Goal: Contribute content: Contribute content

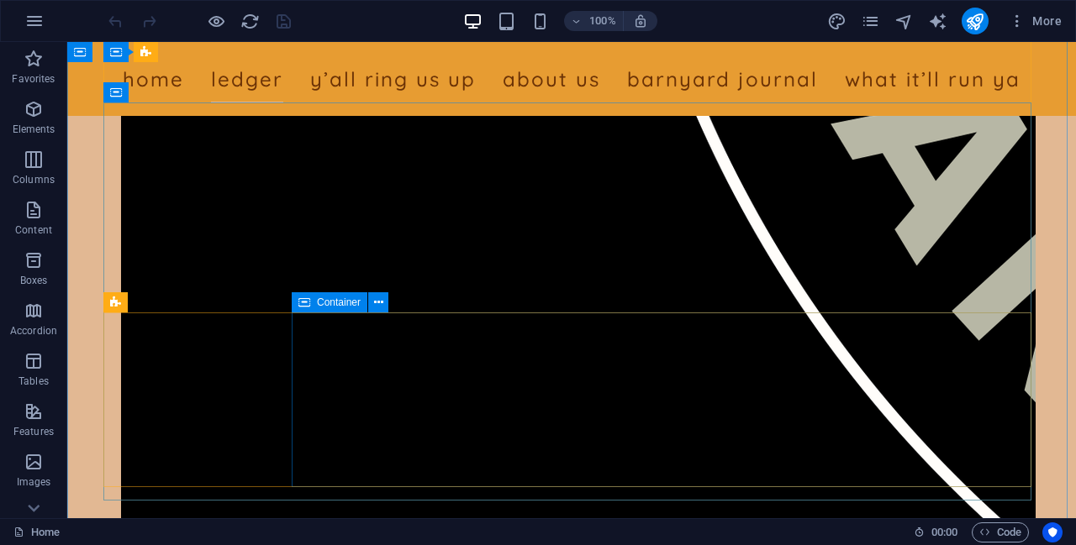
scroll to position [7800, 0]
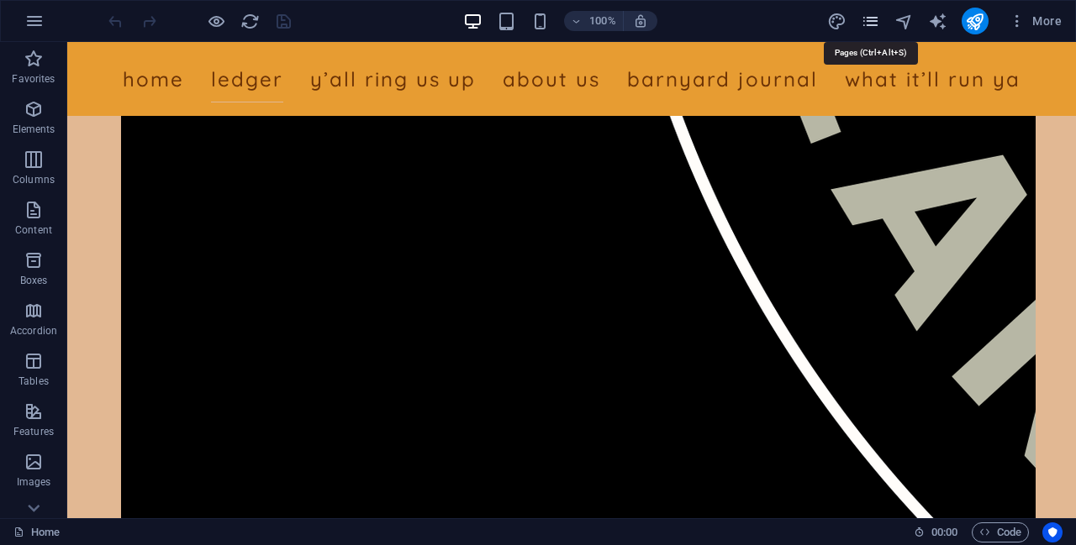
click at [876, 27] on icon "pages" at bounding box center [870, 21] width 19 height 19
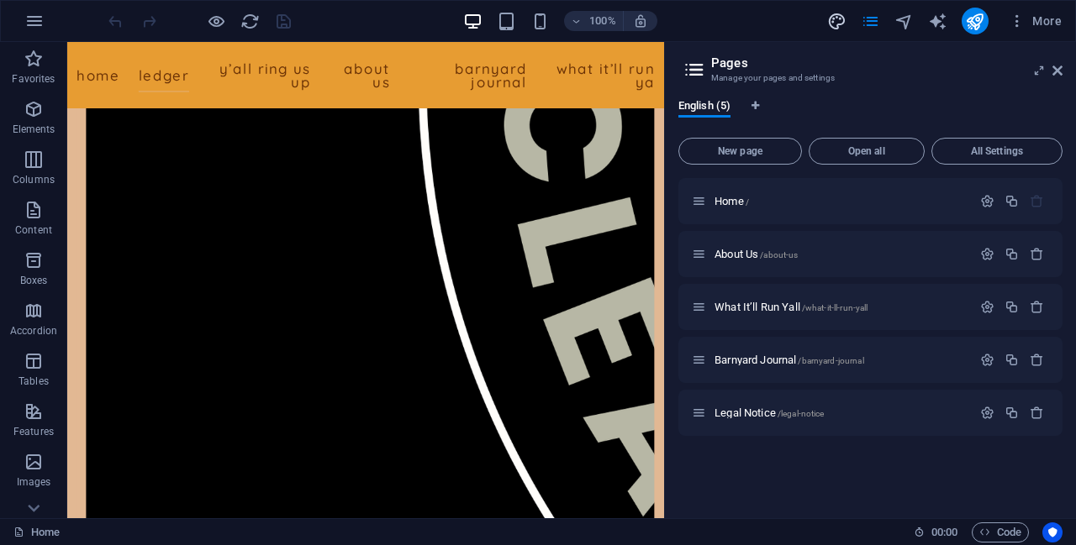
click at [835, 24] on icon "design" at bounding box center [836, 21] width 19 height 19
click at [840, 20] on icon "design" at bounding box center [836, 21] width 19 height 19
click at [869, 20] on icon "pages" at bounding box center [870, 21] width 19 height 19
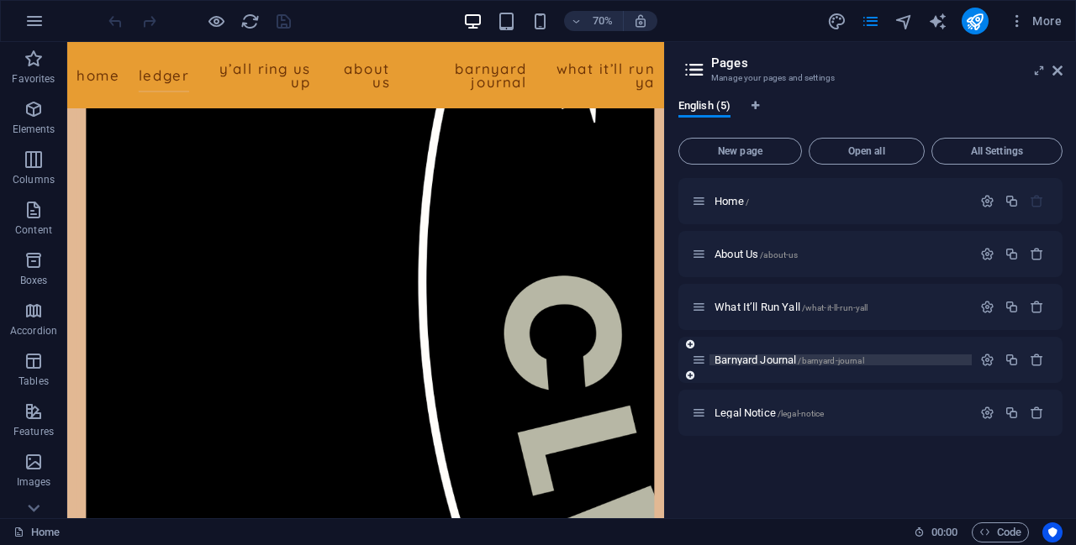
click at [751, 362] on span "Barnyard Journal /barnyard-journal" at bounding box center [789, 360] width 150 height 13
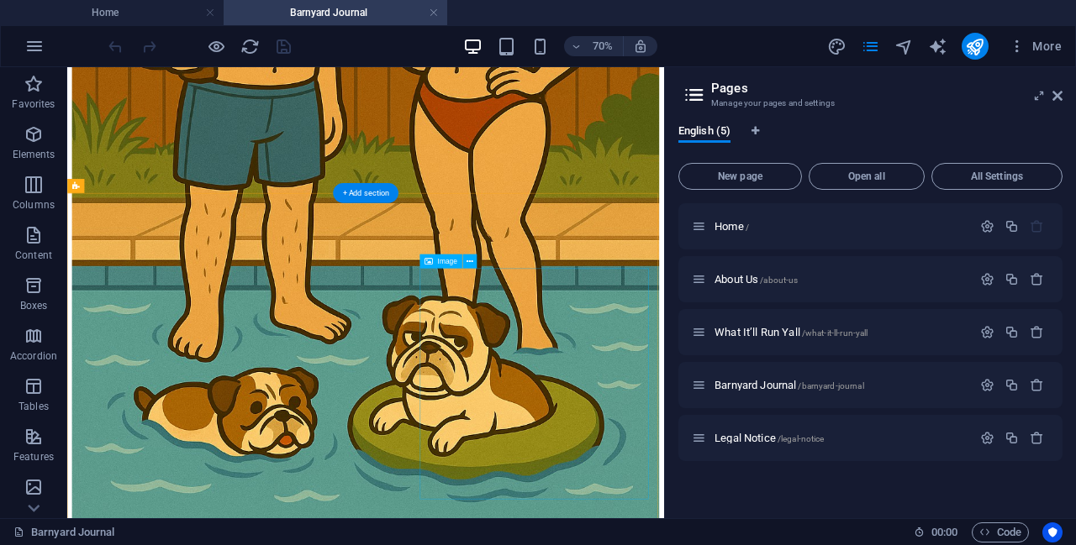
scroll to position [11374, 0]
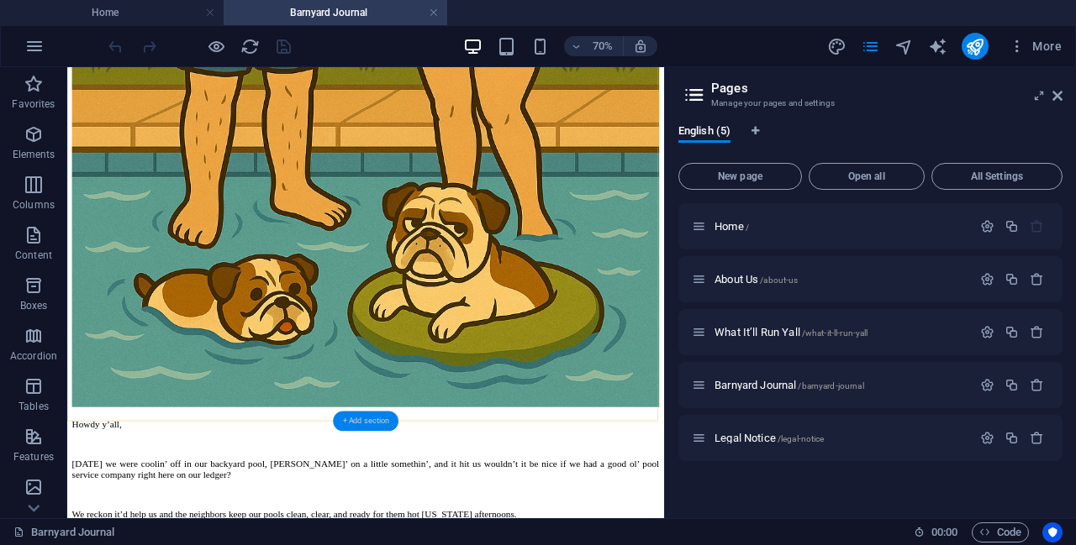
click at [350, 421] on div "+ Add section" at bounding box center [366, 422] width 66 height 20
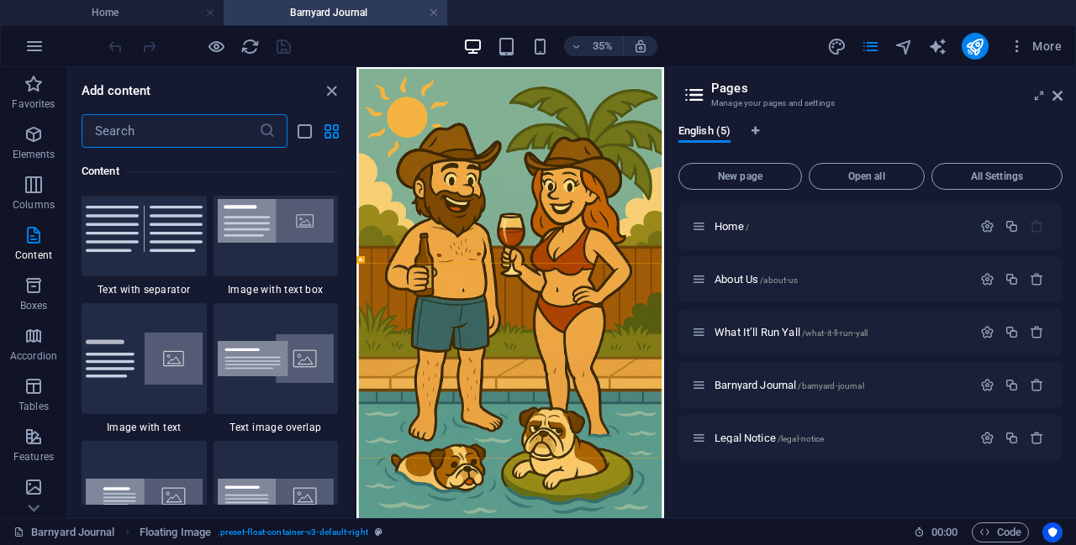
scroll to position [3221, 0]
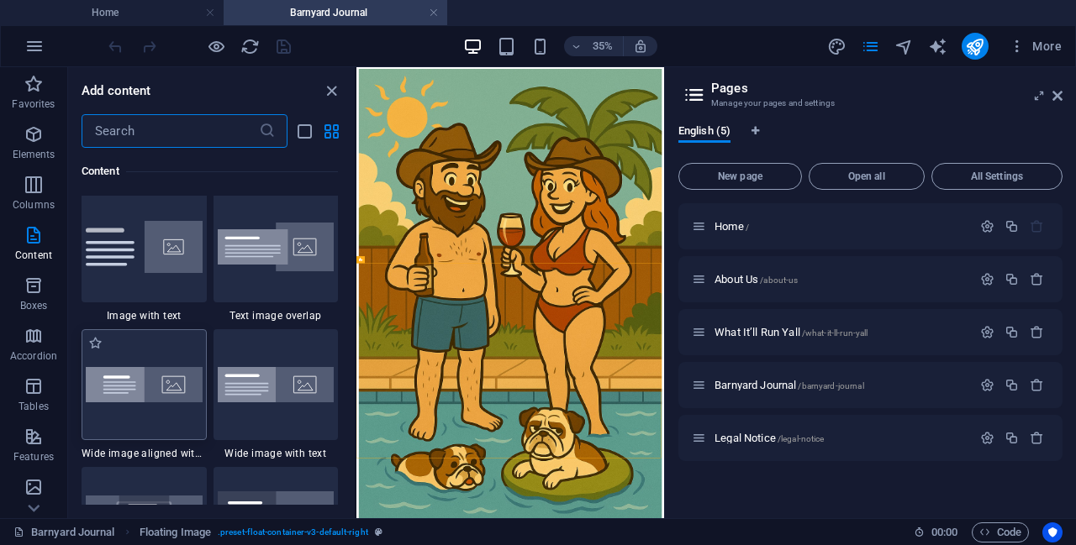
click at [168, 388] on img at bounding box center [144, 384] width 117 height 35
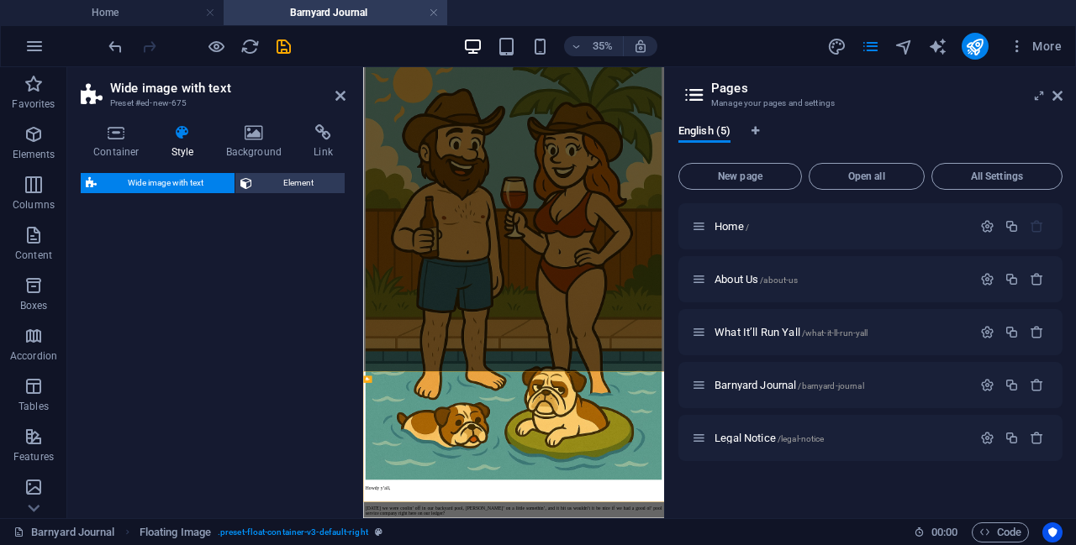
select select "%"
select select "preset-fullscreen-text-and-background-v3-alignments"
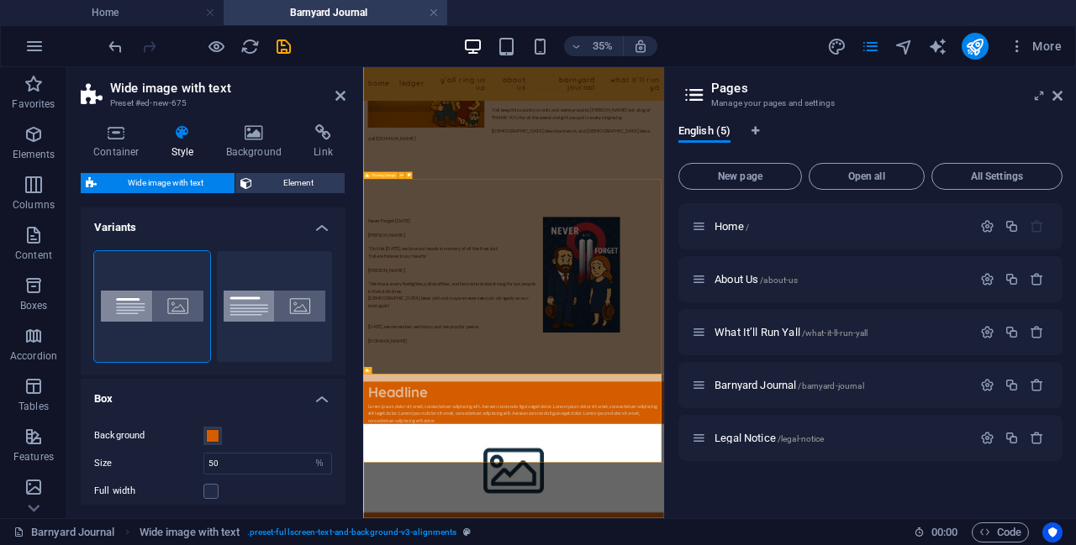
scroll to position [11003, 0]
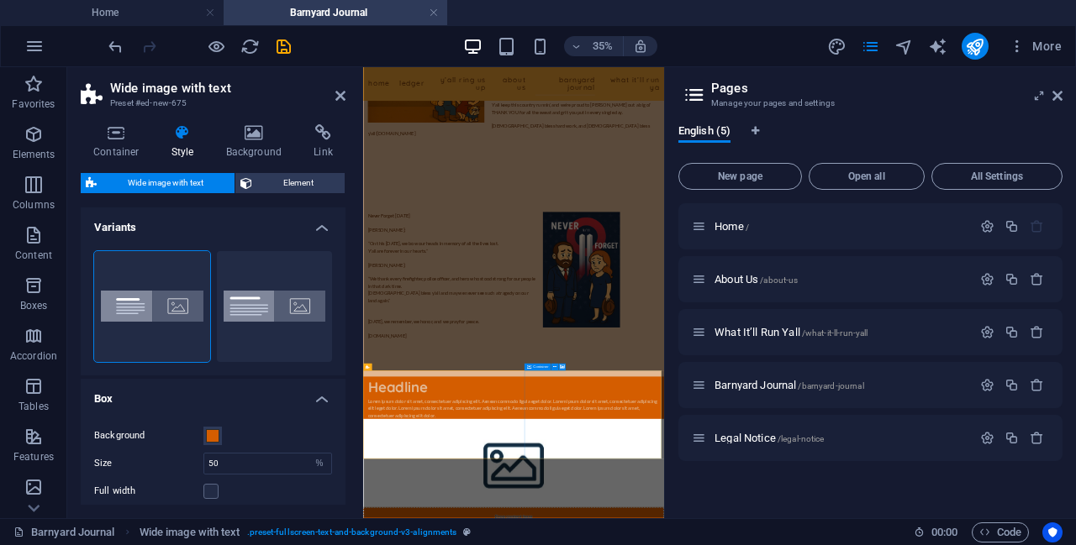
select select "px"
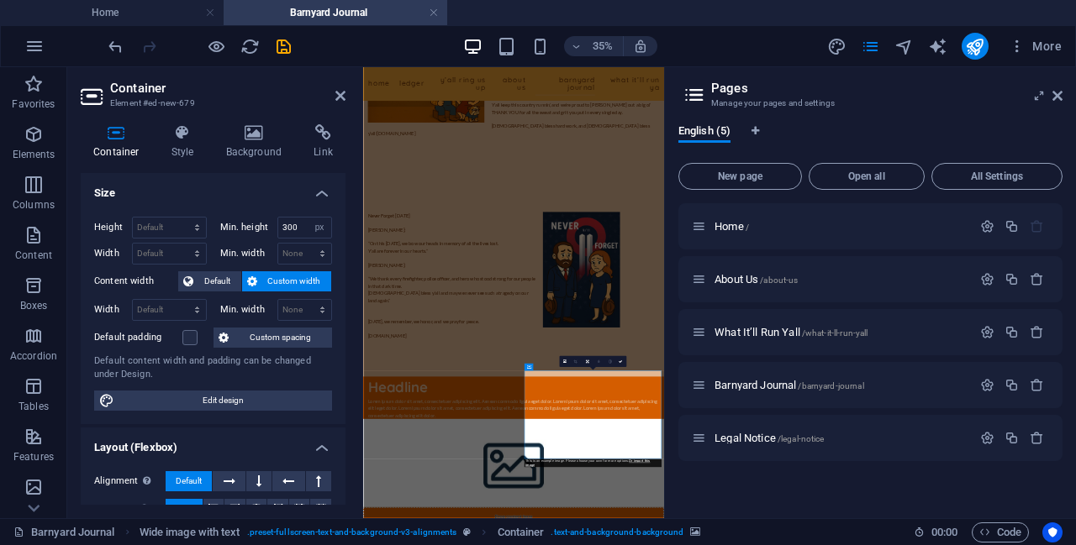
click at [1060, 100] on icon at bounding box center [1057, 95] width 10 height 13
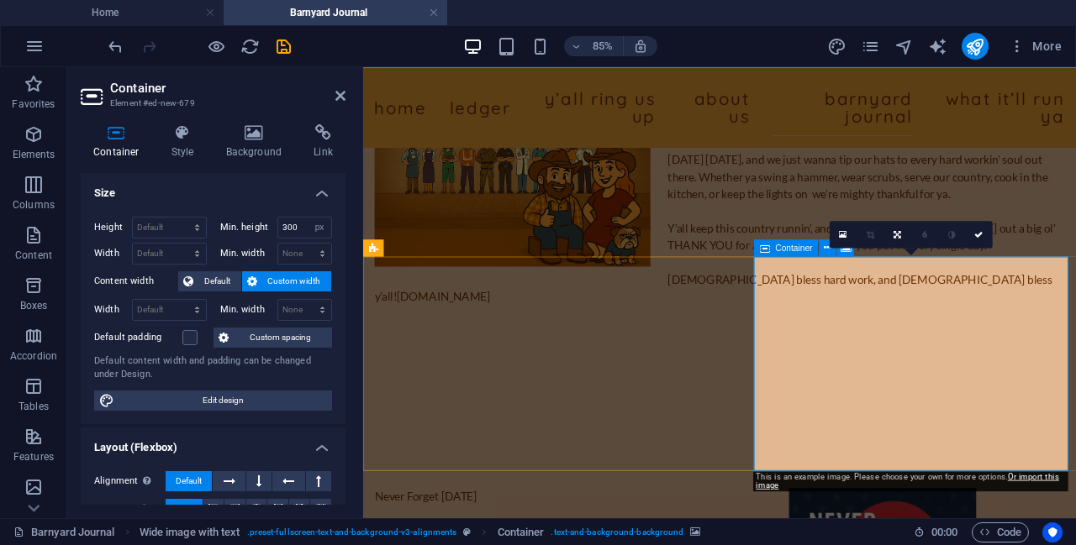
scroll to position [11659, 0]
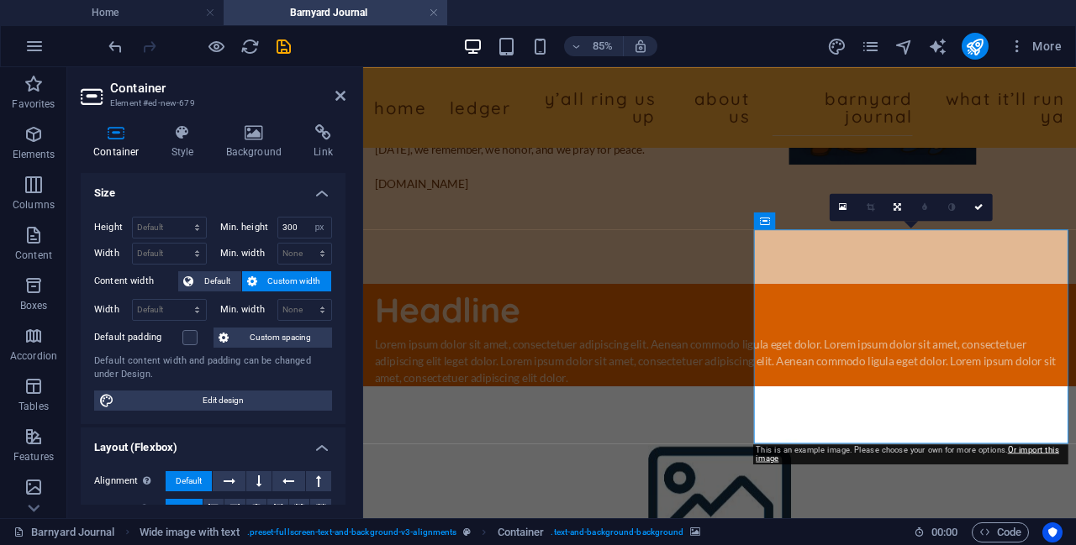
scroll to position [11772, 0]
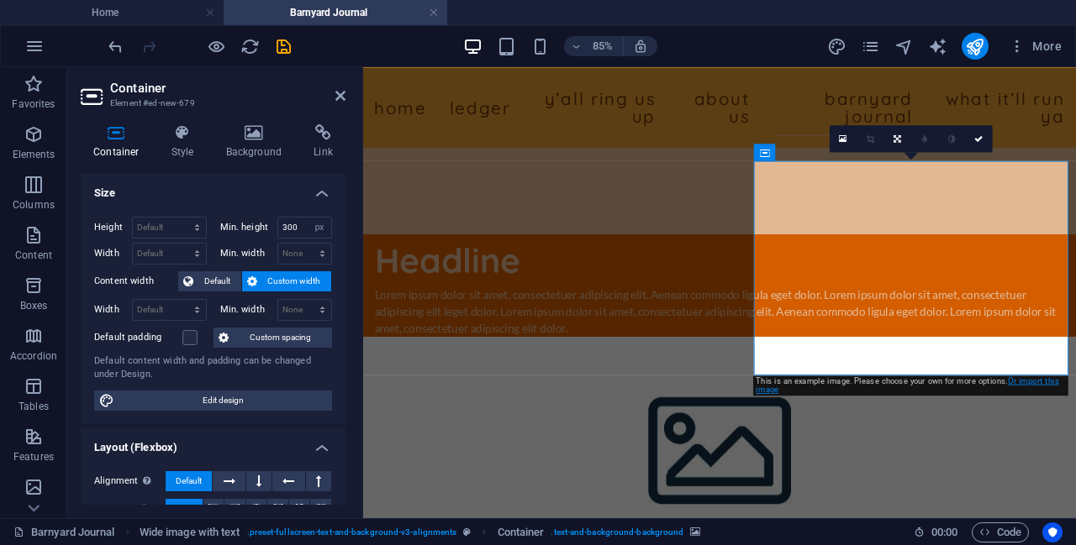
click at [1015, 383] on link "Or import this image" at bounding box center [907, 386] width 303 height 18
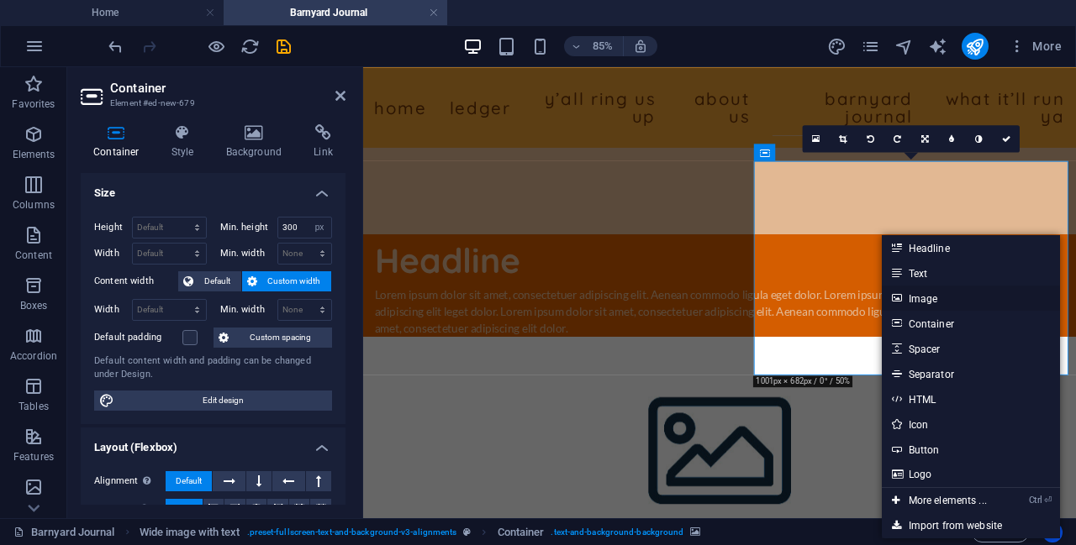
drag, startPoint x: 916, startPoint y: 298, endPoint x: 651, endPoint y: 267, distance: 267.3
click at [916, 298] on link "Image" at bounding box center [971, 298] width 178 height 25
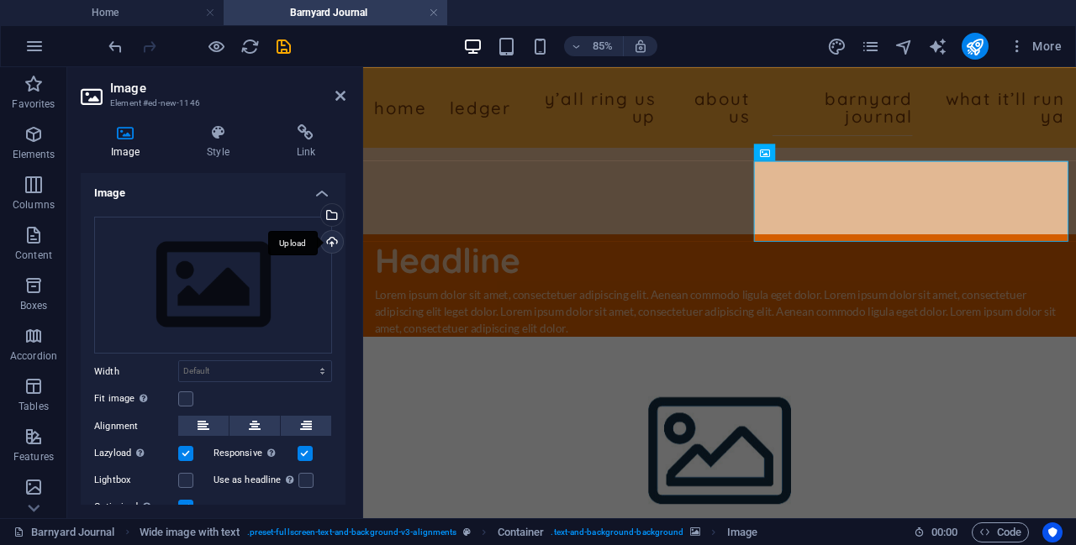
click at [331, 236] on div "Upload" at bounding box center [330, 243] width 25 height 25
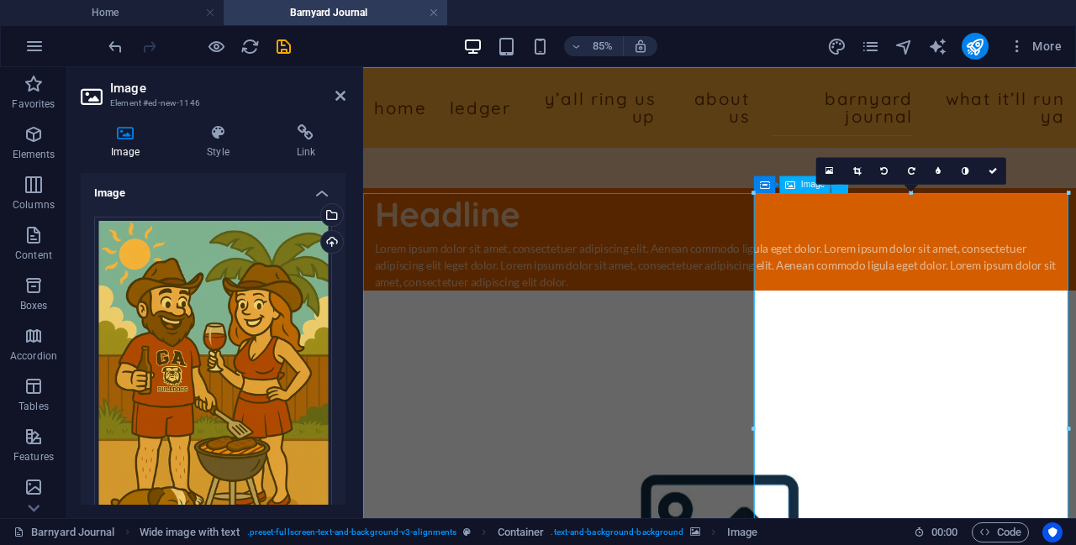
scroll to position [11659, 0]
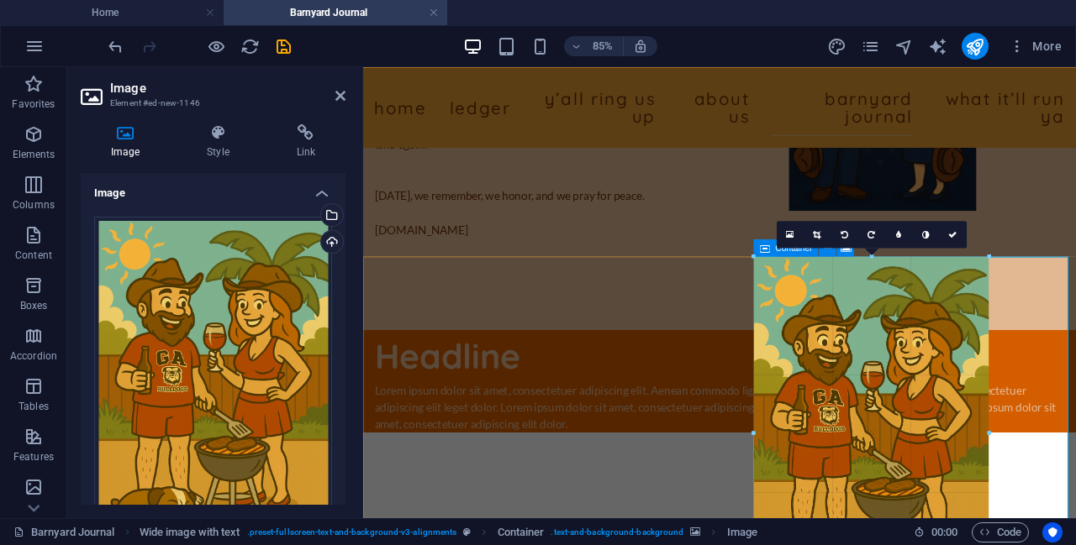
drag, startPoint x: 458, startPoint y: 218, endPoint x: 911, endPoint y: 403, distance: 489.3
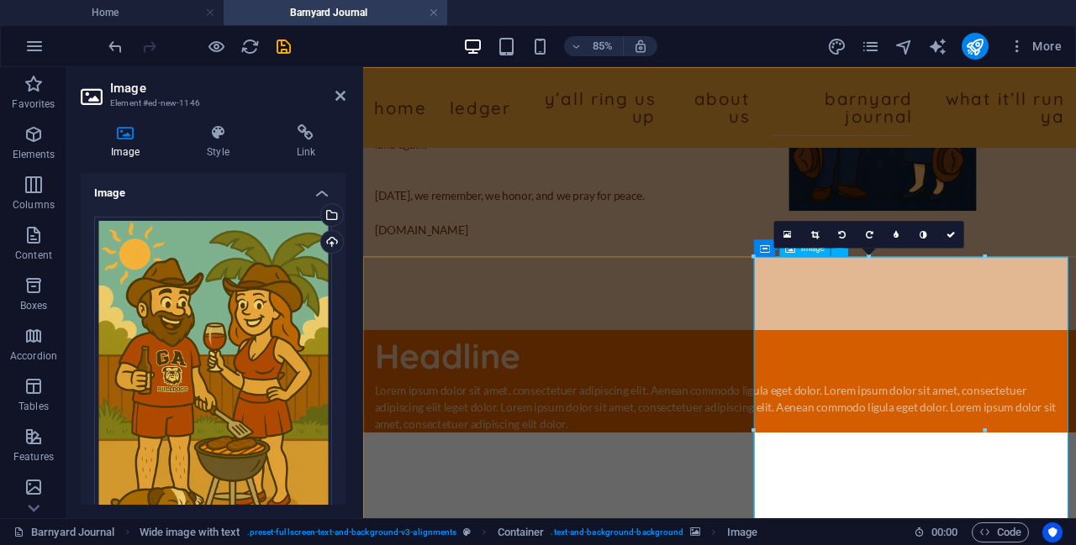
type input "322"
select select "px"
click at [572, 377] on div "Headline Lorem ipsum dolor sit amet, consectetuer adipiscing elit. Aenean commo…" at bounding box center [782, 437] width 839 height 121
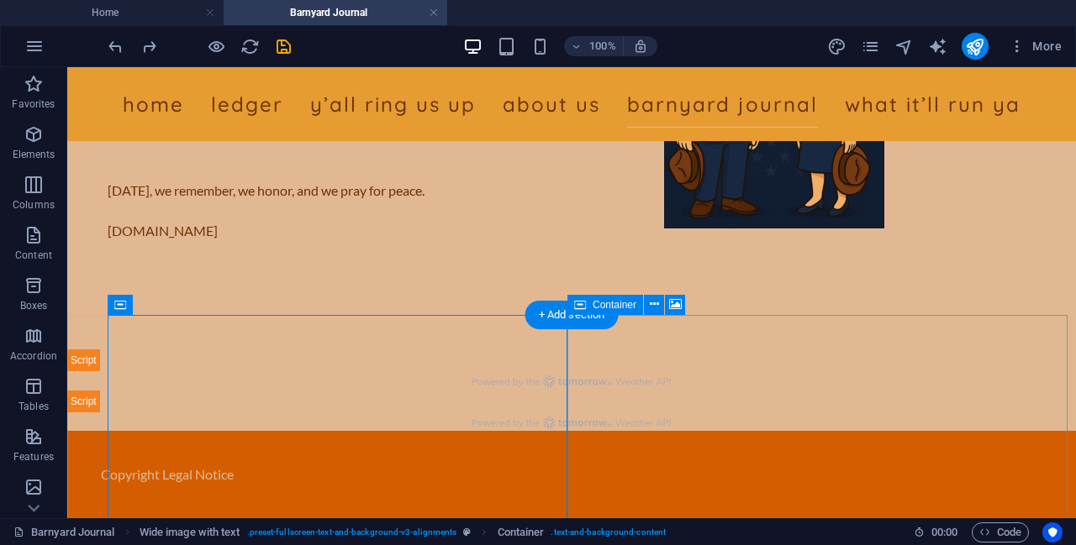
scroll to position [11613, 0]
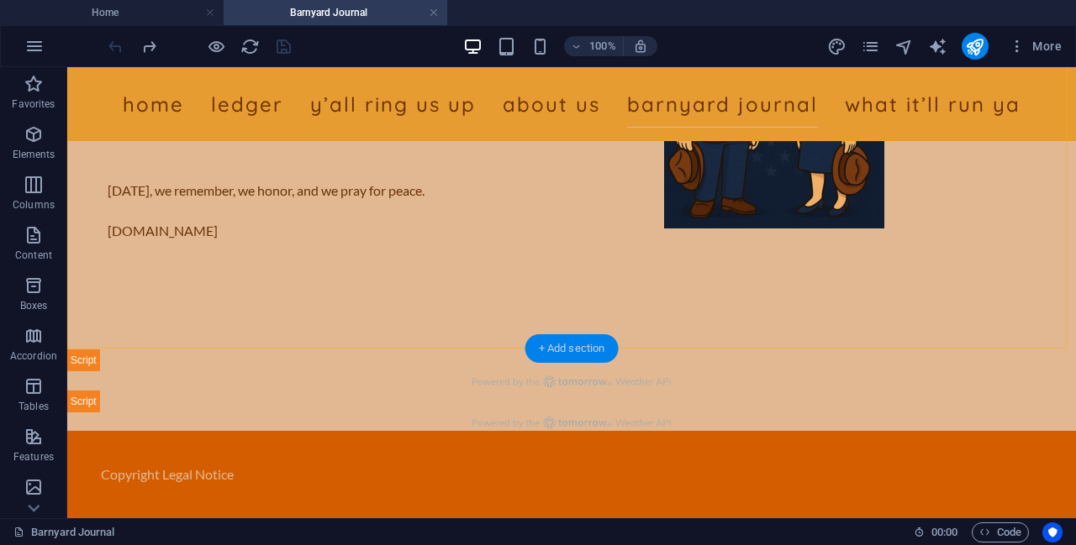
click at [600, 356] on div "+ Add section" at bounding box center [571, 349] width 93 height 29
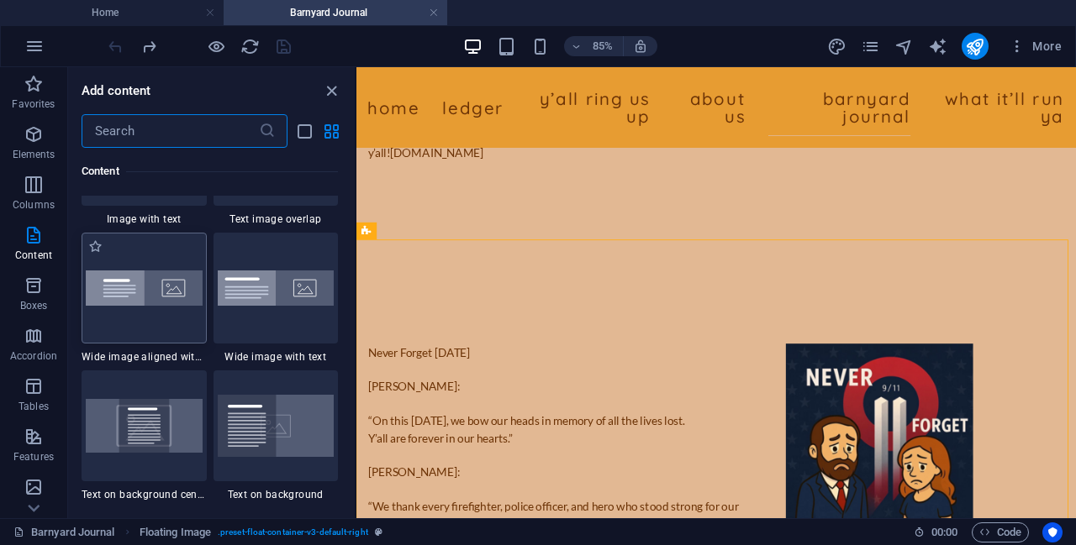
scroll to position [3333, 0]
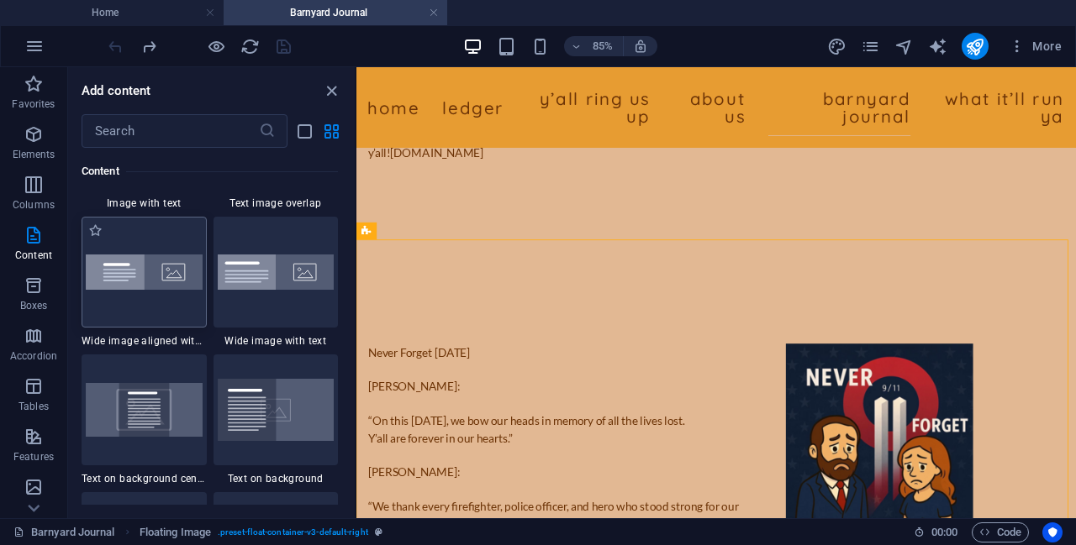
click at [182, 307] on div at bounding box center [144, 272] width 125 height 111
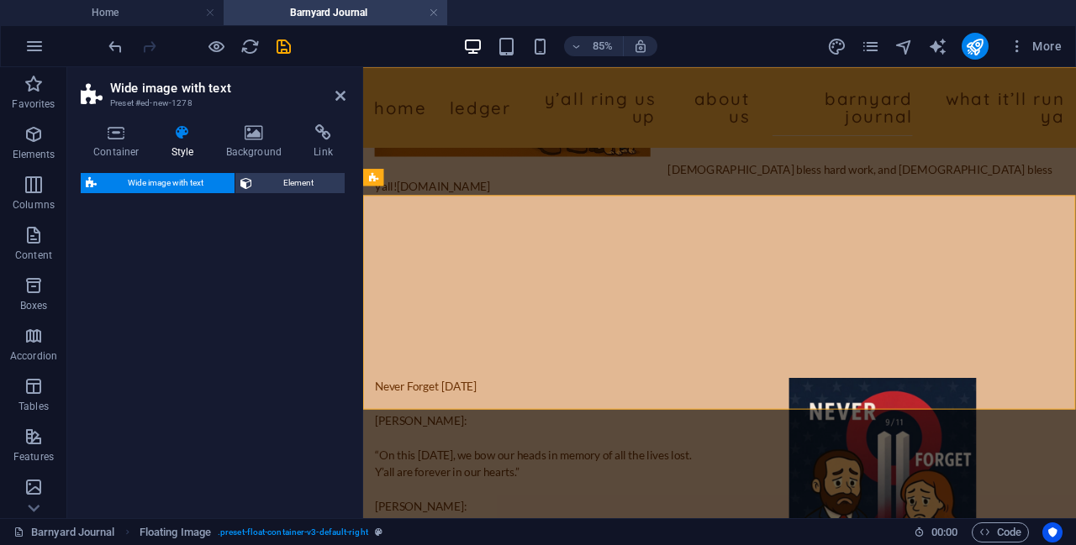
select select "%"
select select "preset-fullscreen-text-and-background-v3-alignments"
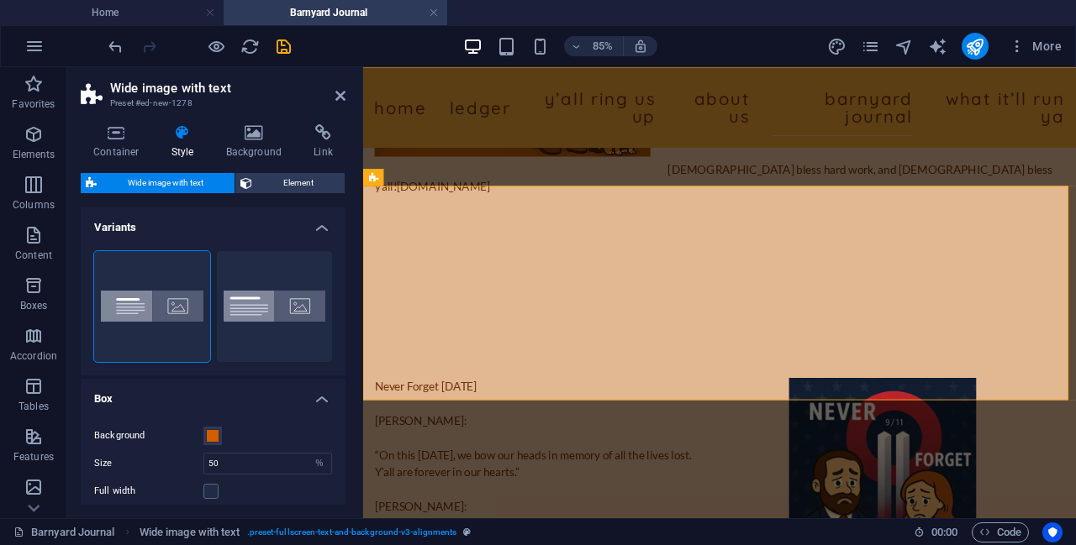
scroll to position [11742, 0]
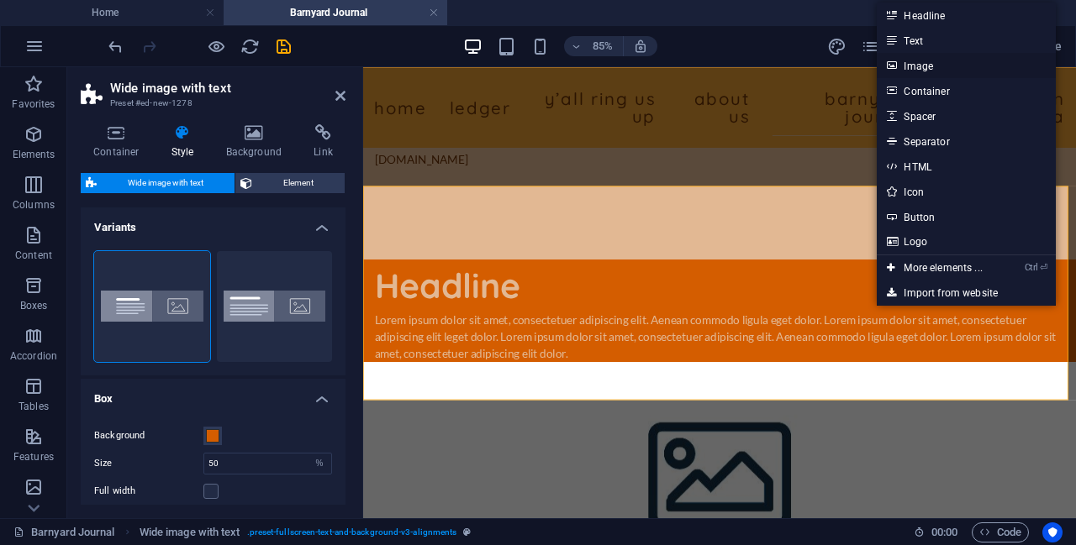
drag, startPoint x: 925, startPoint y: 68, endPoint x: 660, endPoint y: 1, distance: 273.2
click at [925, 68] on link "Image" at bounding box center [966, 65] width 178 height 25
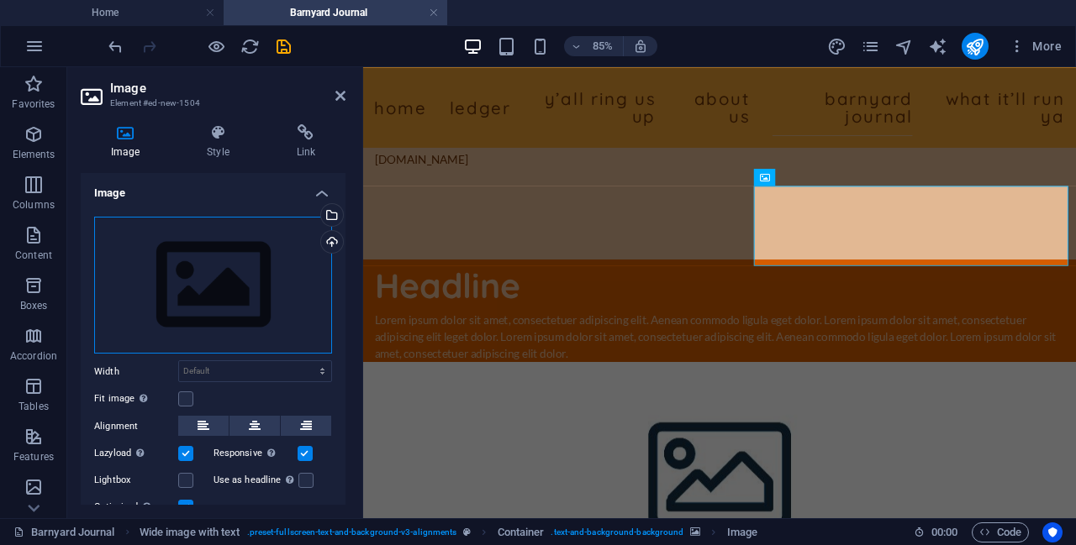
click at [214, 240] on div "Drag files here, click to choose files or select files from Files or our free s…" at bounding box center [213, 286] width 238 height 138
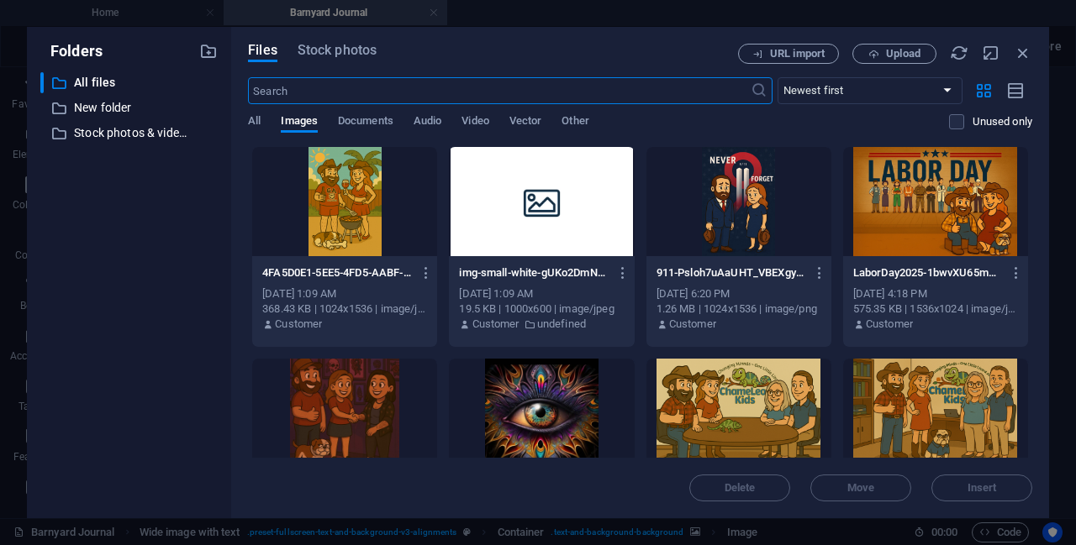
scroll to position [11003, 0]
click at [361, 193] on div at bounding box center [344, 201] width 185 height 109
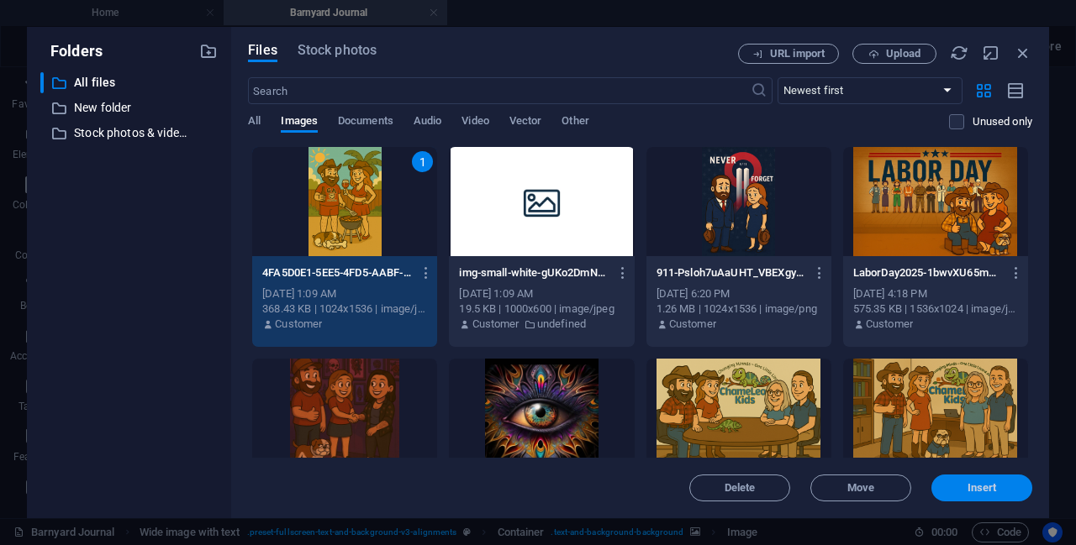
click at [978, 493] on span "Insert" at bounding box center [981, 488] width 29 height 10
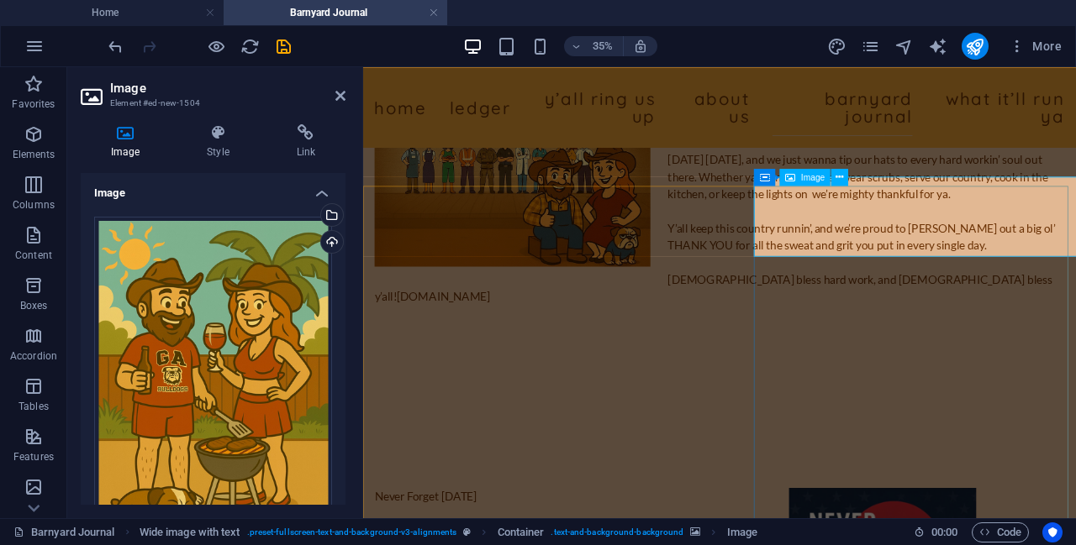
scroll to position [11742, 0]
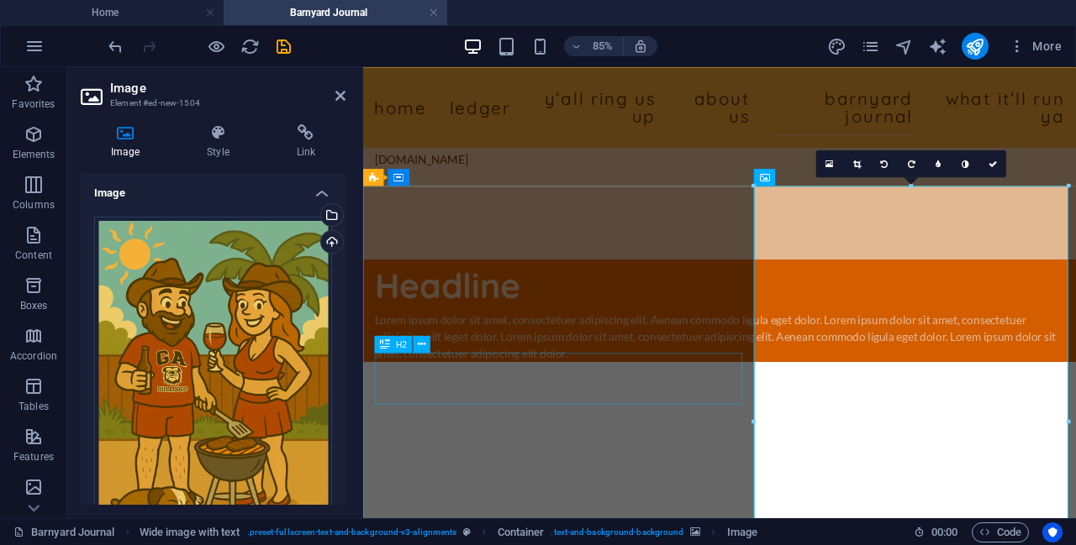
click at [558, 354] on div "Headline" at bounding box center [783, 323] width 812 height 61
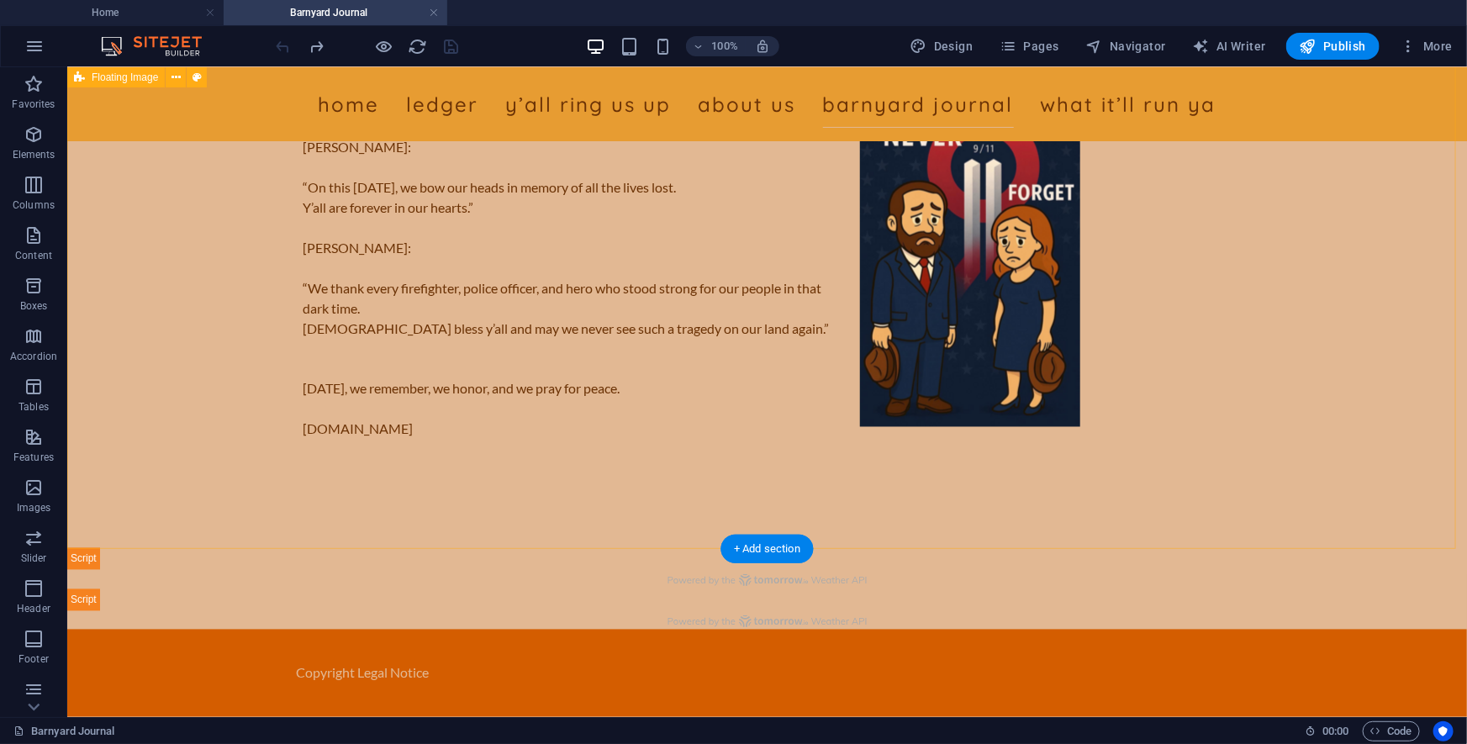
scroll to position [11411, 0]
click at [782, 474] on div "Never Forget [DATE] [PERSON_NAME]: “On this [DATE], we bow our heads in memory …" at bounding box center [765, 267] width 1399 height 558
click at [740, 386] on div "Never Forget [DATE] [PERSON_NAME]: “On this [DATE], we bow our heads in memory …" at bounding box center [767, 267] width 928 height 343
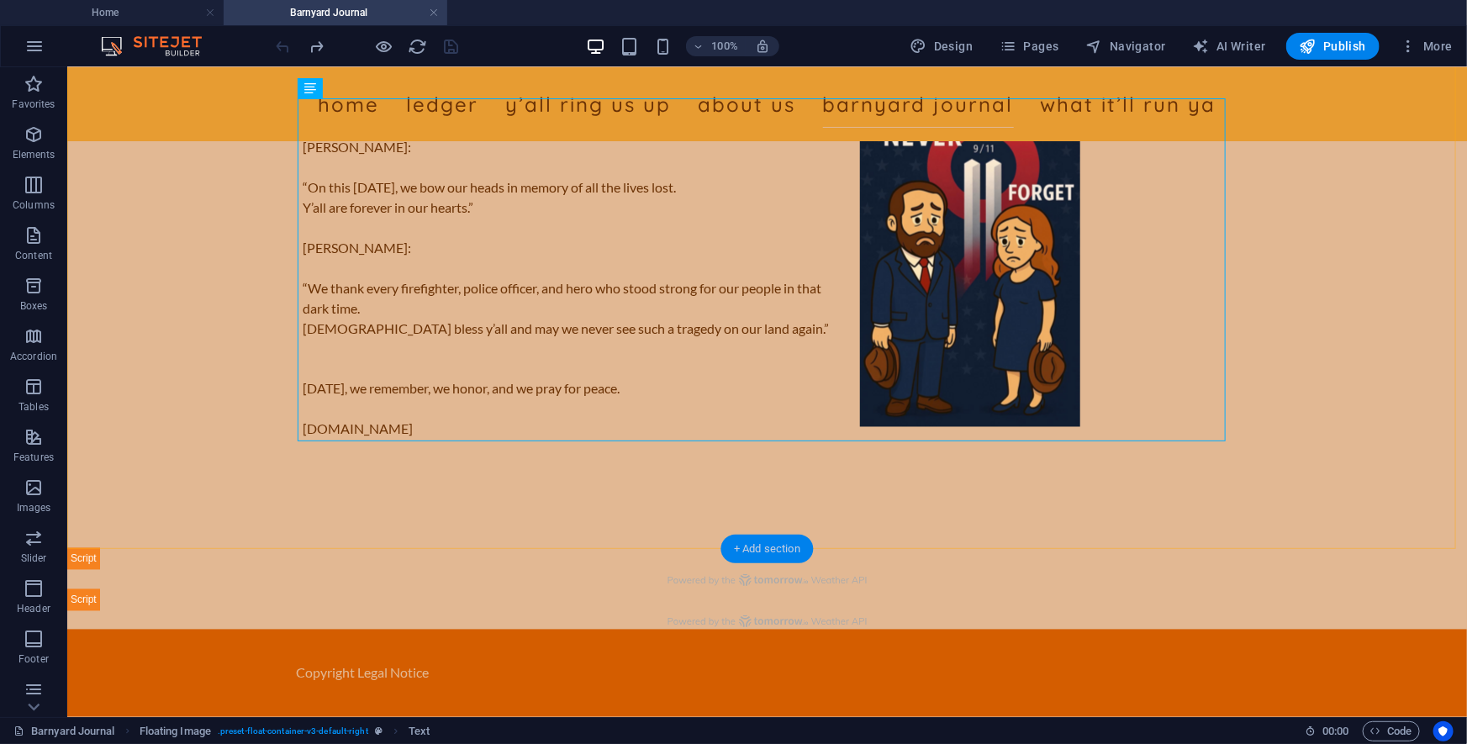
drag, startPoint x: 766, startPoint y: 552, endPoint x: 409, endPoint y: 480, distance: 363.6
click at [766, 545] on div "+ Add section" at bounding box center [766, 549] width 93 height 29
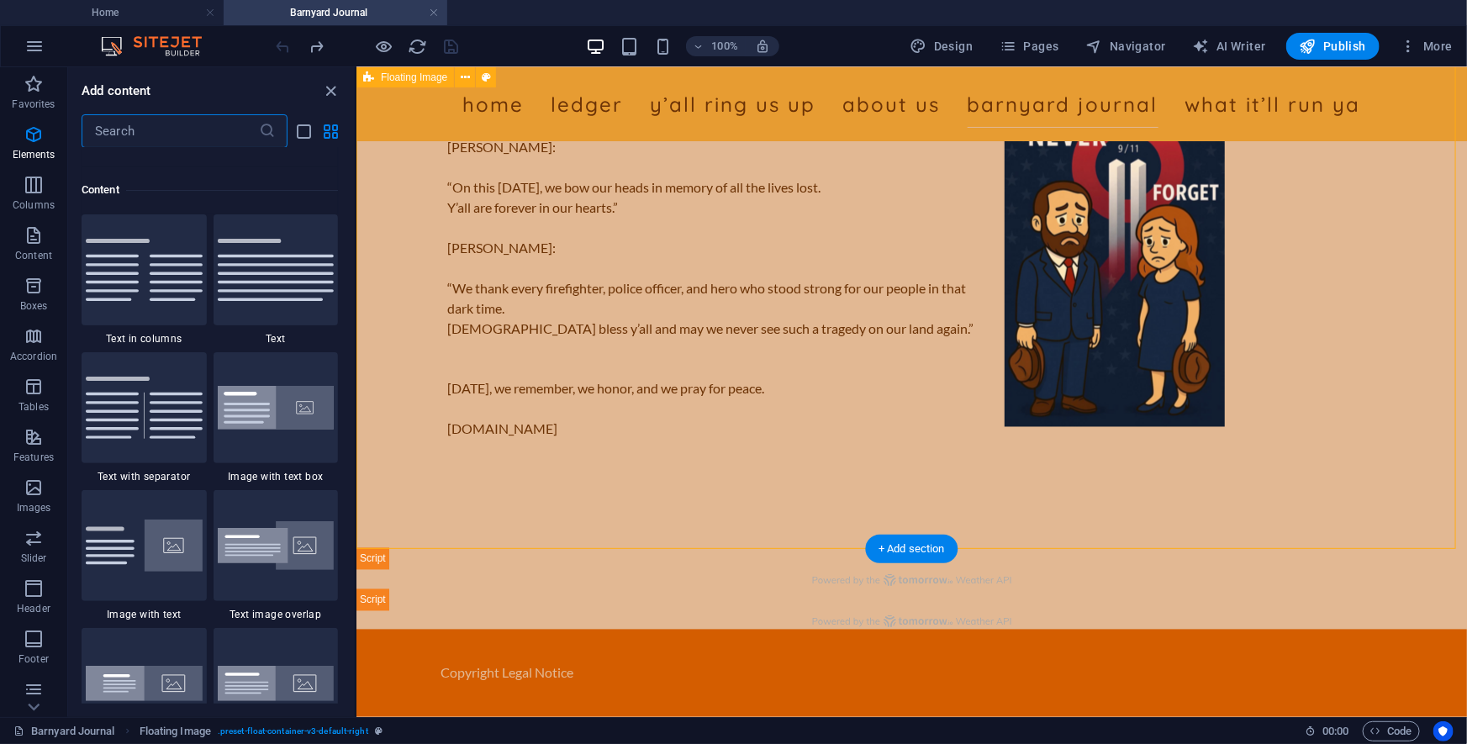
scroll to position [2940, 0]
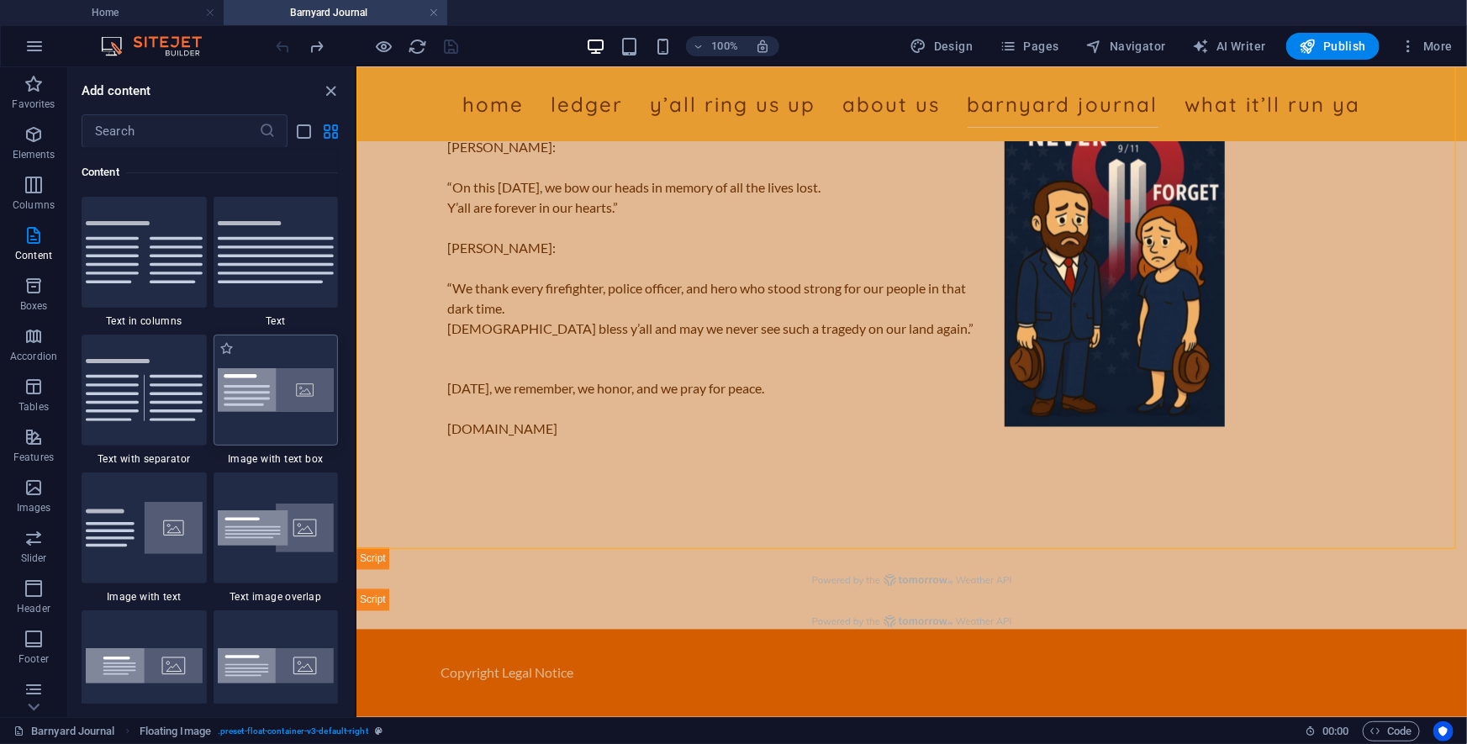
click at [274, 392] on img at bounding box center [276, 390] width 117 height 45
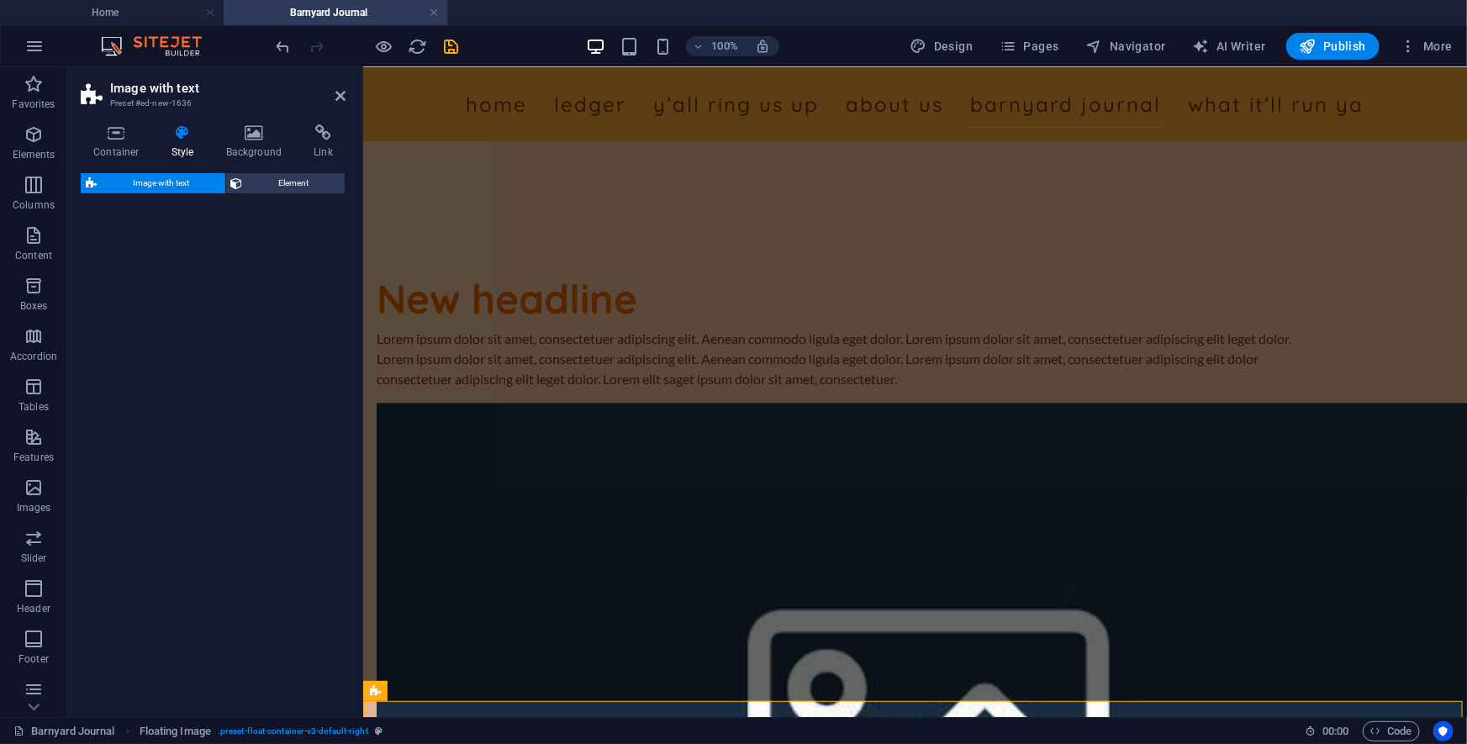
select select "rem"
select select "px"
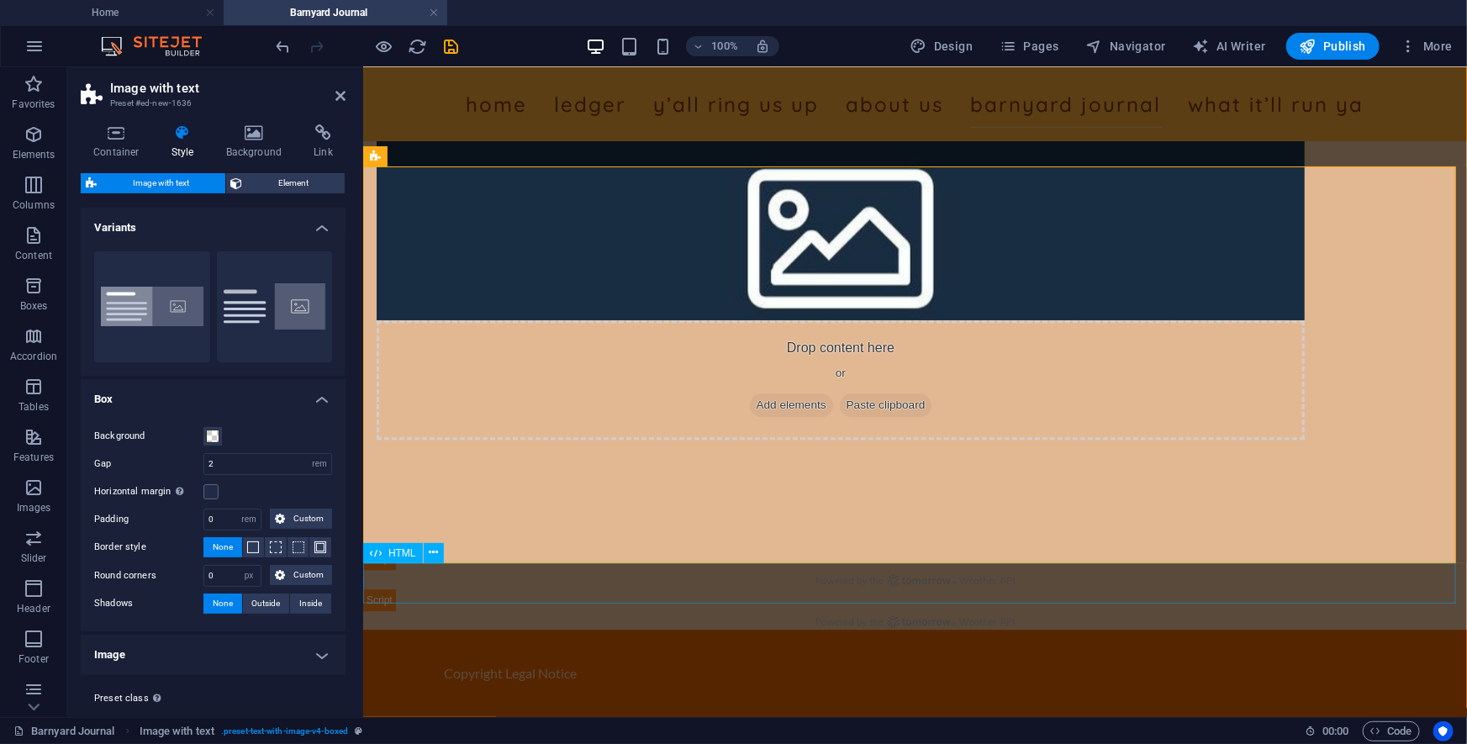
scroll to position [11794, 0]
click at [276, 329] on button "Default" at bounding box center [275, 306] width 116 height 111
click at [832, 393] on span "Add elements" at bounding box center [790, 405] width 83 height 24
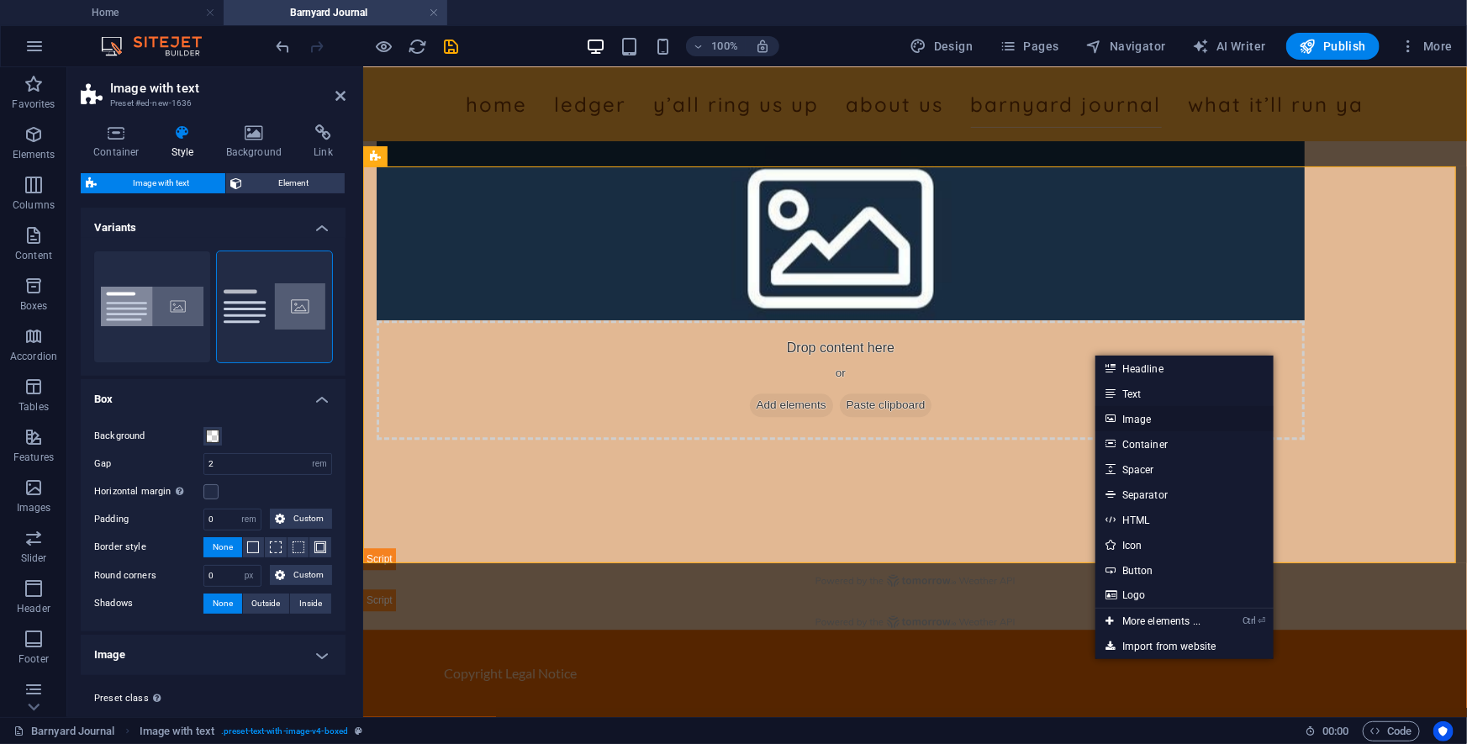
click at [1075, 413] on link "Image" at bounding box center [1184, 418] width 178 height 25
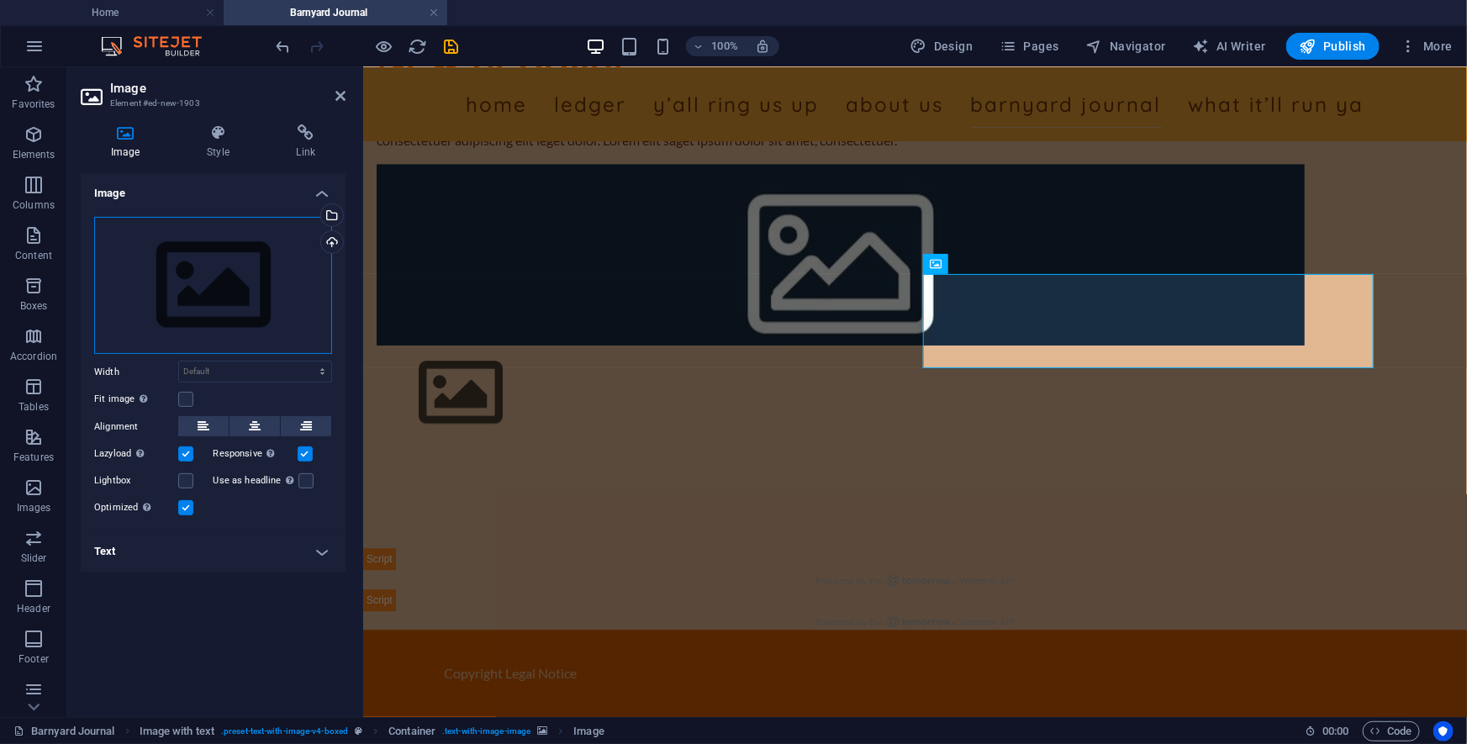
click at [287, 269] on div "Drag files here, click to choose files or select files from Files or our free s…" at bounding box center [213, 286] width 238 height 138
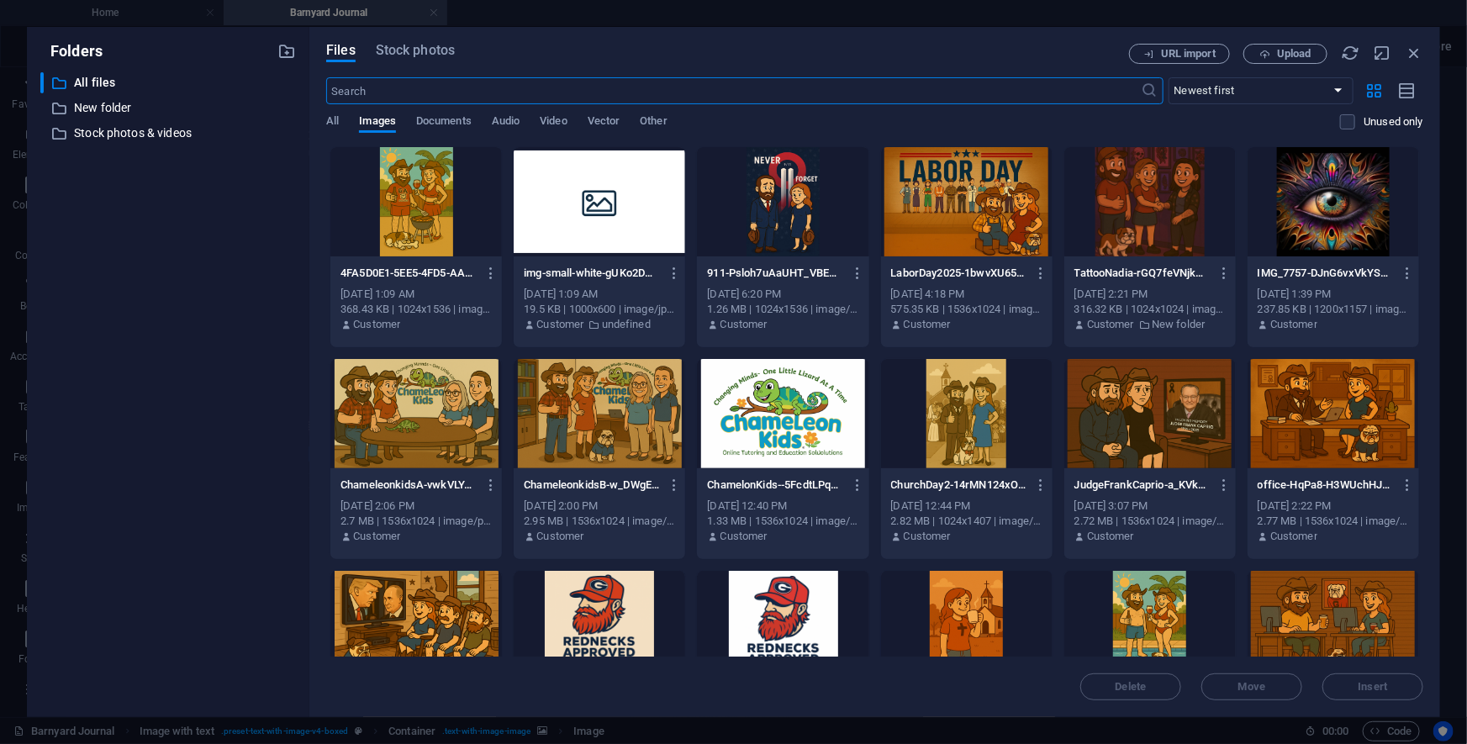
scroll to position [11645, 0]
click at [398, 180] on div at bounding box center [415, 201] width 171 height 109
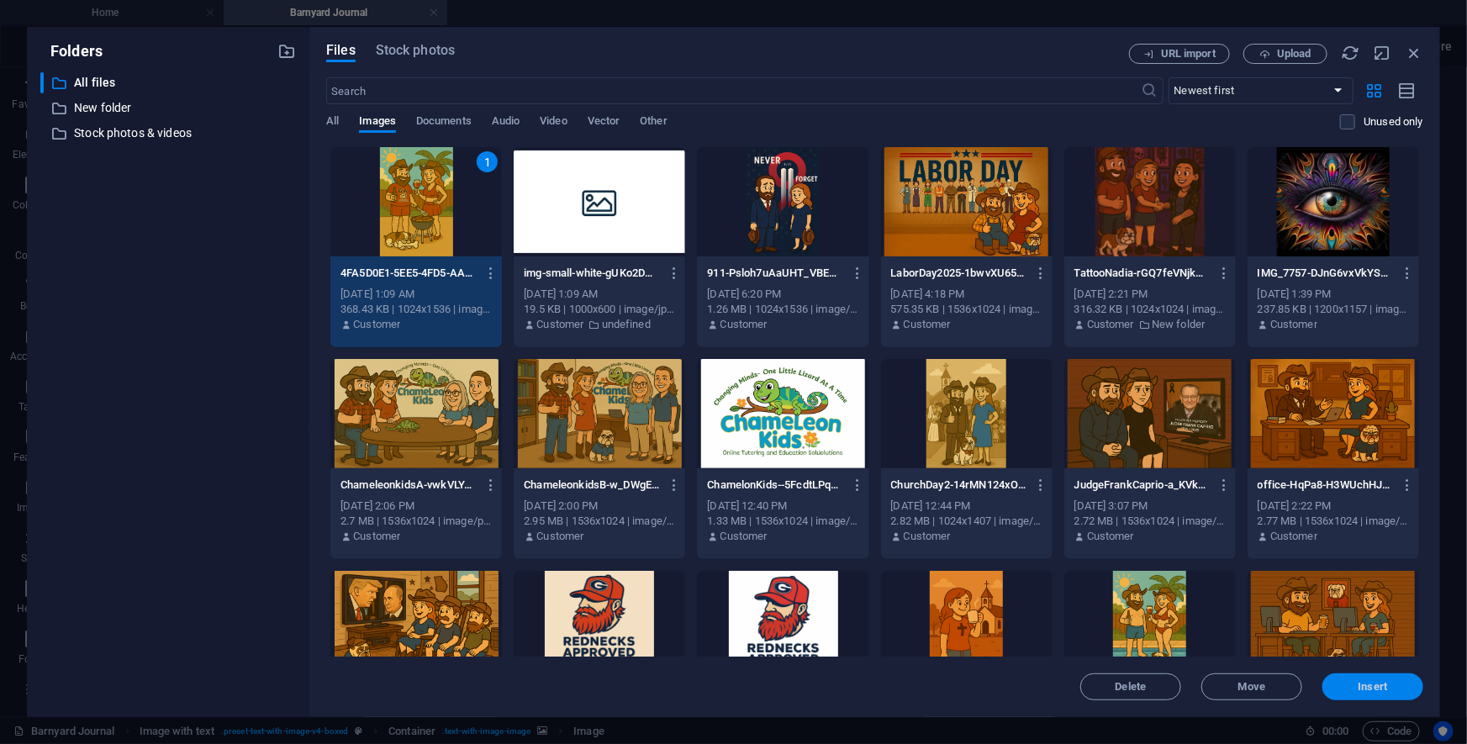
click at [1075, 545] on button "Insert" at bounding box center [1372, 686] width 101 height 27
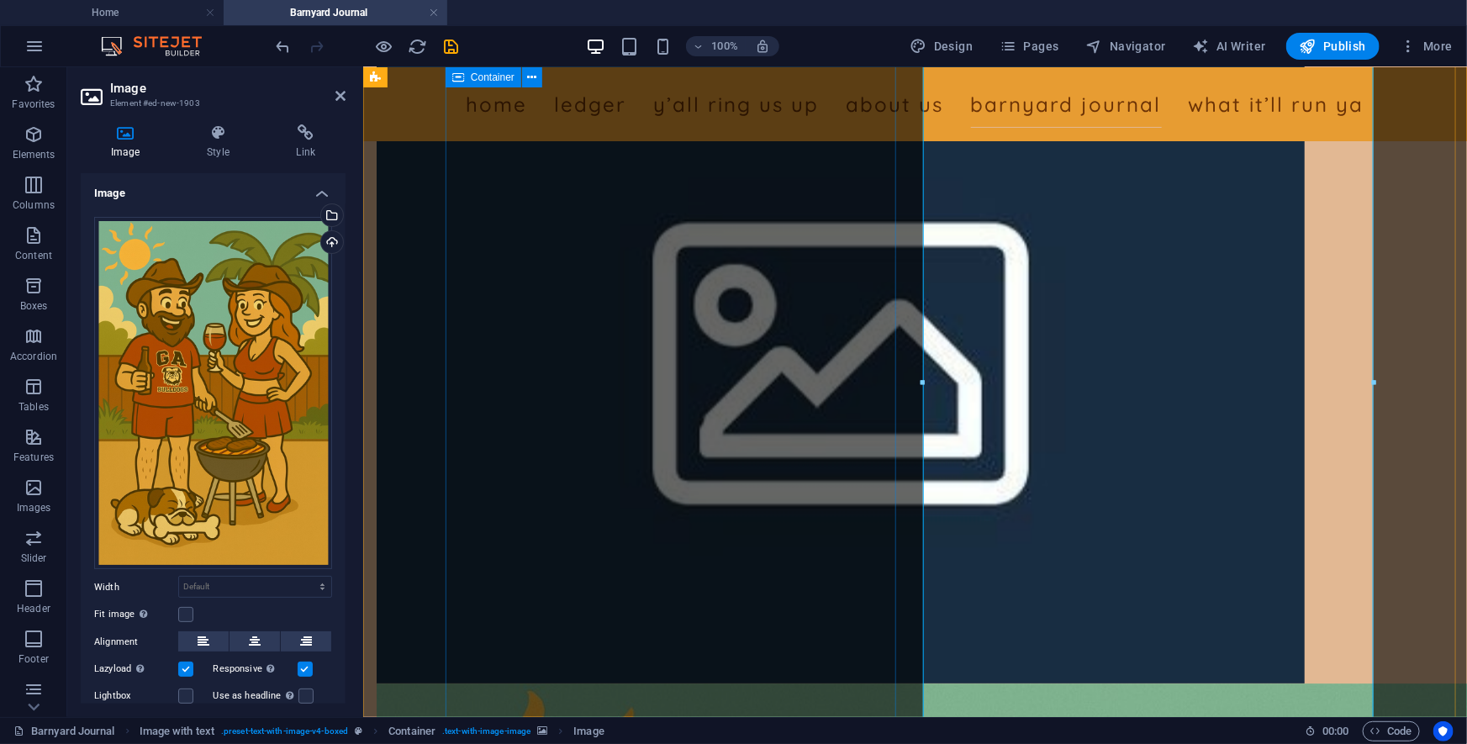
scroll to position [11794, 0]
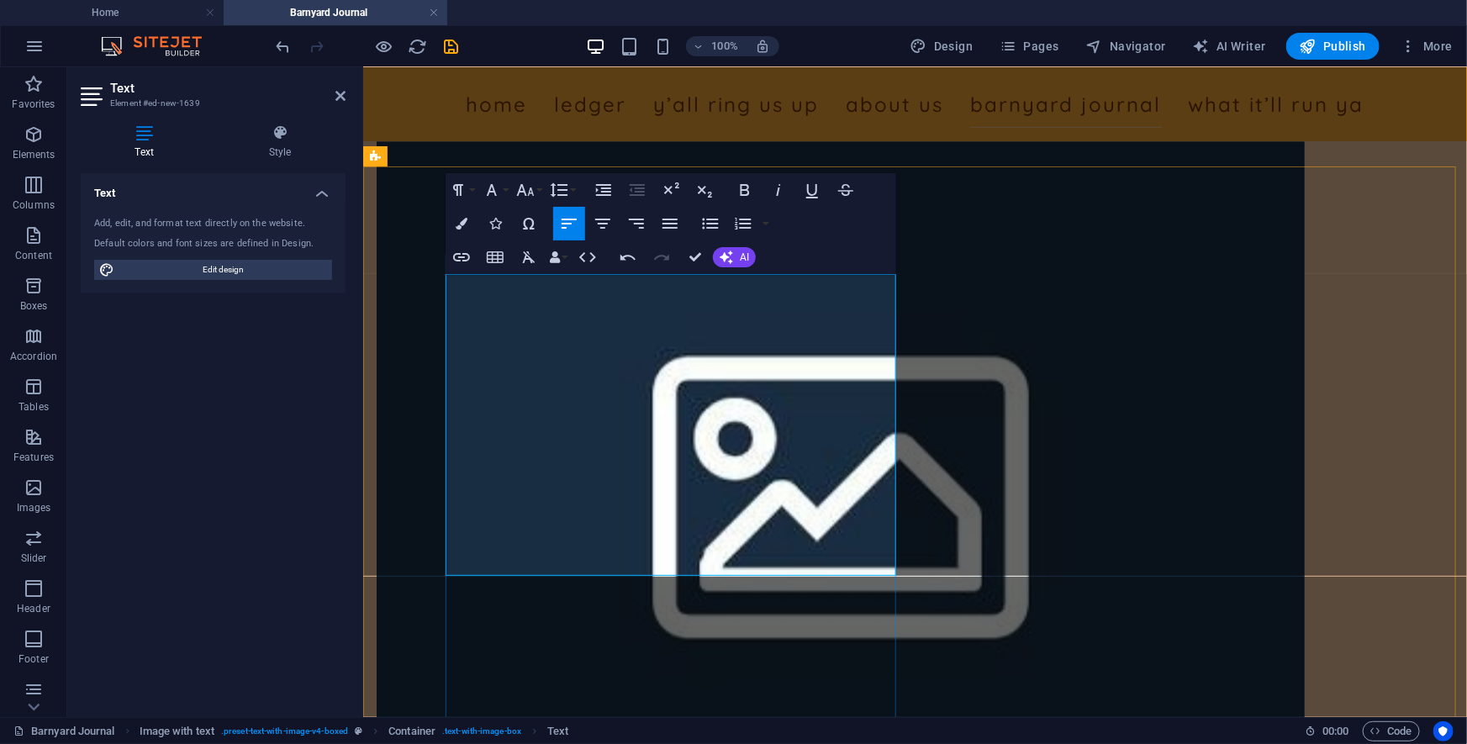
scroll to position [6709, 0]
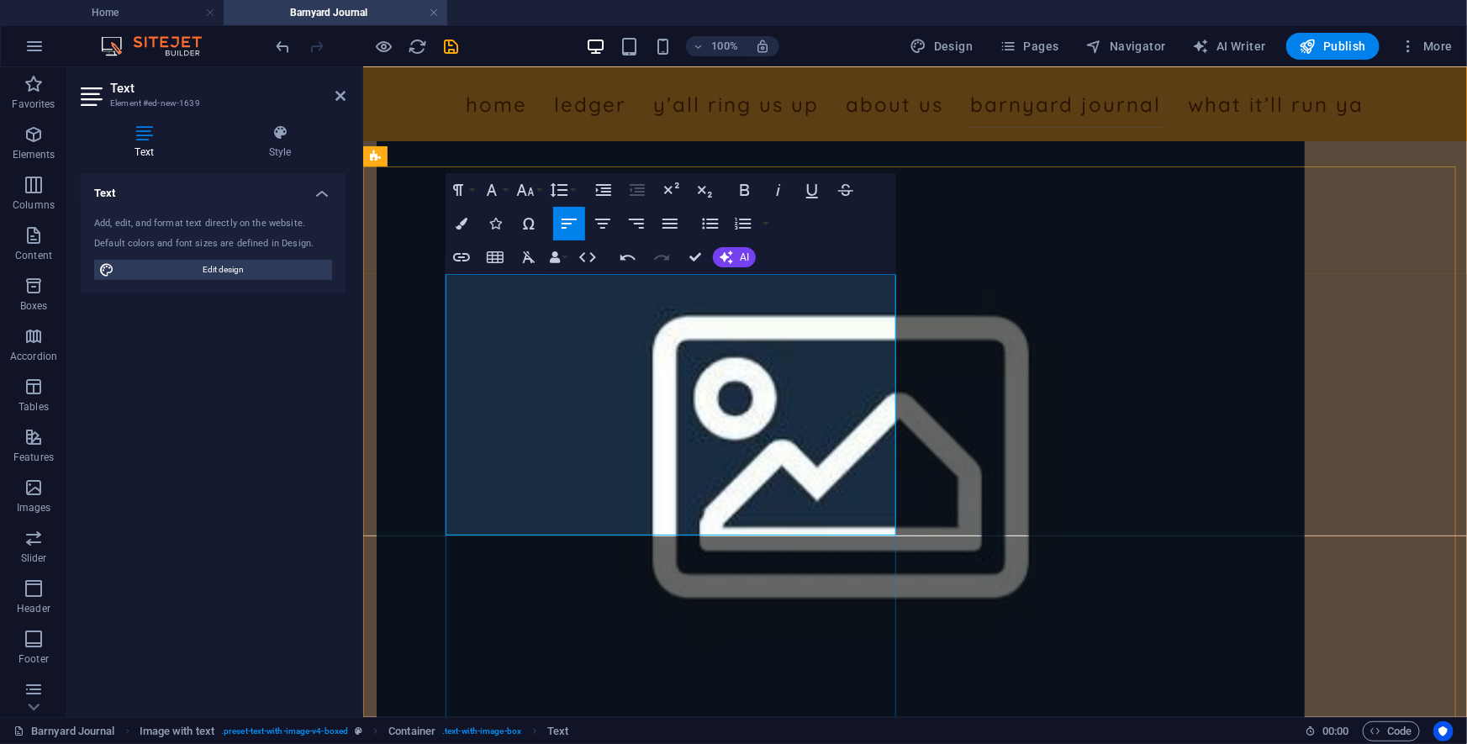
click at [473, 26] on p at bounding box center [840, 16] width 928 height 20
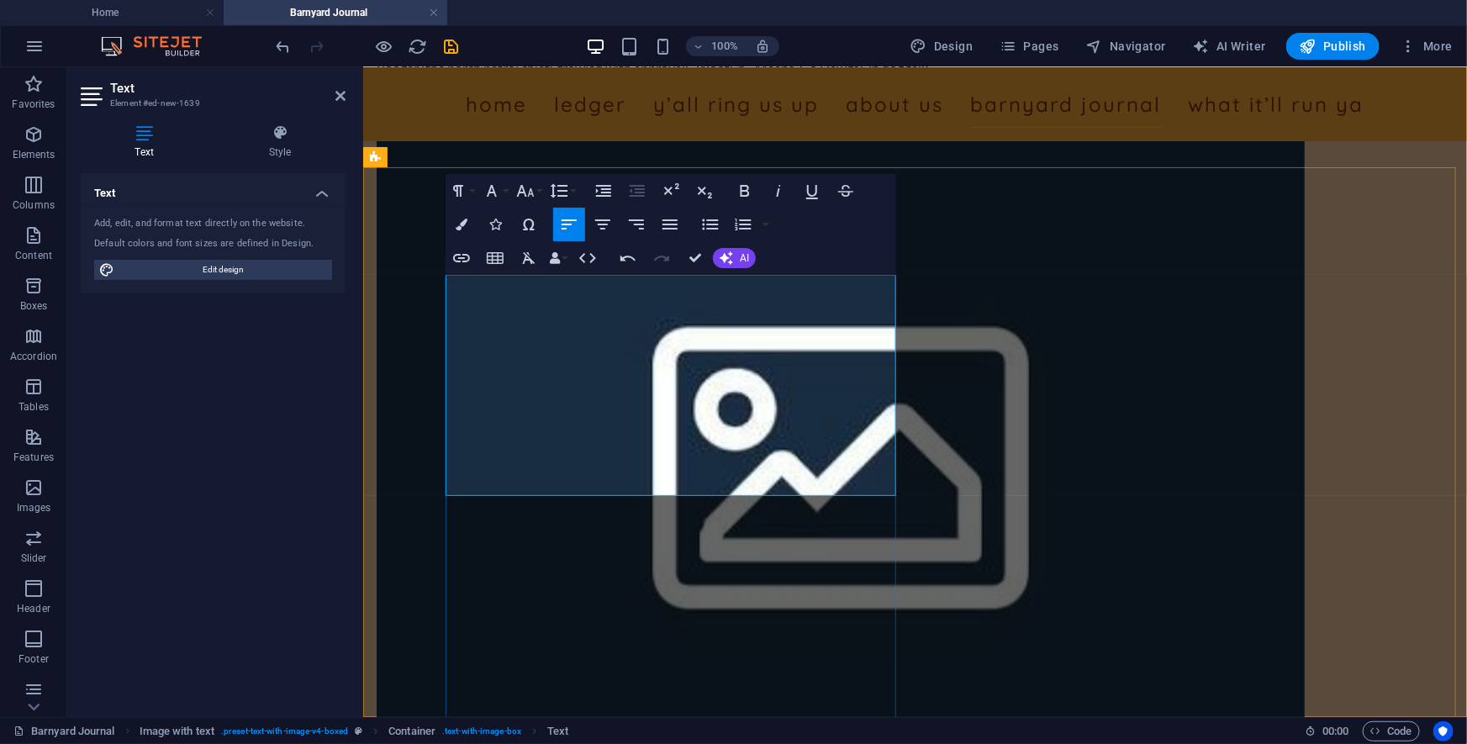
scroll to position [11717, 0]
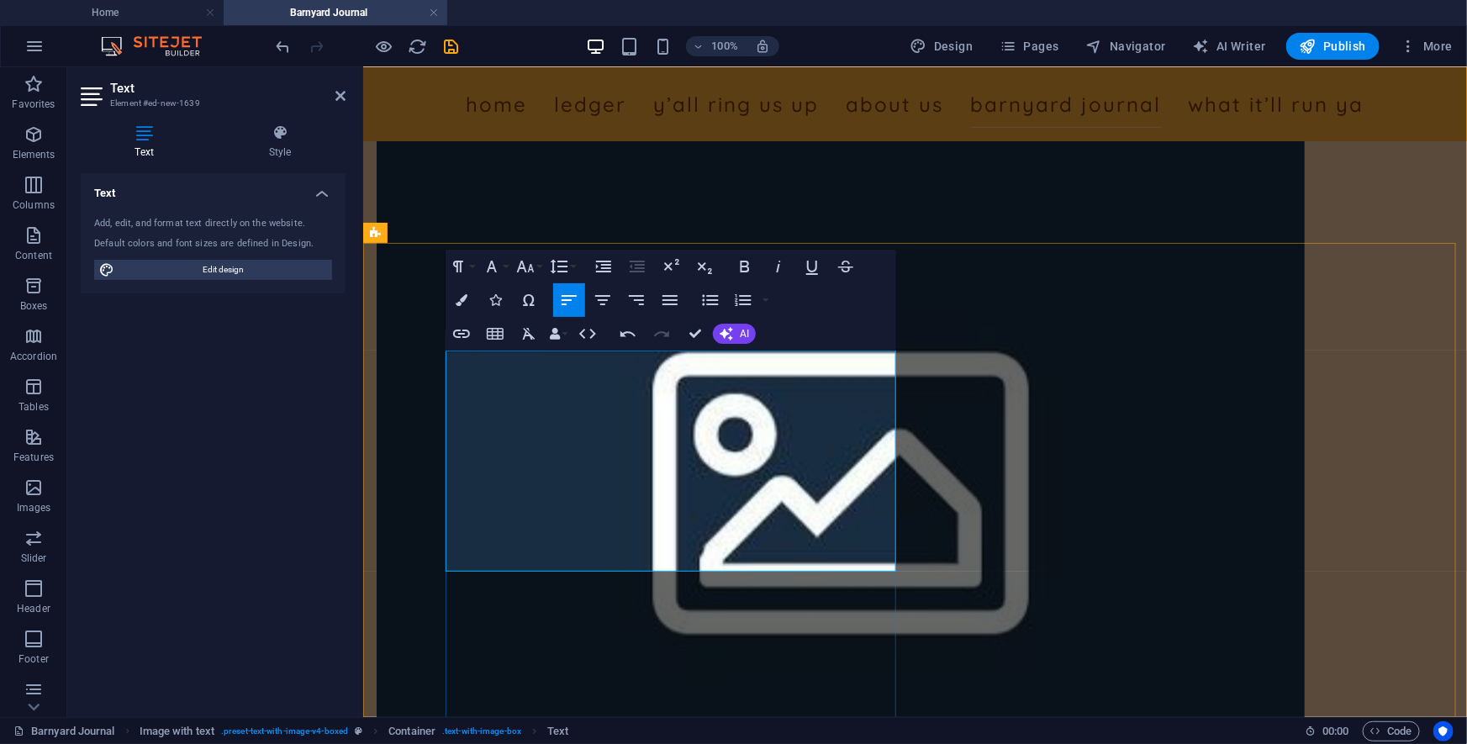
click at [569, 62] on p "[PERSON_NAME] [PERSON_NAME] chimed in: “I got the potato salad chillin’ in the …" at bounding box center [840, 42] width 928 height 40
click at [571, 62] on p "[PERSON_NAME] [PERSON_NAME] chimed in: “I got the potato salad chillin’ in the …" at bounding box center [840, 42] width 928 height 40
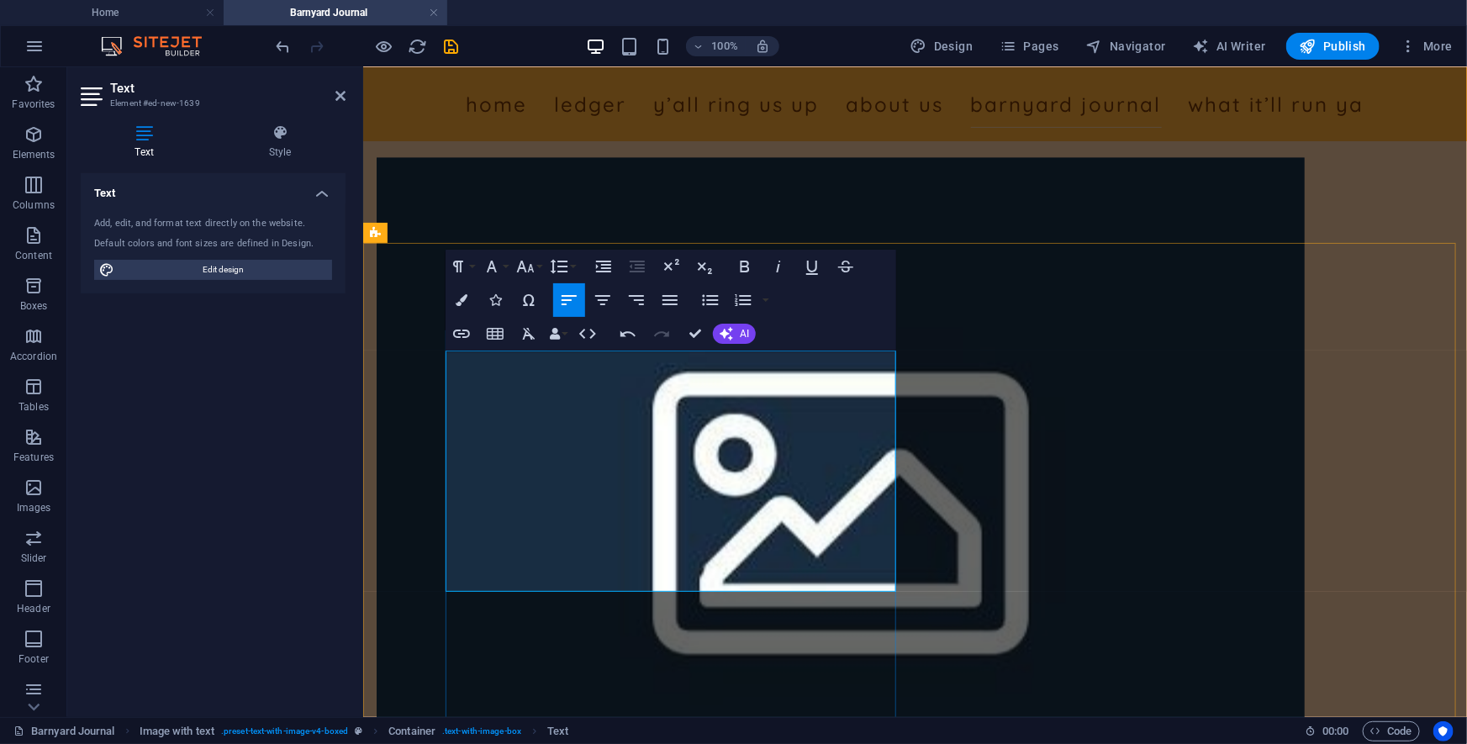
drag, startPoint x: 496, startPoint y: 481, endPoint x: 847, endPoint y: 461, distance: 351.9
click at [847, 82] on p "“I got the potato salad chillin’ in the cooler, [PERSON_NAME]’s waitin’ for scr…" at bounding box center [840, 62] width 928 height 40
click at [865, 82] on p "“I got the potato salad chillin’ in the cooler, [PERSON_NAME]’s waitin’ for scr…" at bounding box center [840, 62] width 928 height 40
click at [469, 82] on p "“I got the potato salad chillin’ in the cooler, [PERSON_NAME]’s waitin’ for scr…" at bounding box center [840, 62] width 928 height 40
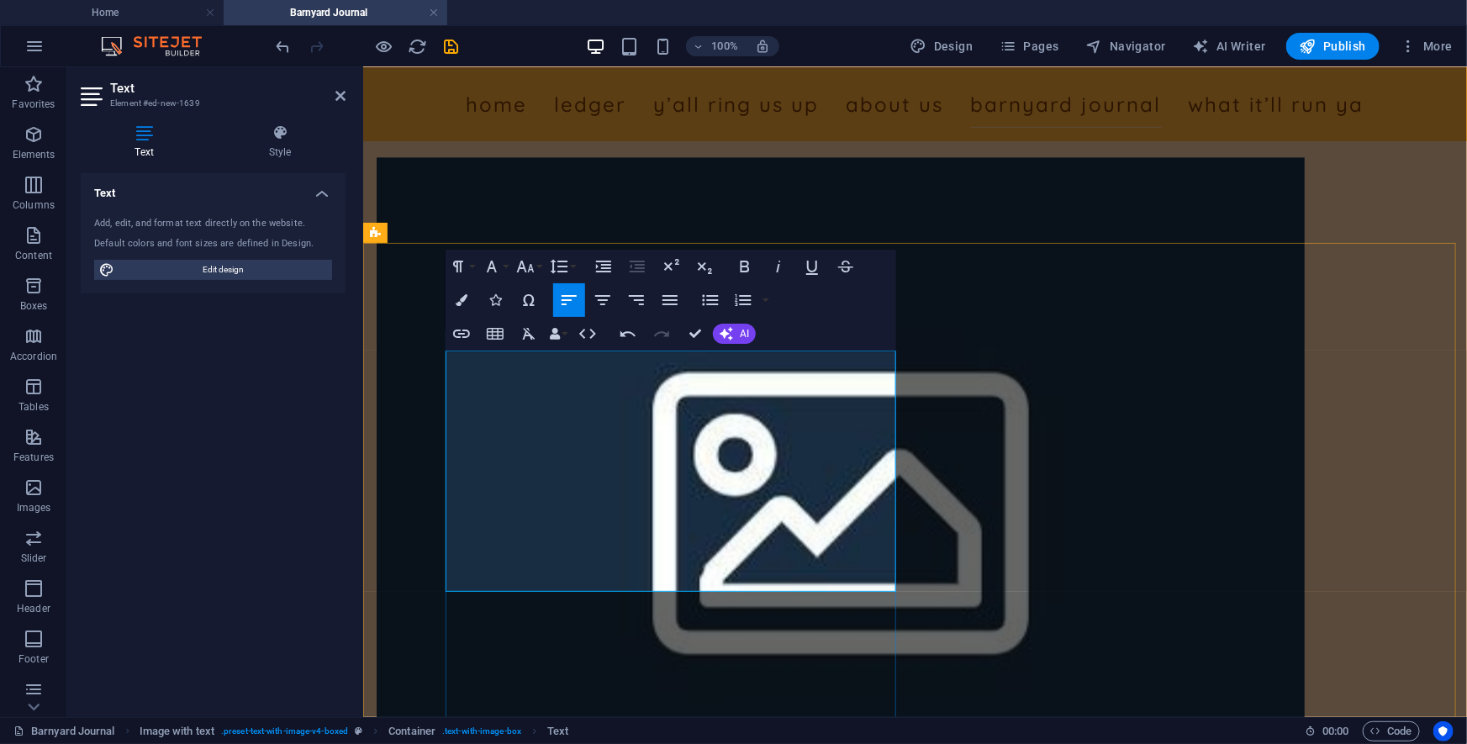
click at [469, 82] on p "“I got the potato salad chillin’ in the cooler, [PERSON_NAME]’s waitin’ for scr…" at bounding box center [840, 62] width 928 height 40
click at [481, 82] on p "“I got the potato salad chillin’ in the cooler, [PERSON_NAME]’s waitin’ for scr…" at bounding box center [840, 62] width 928 height 40
click at [526, 82] on p "“I got the potato salad chillin’ in the cooler, [PERSON_NAME]’s waitin’ for scr…" at bounding box center [840, 62] width 928 height 40
click at [833, 123] on p "Booger (the porch patrol chief) growled with approval: “Woof! 🐾 Means ‘Go Dawgs…" at bounding box center [840, 113] width 928 height 20
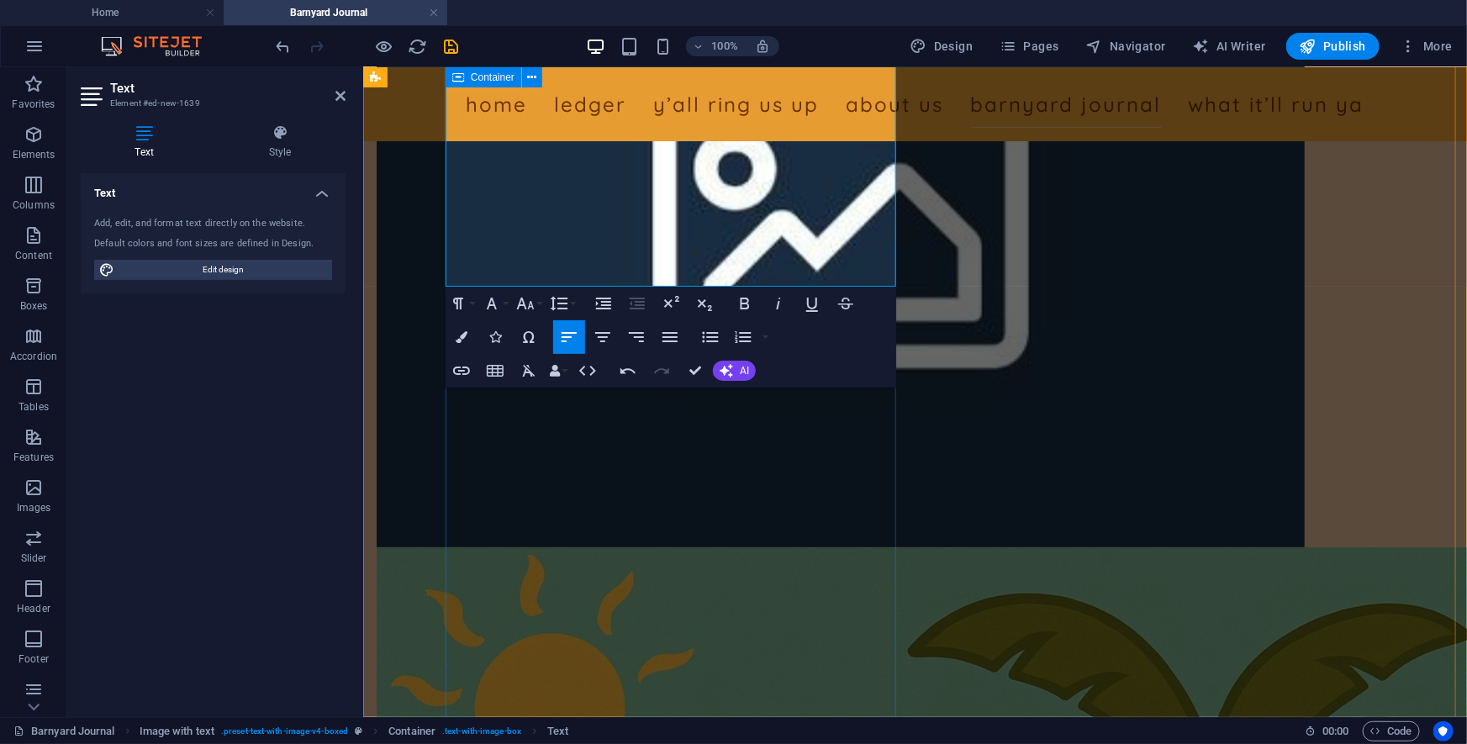
scroll to position [11794, 0]
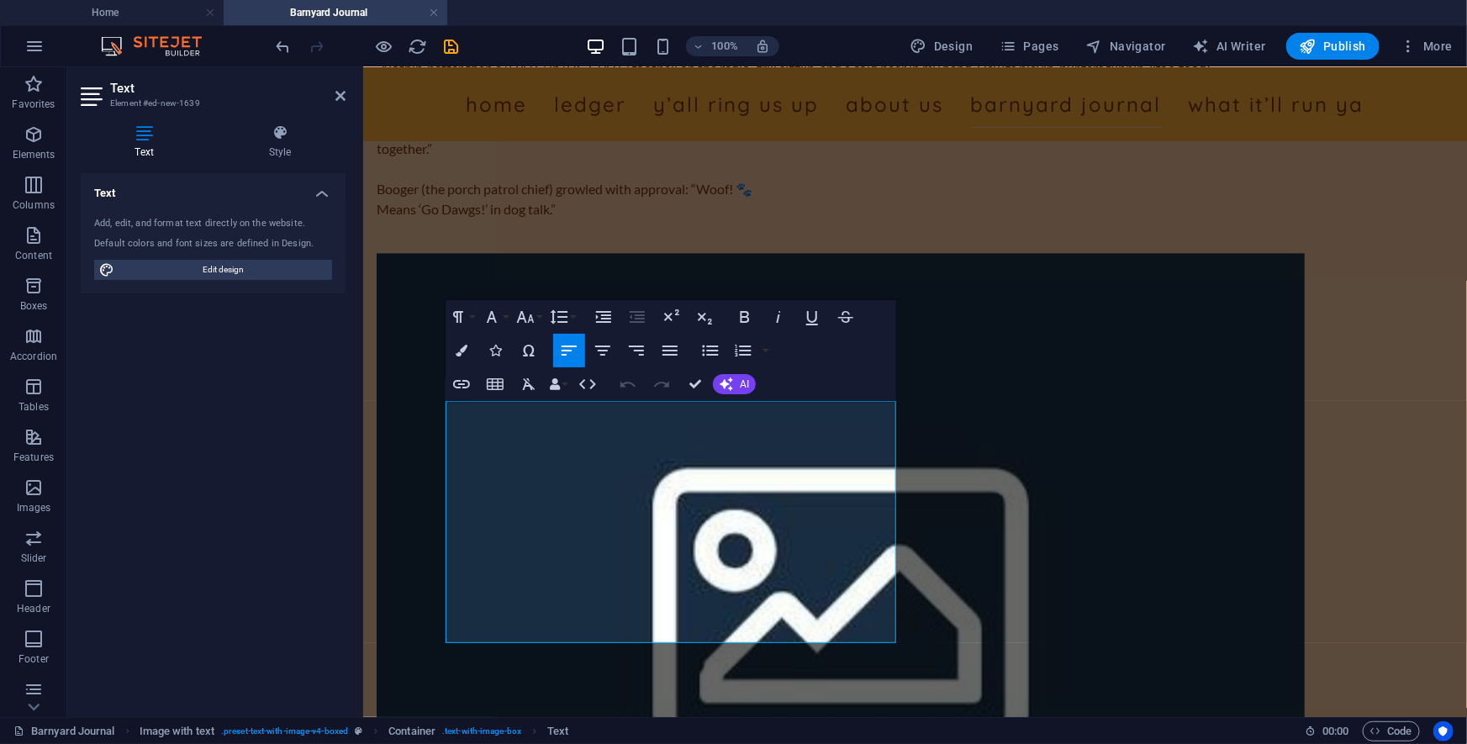
scroll to position [11641, 0]
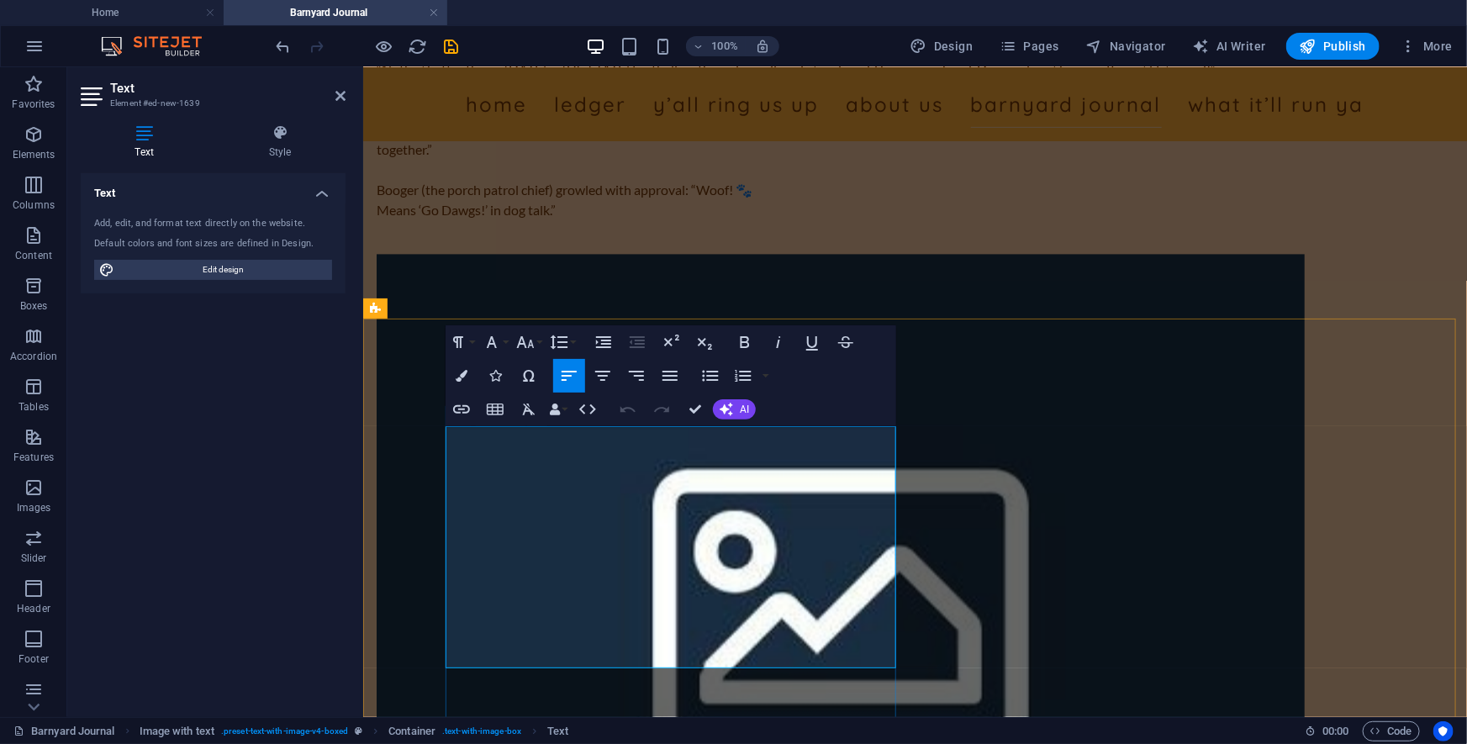
click at [445, 58] on p "[PERSON_NAME]:" at bounding box center [840, 48] width 928 height 20
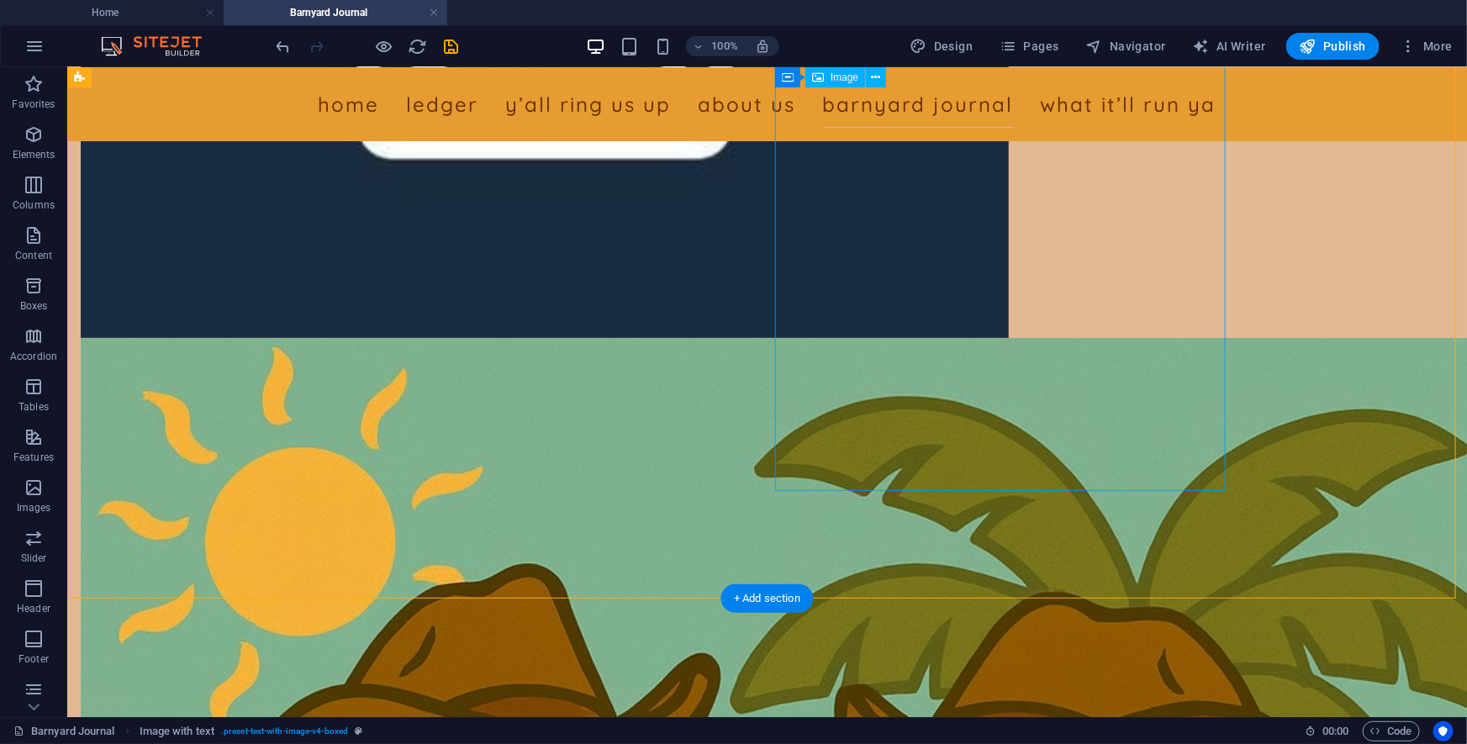
scroll to position [12023, 0]
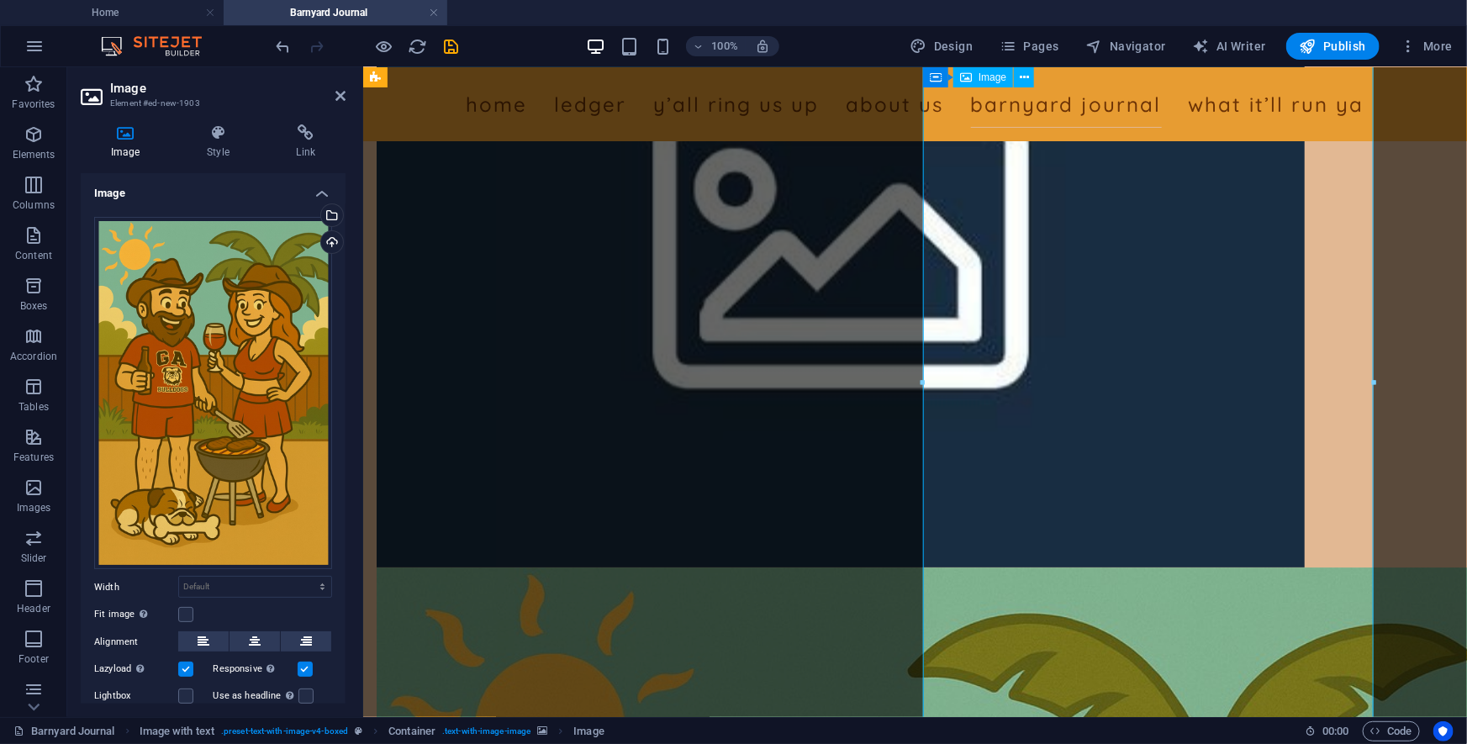
scroll to position [12253, 0]
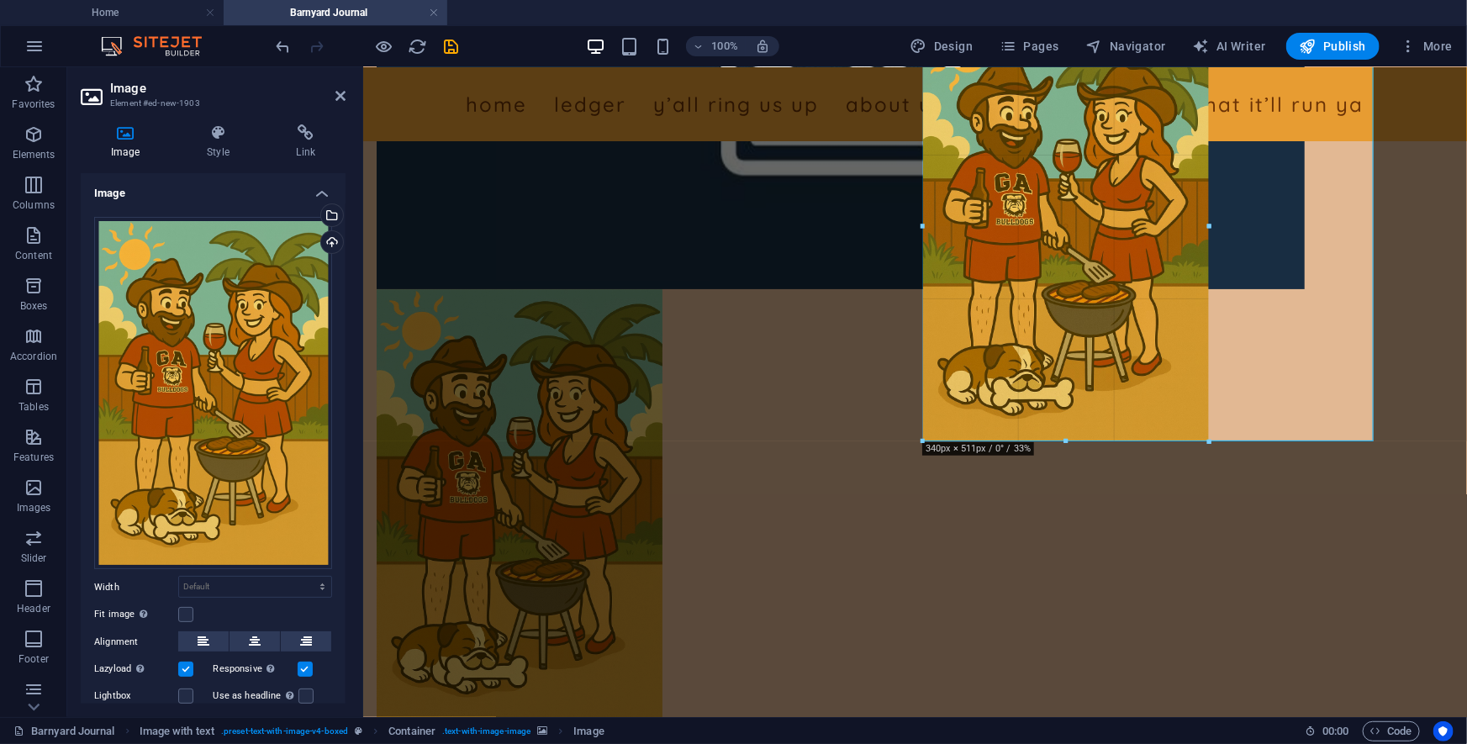
drag, startPoint x: 926, startPoint y: 487, endPoint x: 1105, endPoint y: 242, distance: 303.8
type input "339"
select select "px"
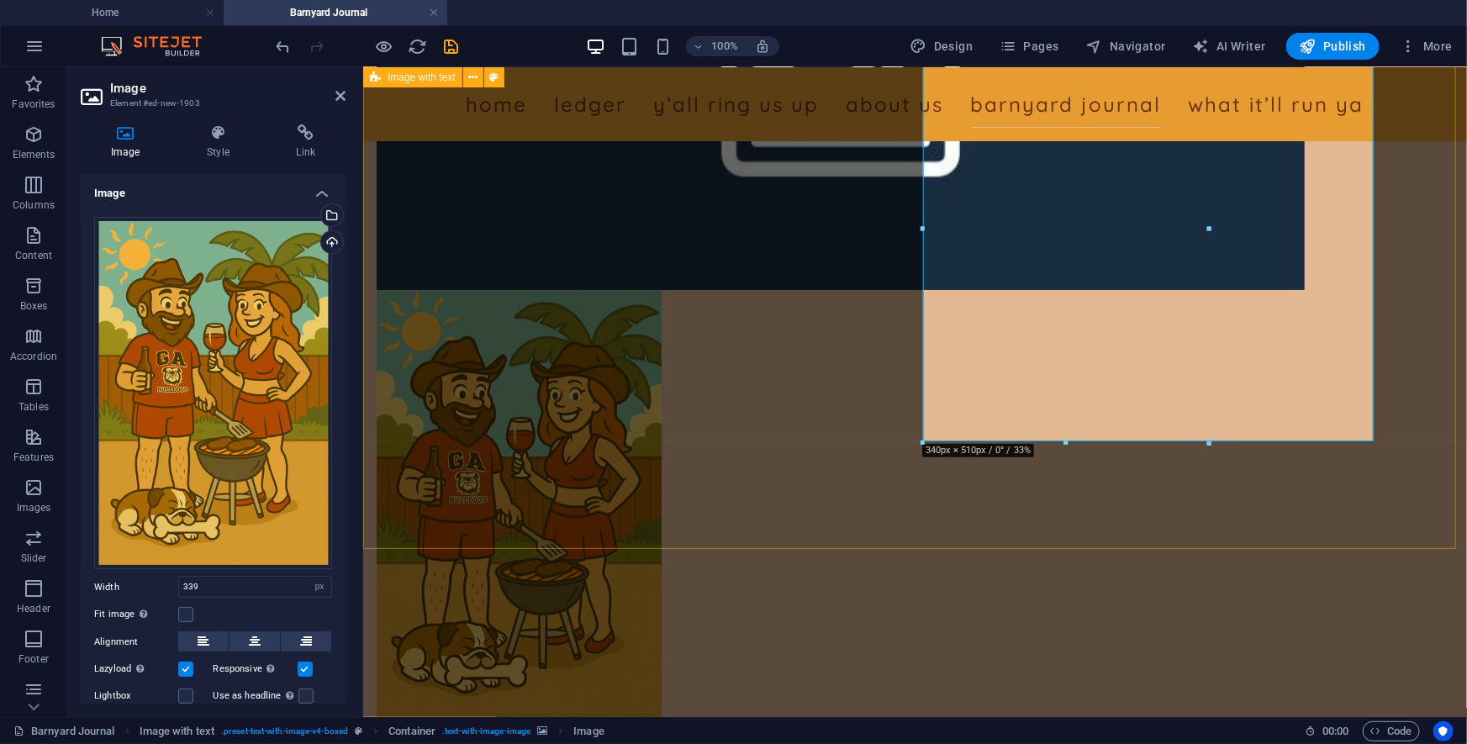
click at [688, 514] on div "[PERSON_NAME]: “Nothin’ better than a [DATE] in [US_STATE] football on the radi…" at bounding box center [914, 171] width 1104 height 1307
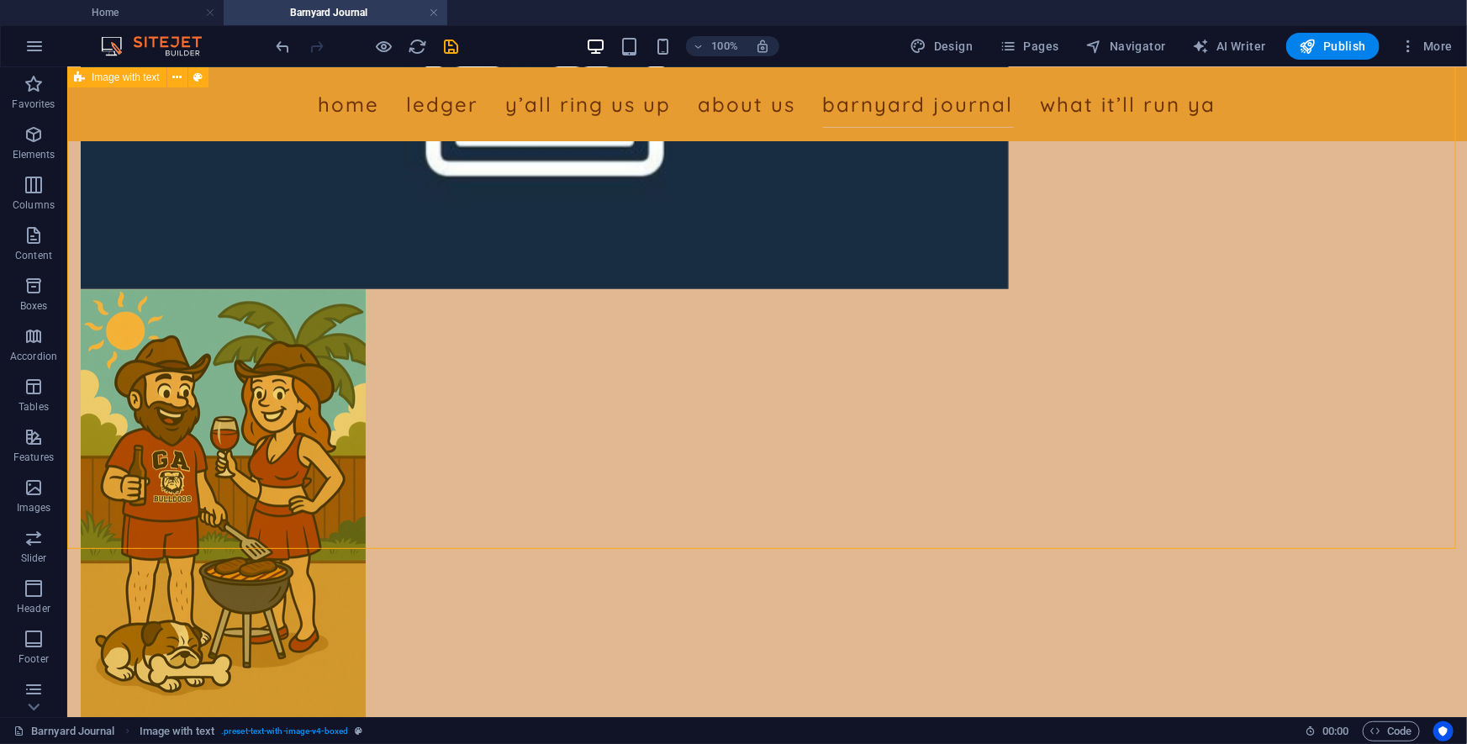
scroll to position [11672, 0]
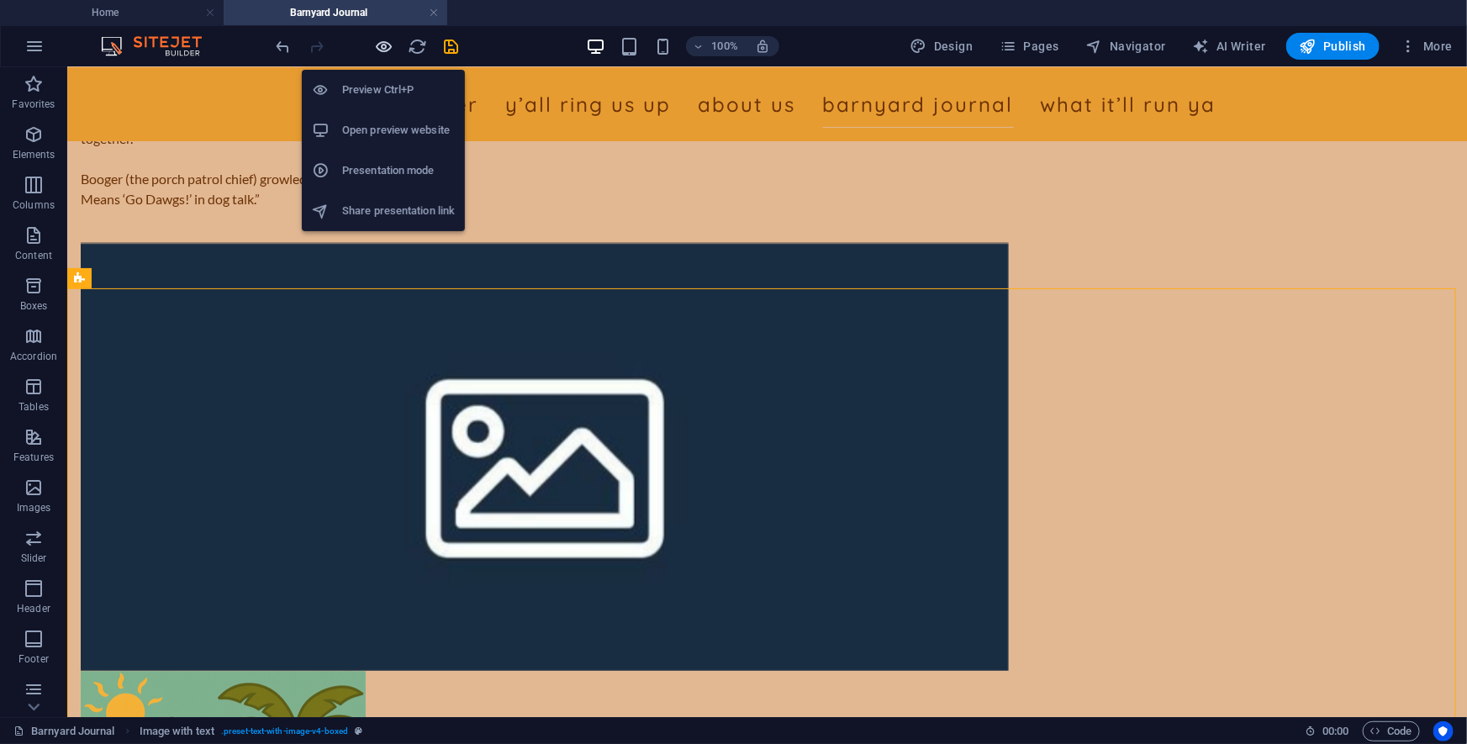
click at [377, 44] on icon "button" at bounding box center [384, 46] width 19 height 19
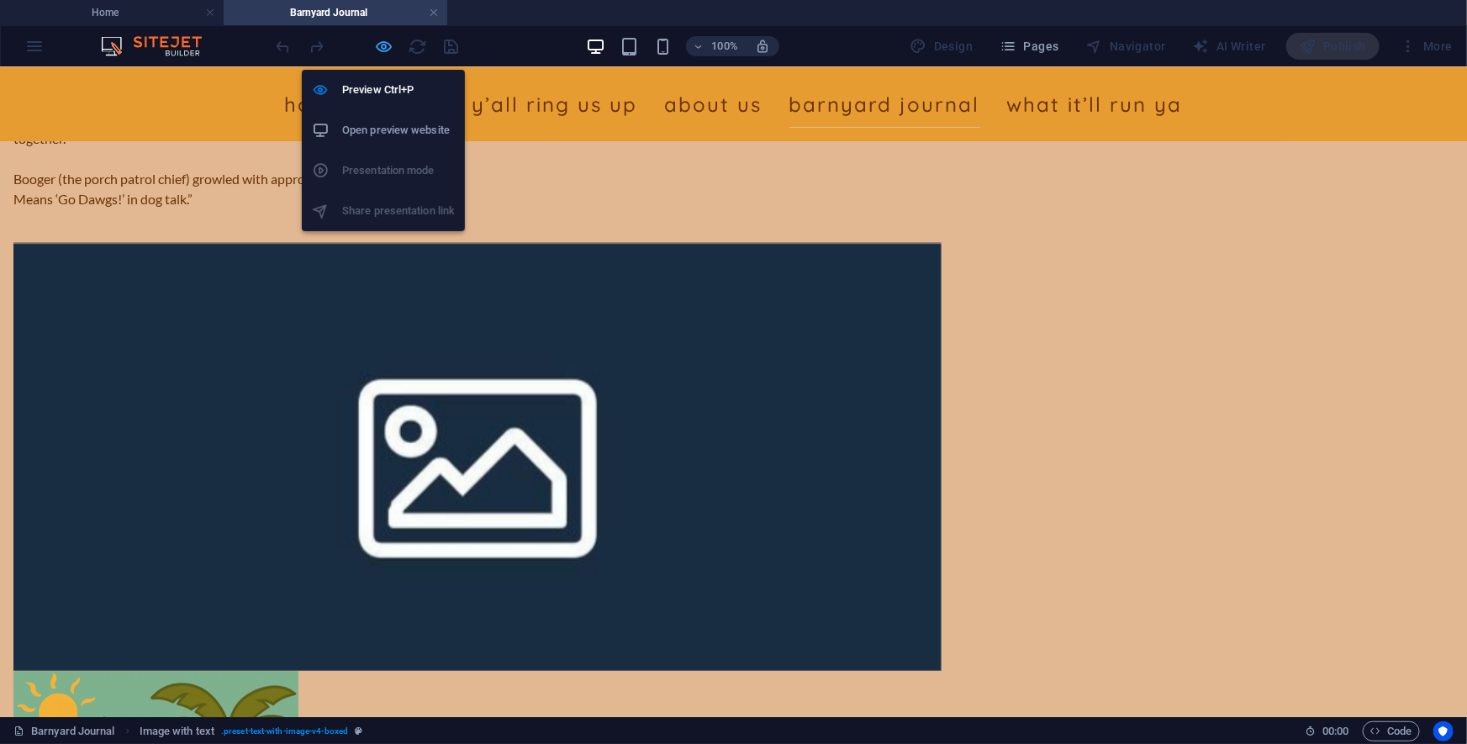
click at [384, 50] on icon "button" at bounding box center [384, 46] width 19 height 19
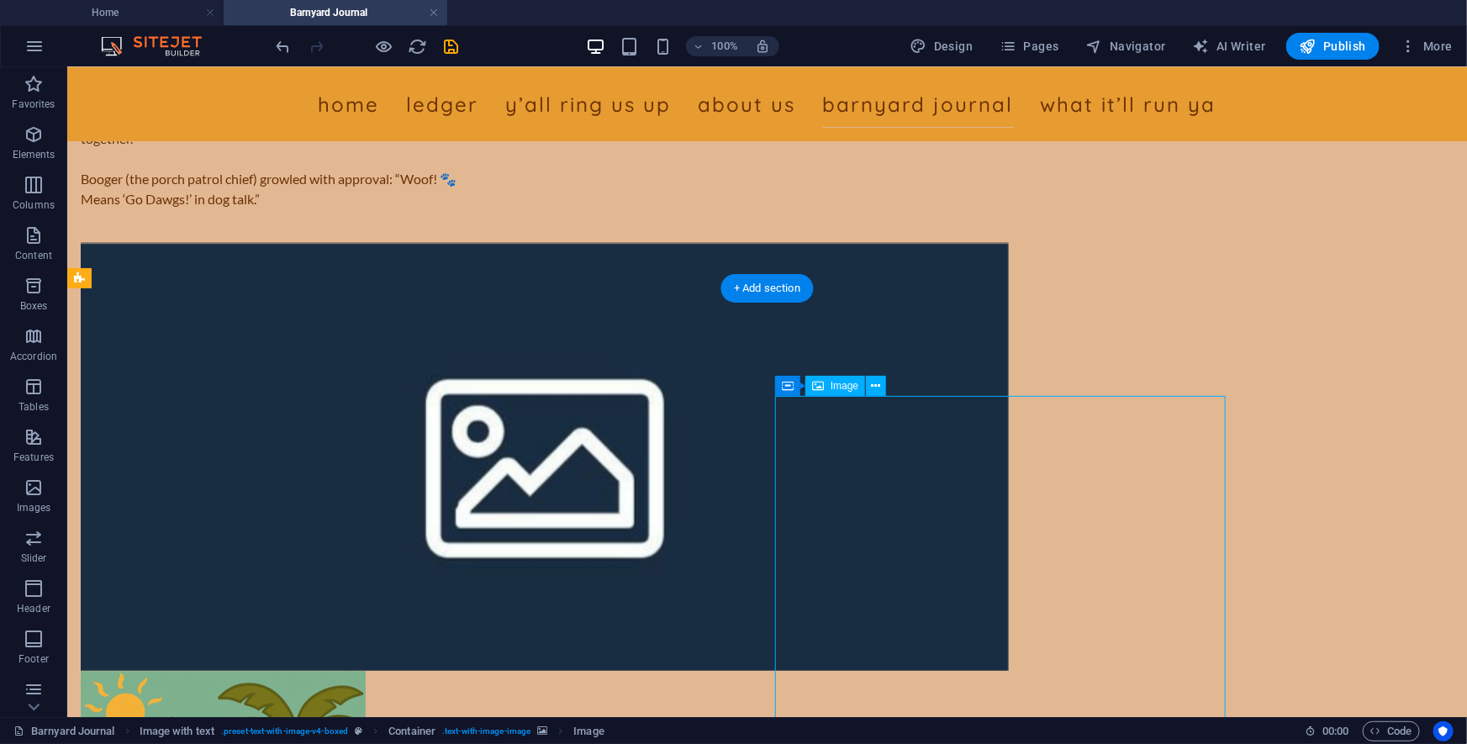
select select "px"
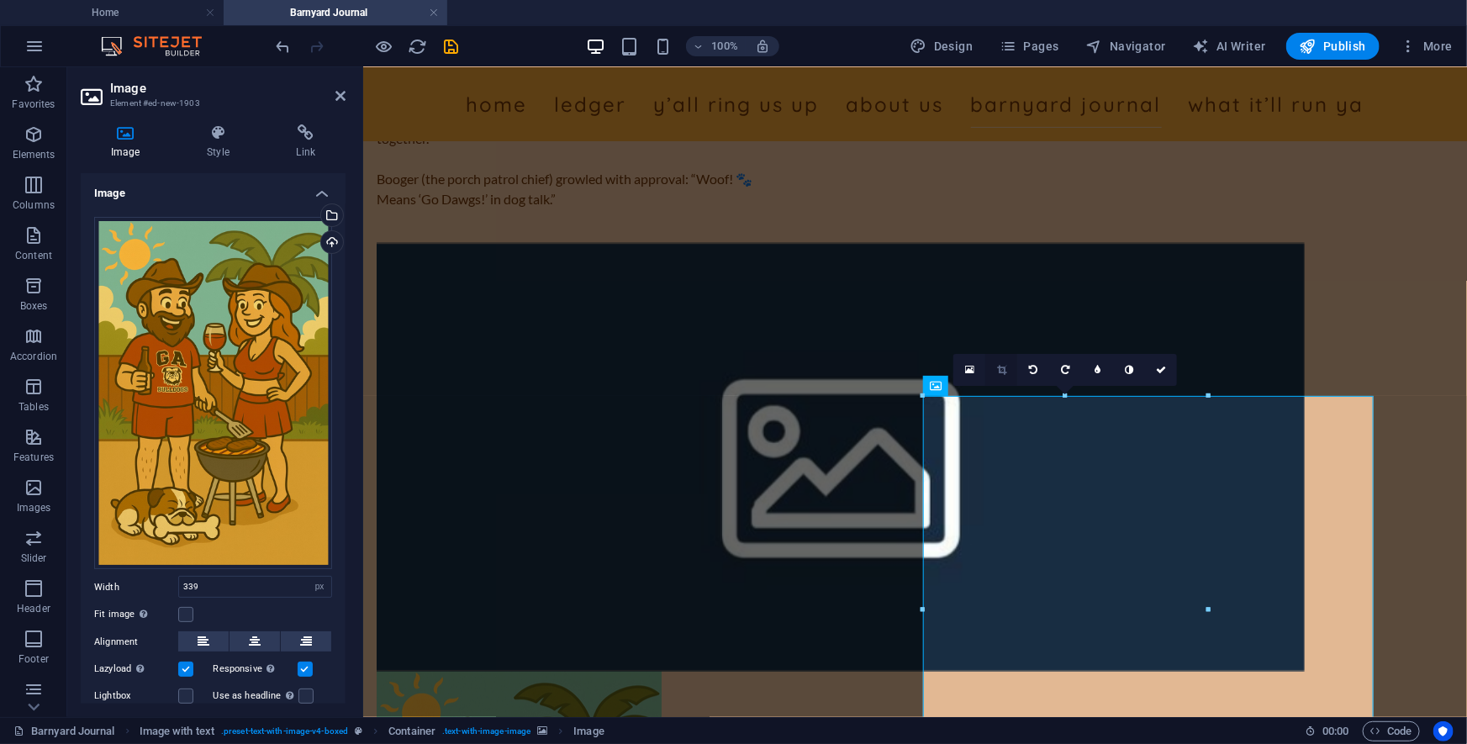
click at [1006, 373] on link at bounding box center [1001, 370] width 32 height 32
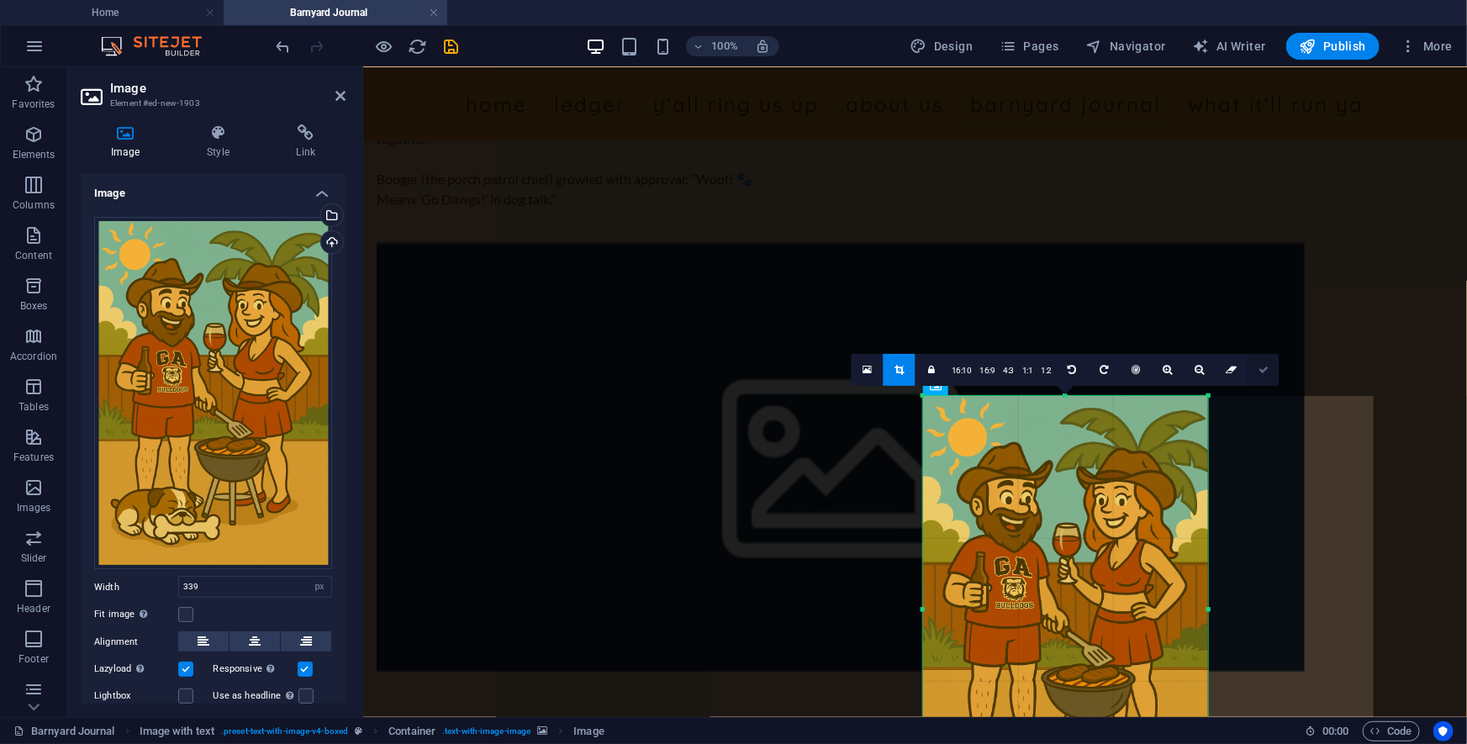
click at [1075, 371] on icon at bounding box center [1263, 370] width 10 height 10
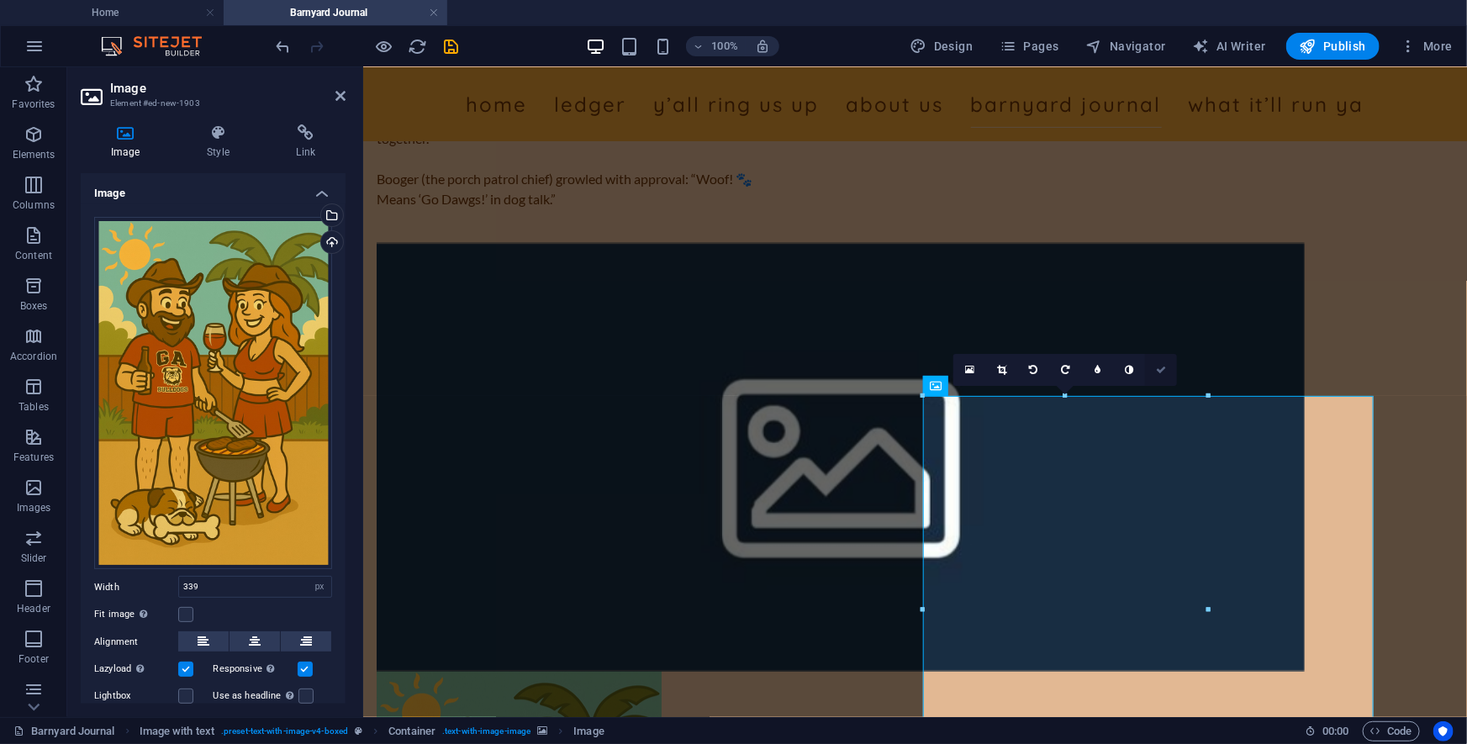
click at [1075, 369] on icon at bounding box center [1161, 370] width 10 height 10
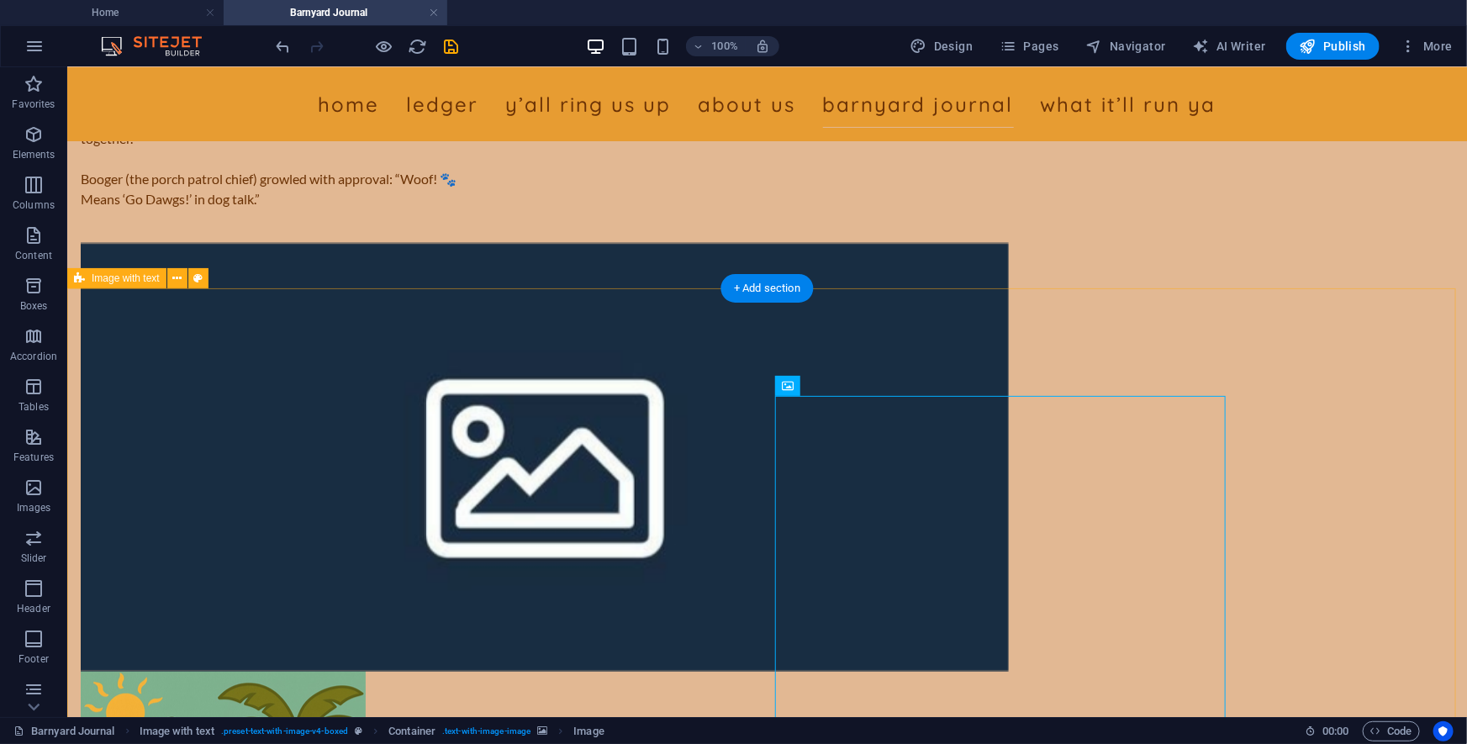
click at [1075, 411] on div "[PERSON_NAME]: “Nothin’ better than a [DATE] in [US_STATE] football on the radi…" at bounding box center [765, 552] width 1399 height 1306
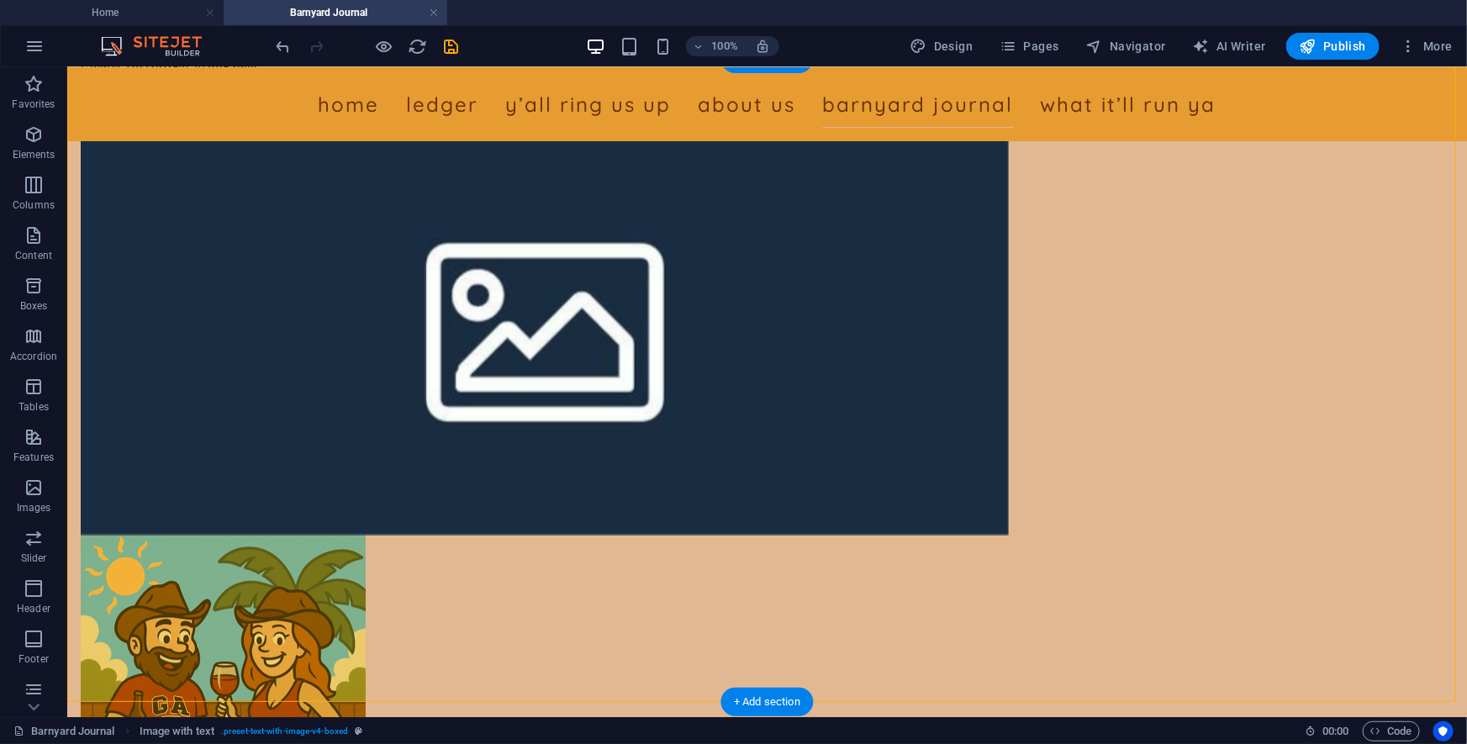
scroll to position [11901, 0]
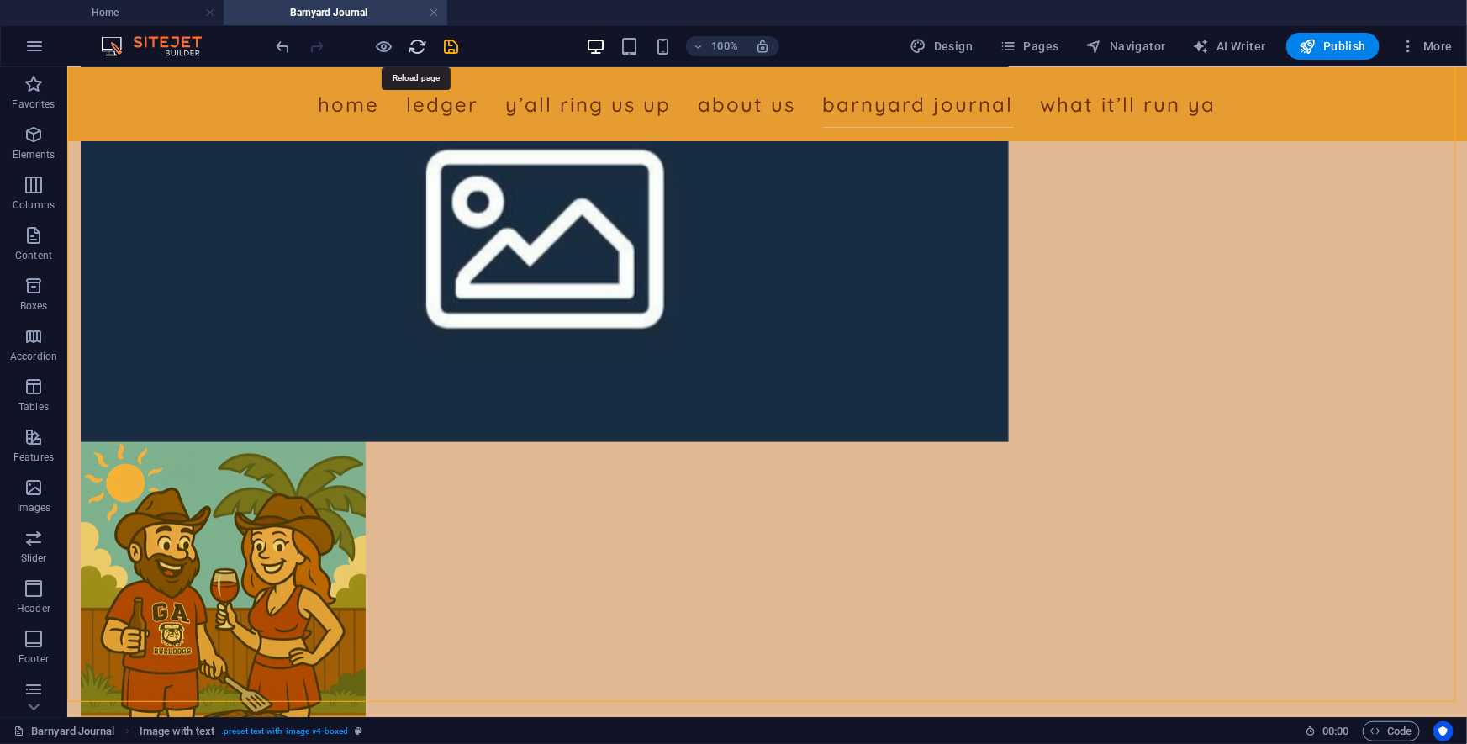
click at [414, 47] on icon "reload" at bounding box center [417, 46] width 19 height 19
click at [456, 53] on icon "save" at bounding box center [451, 46] width 19 height 19
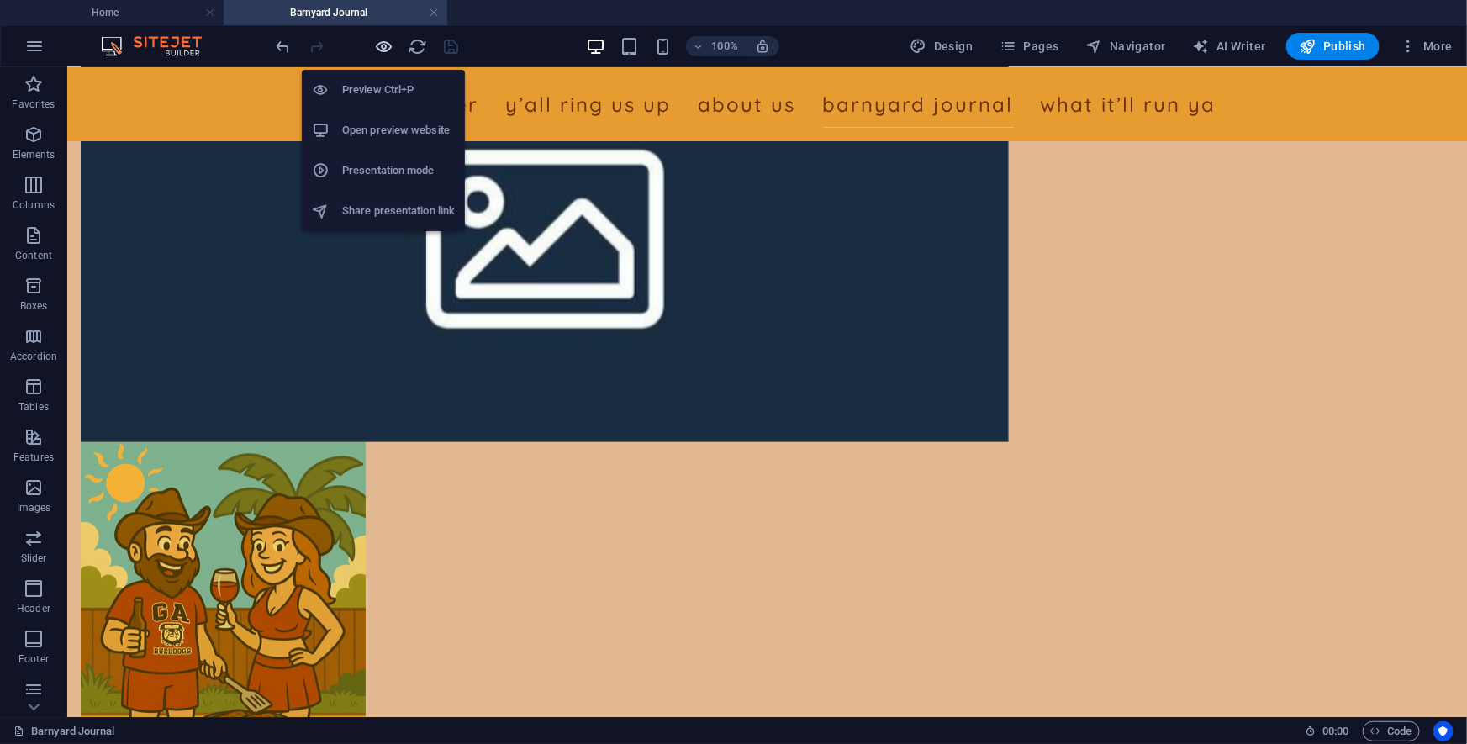
click at [383, 42] on icon "button" at bounding box center [384, 46] width 19 height 19
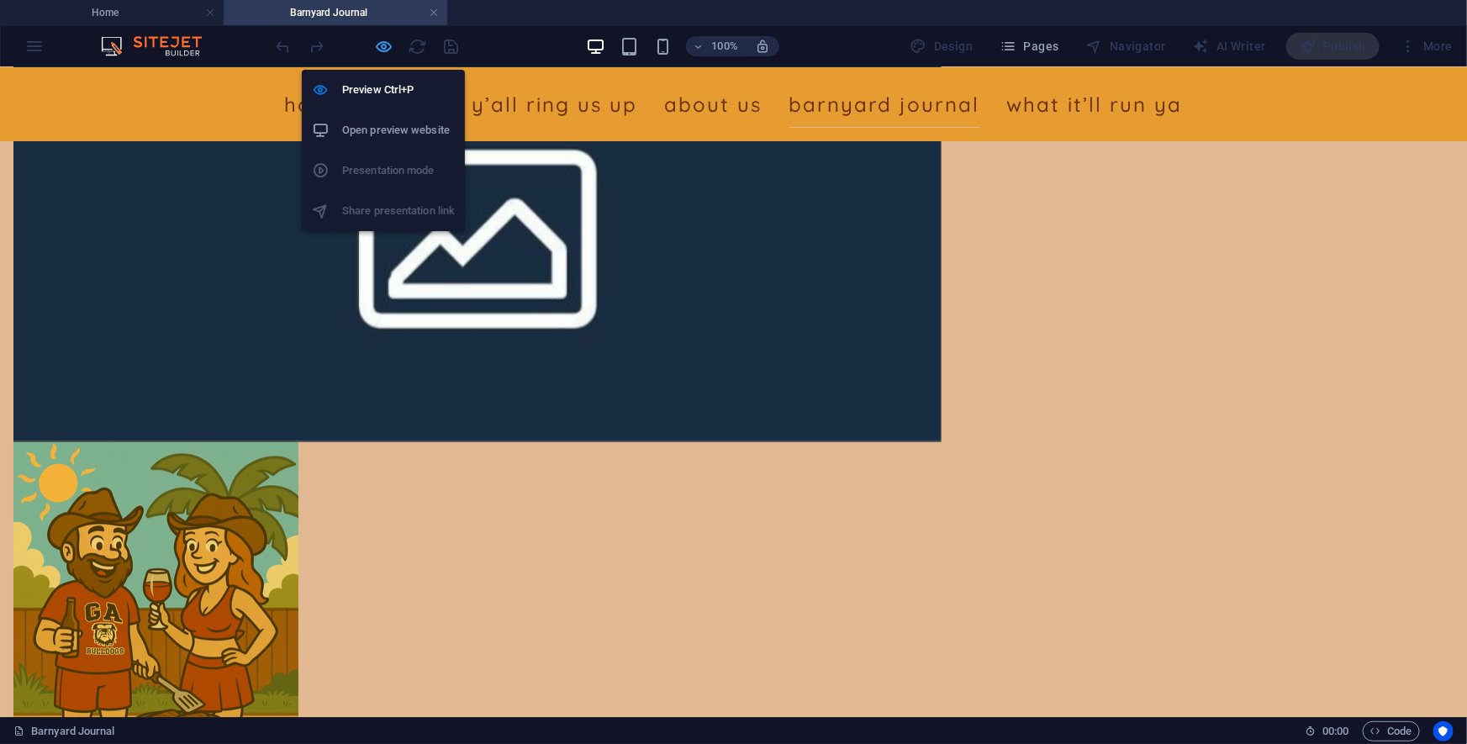
click at [377, 54] on icon "button" at bounding box center [384, 46] width 19 height 19
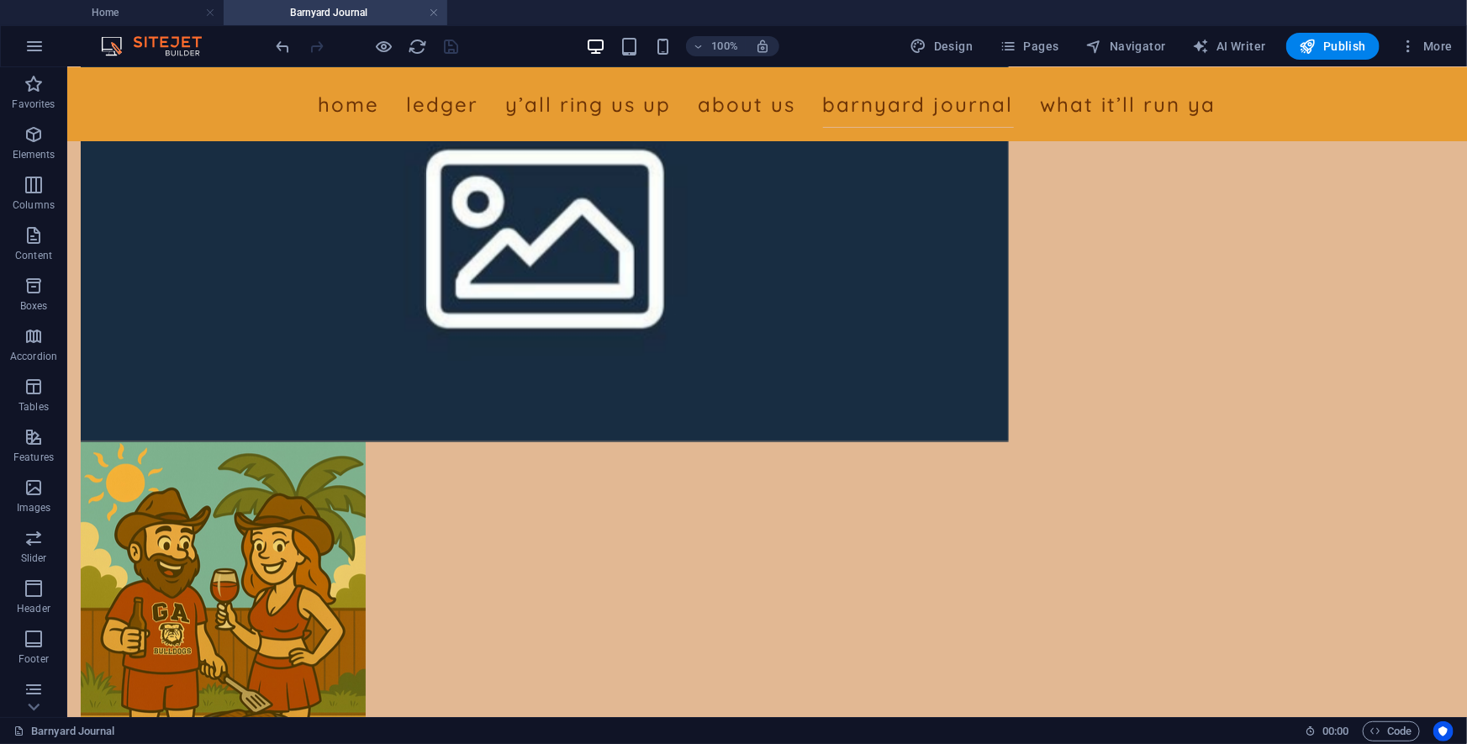
click at [429, 45] on div at bounding box center [367, 46] width 188 height 27
click at [415, 47] on icon "reload" at bounding box center [417, 46] width 19 height 19
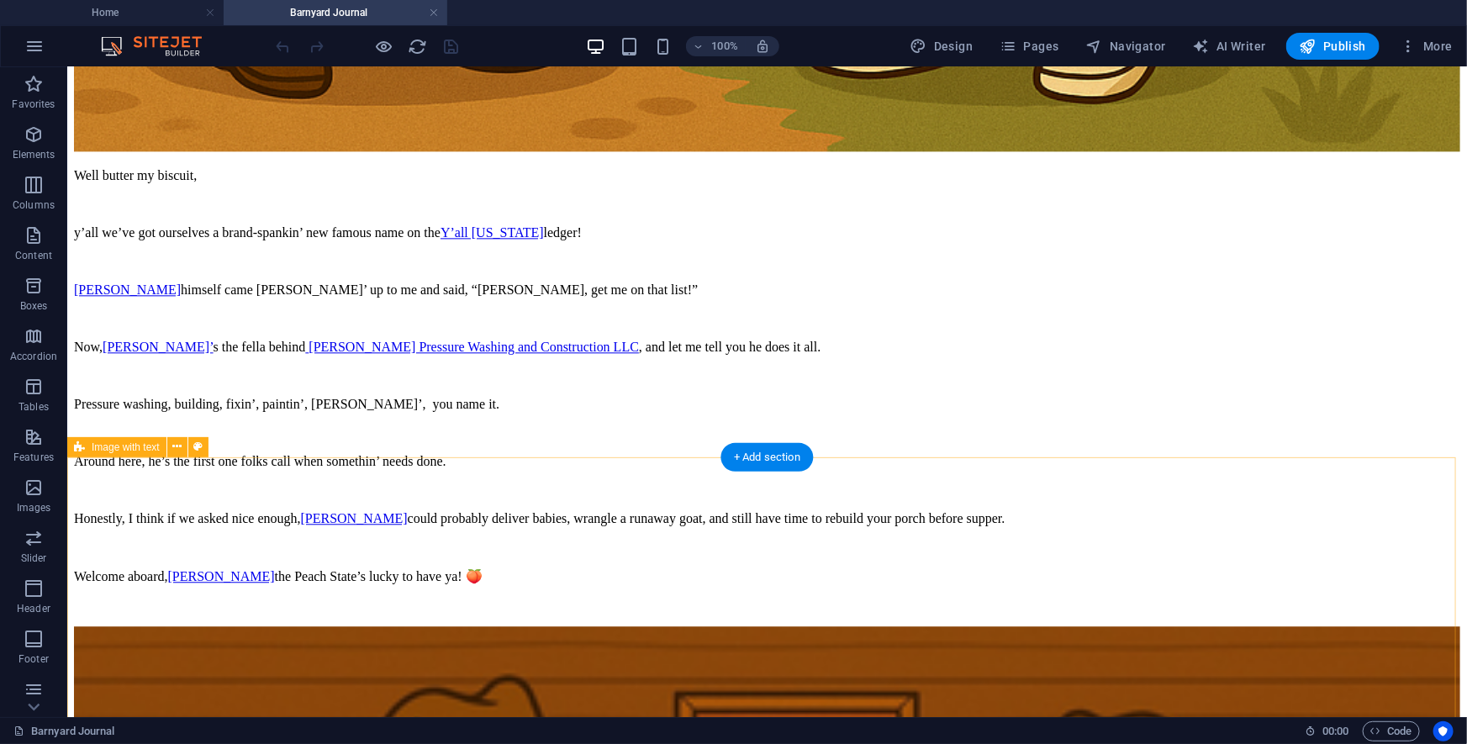
scroll to position [11767, 0]
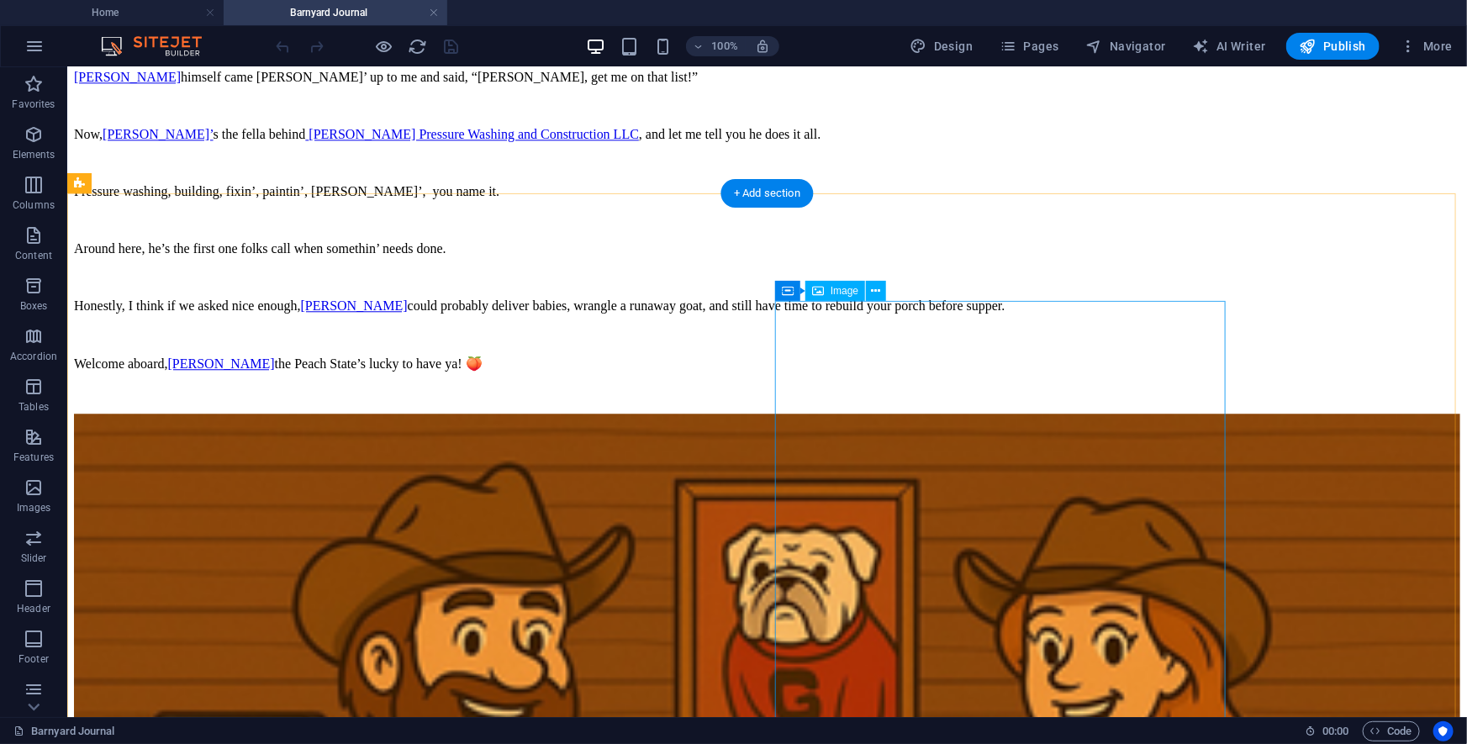
select select "px"
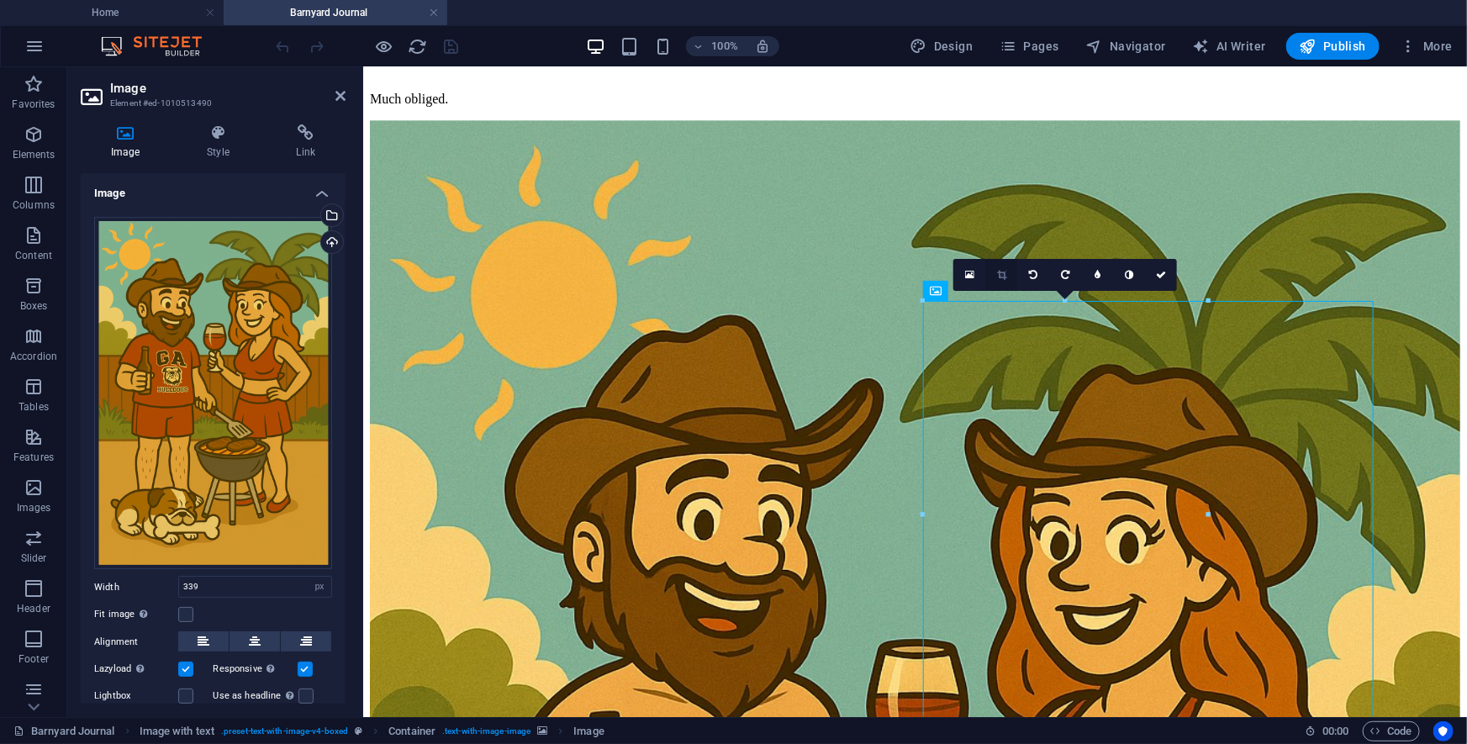
click at [1004, 278] on icon at bounding box center [1001, 275] width 9 height 10
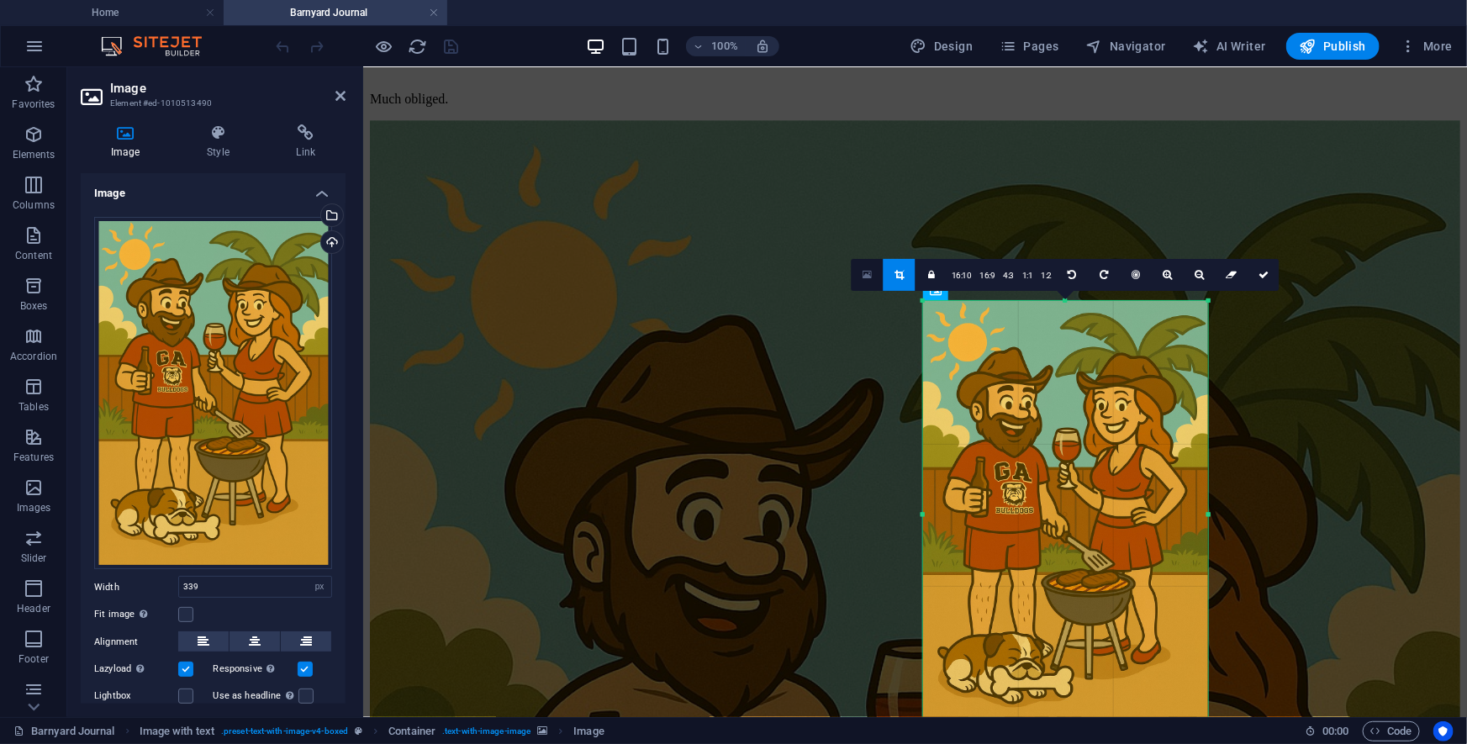
click at [863, 276] on icon at bounding box center [866, 275] width 9 height 12
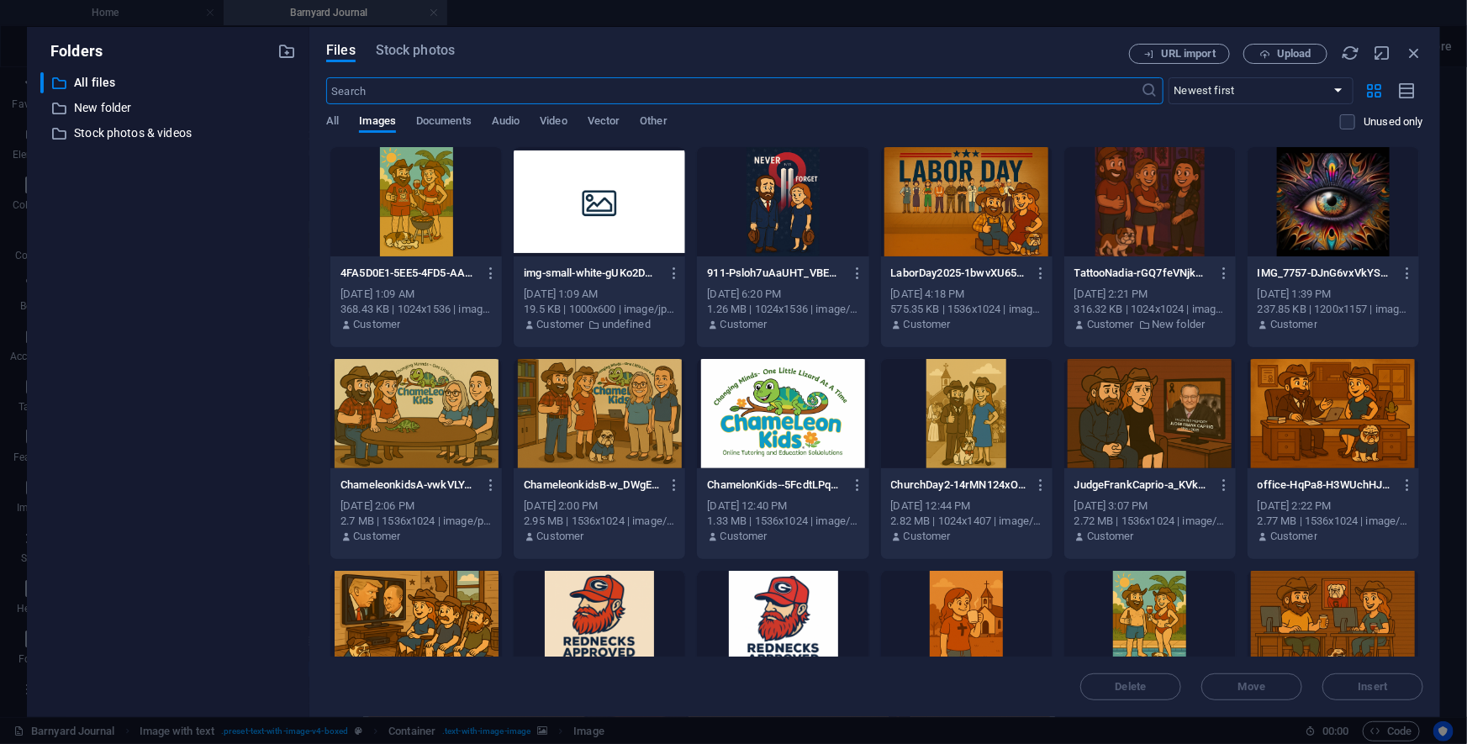
scroll to position [11746, 0]
click at [394, 209] on div at bounding box center [415, 201] width 171 height 109
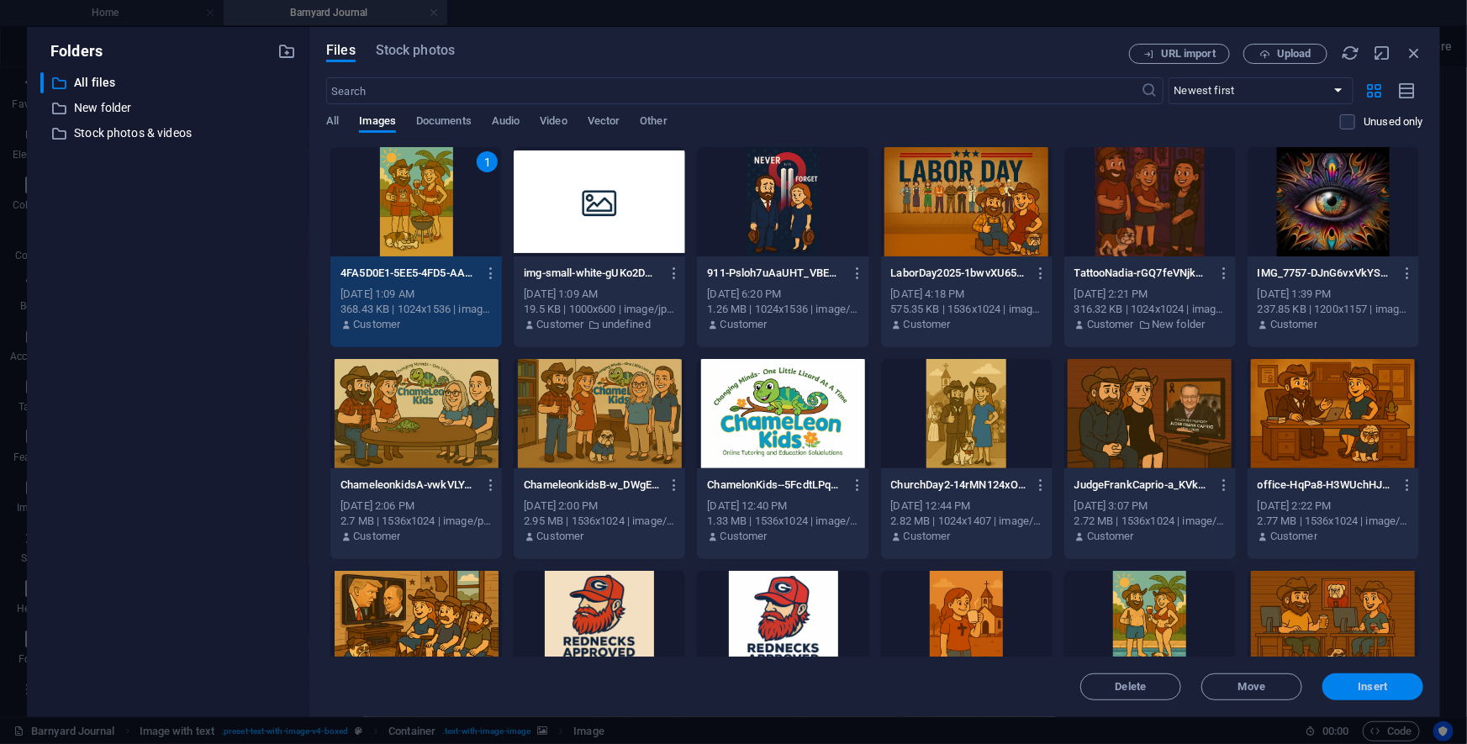
click at [1075, 545] on span "Insert" at bounding box center [1372, 687] width 29 height 10
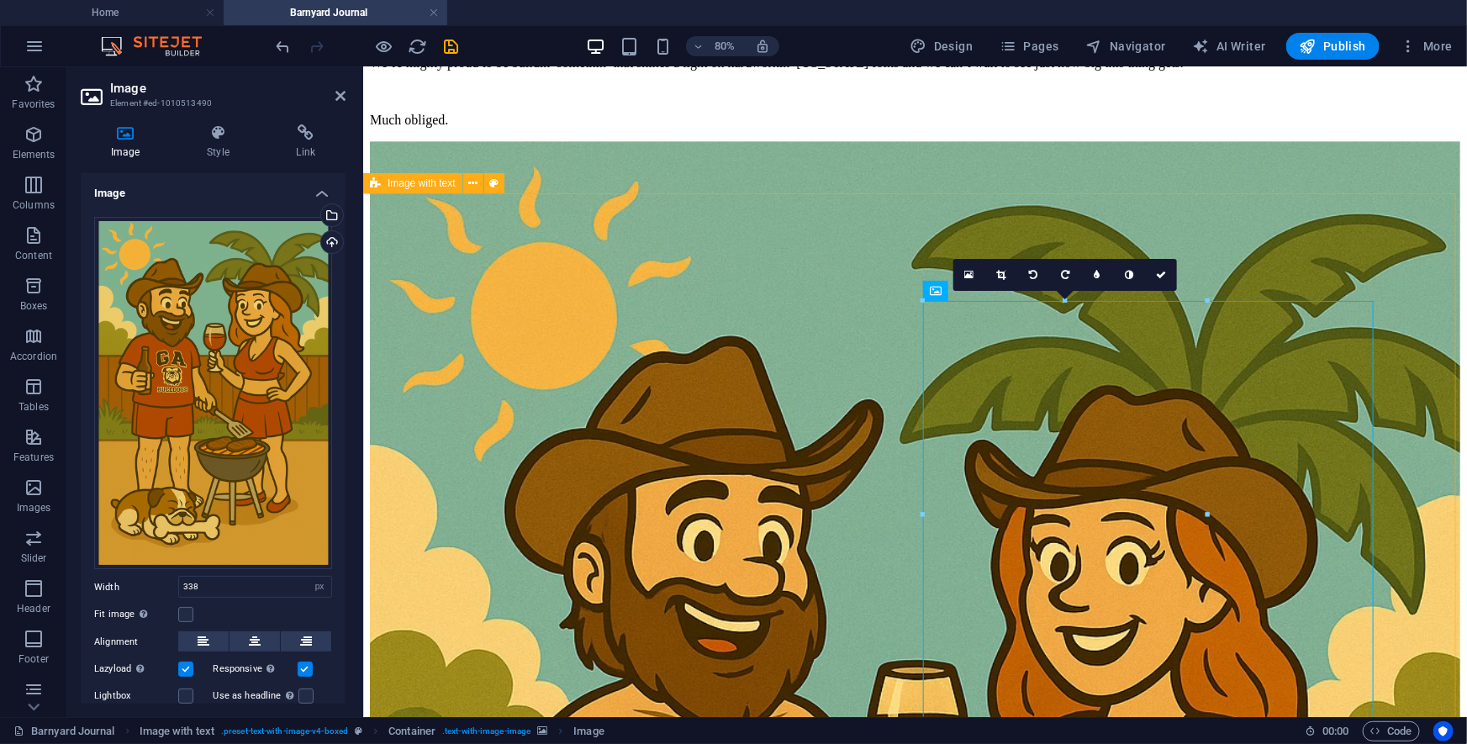
scroll to position [11767, 0]
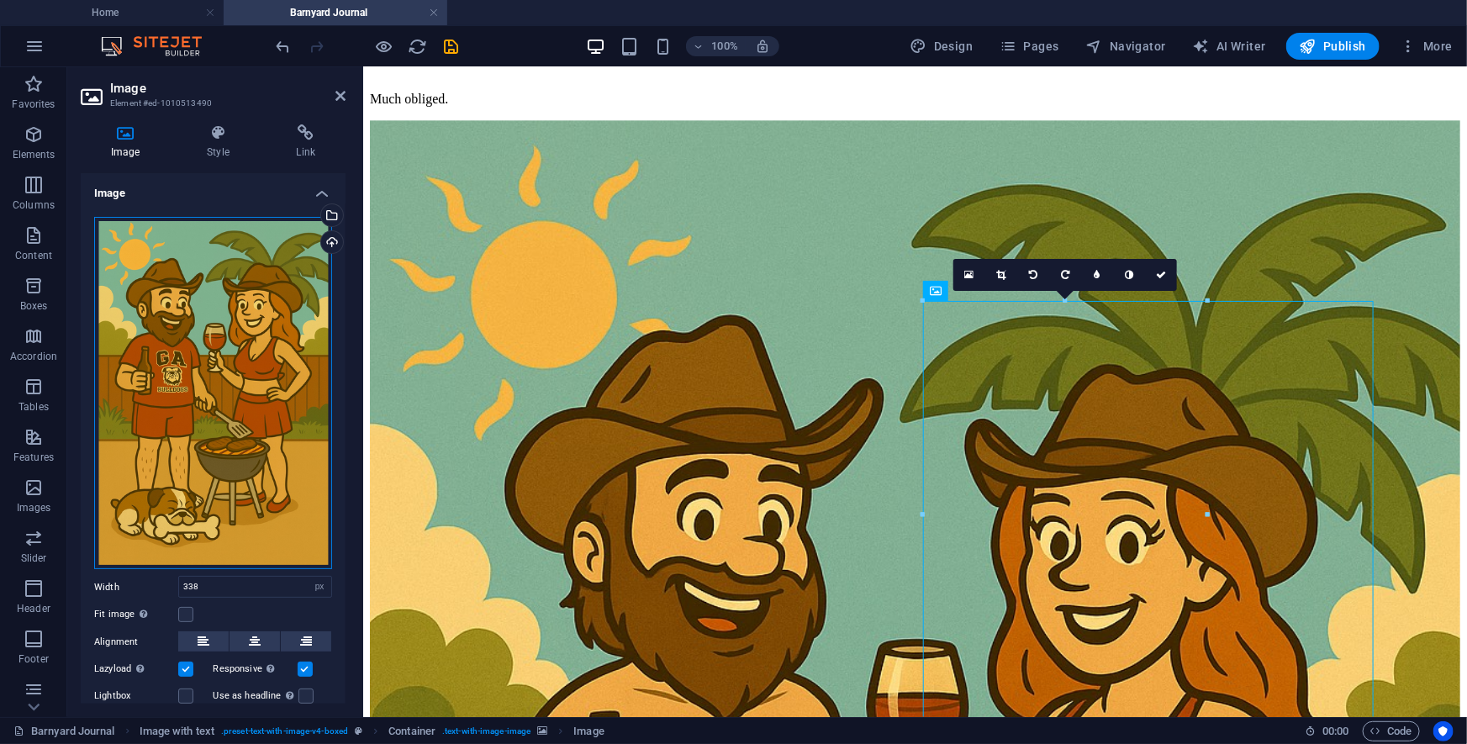
click at [177, 314] on div "Drag files here, click to choose files or select files from Files or our free s…" at bounding box center [213, 393] width 238 height 353
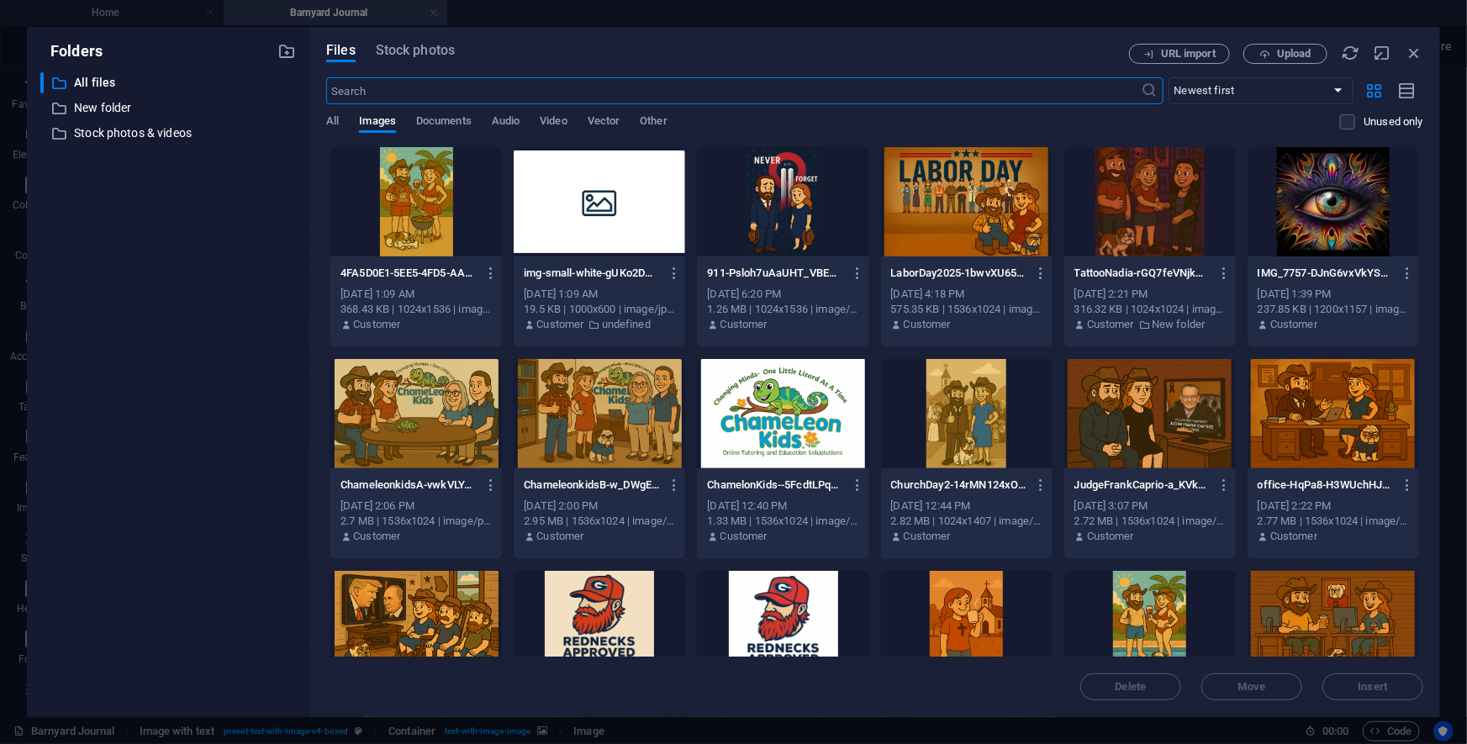
scroll to position [11746, 0]
click at [428, 227] on div at bounding box center [415, 201] width 171 height 109
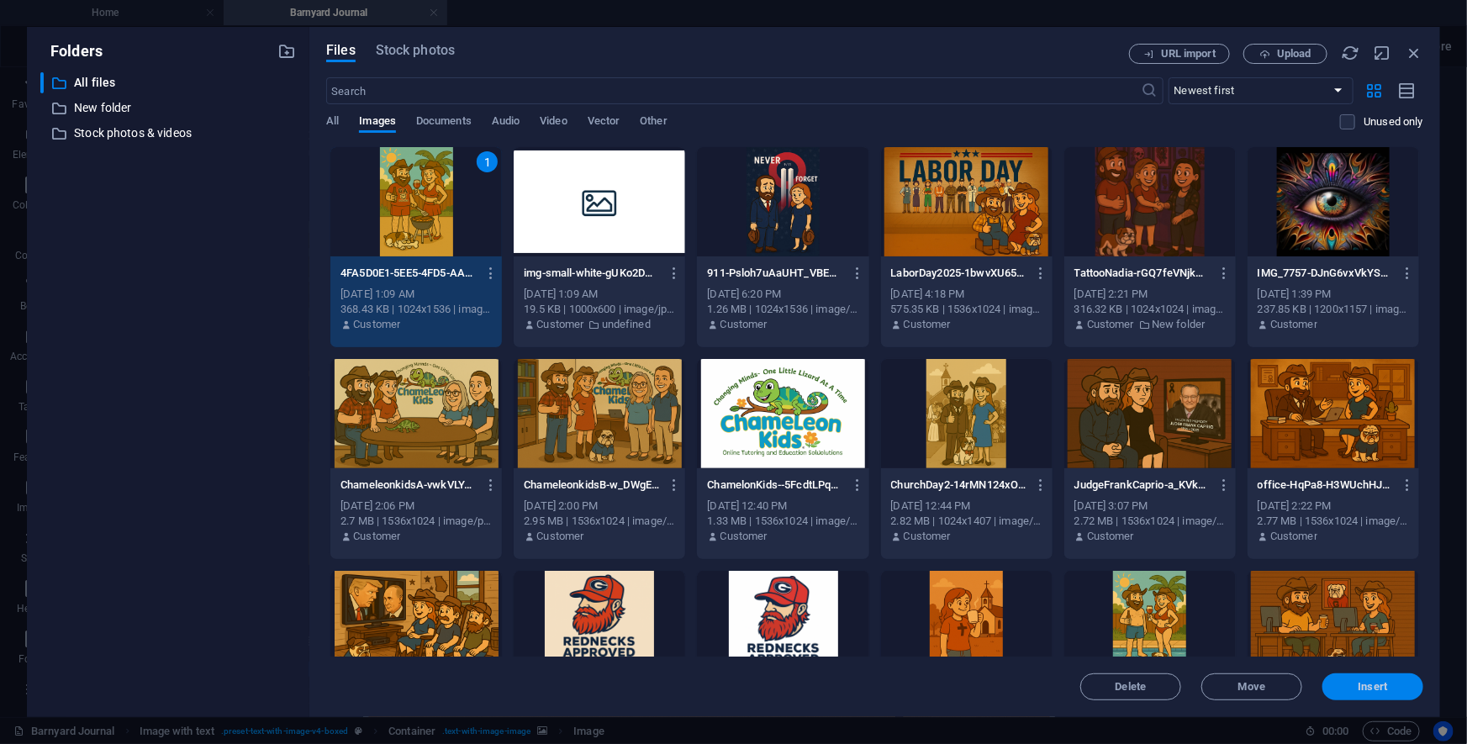
click at [1075, 545] on button "Insert" at bounding box center [1372, 686] width 101 height 27
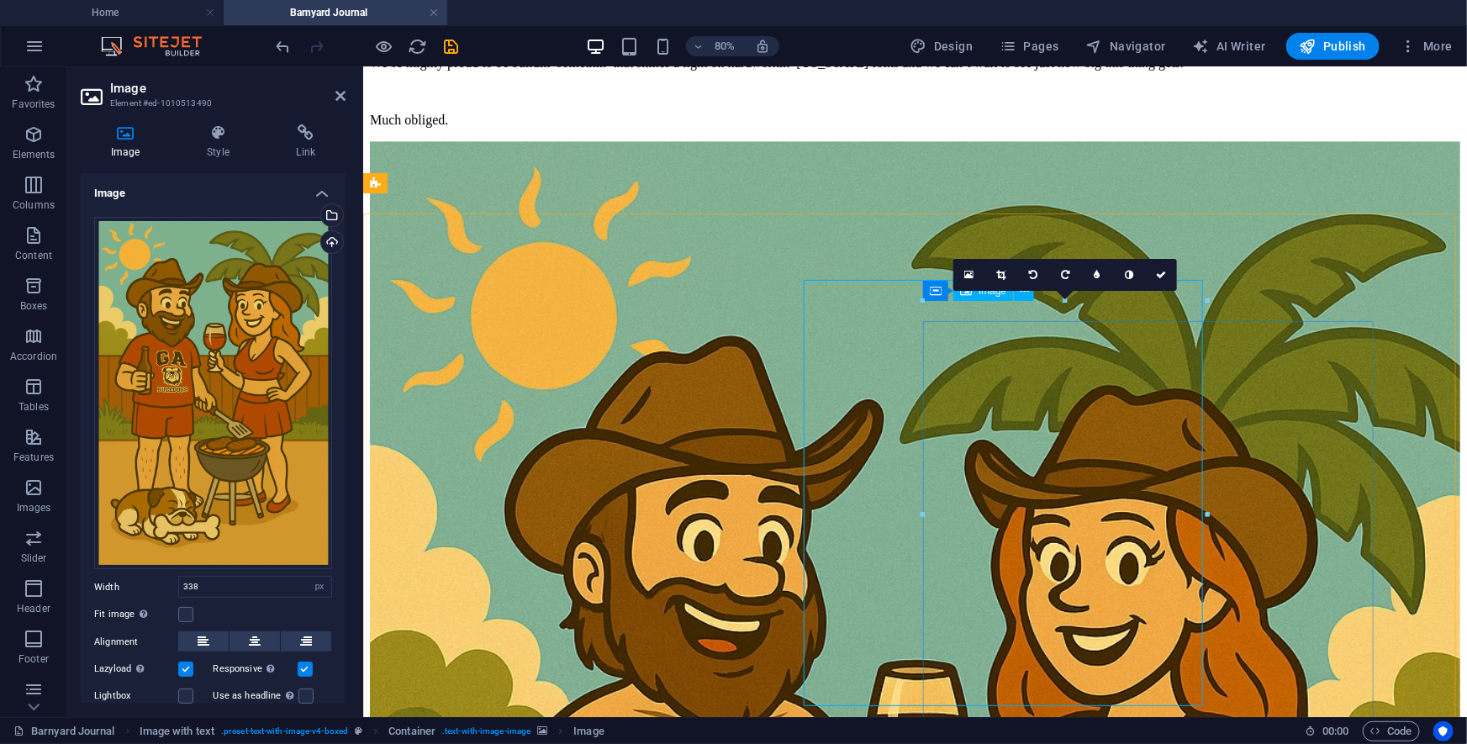
scroll to position [11767, 0]
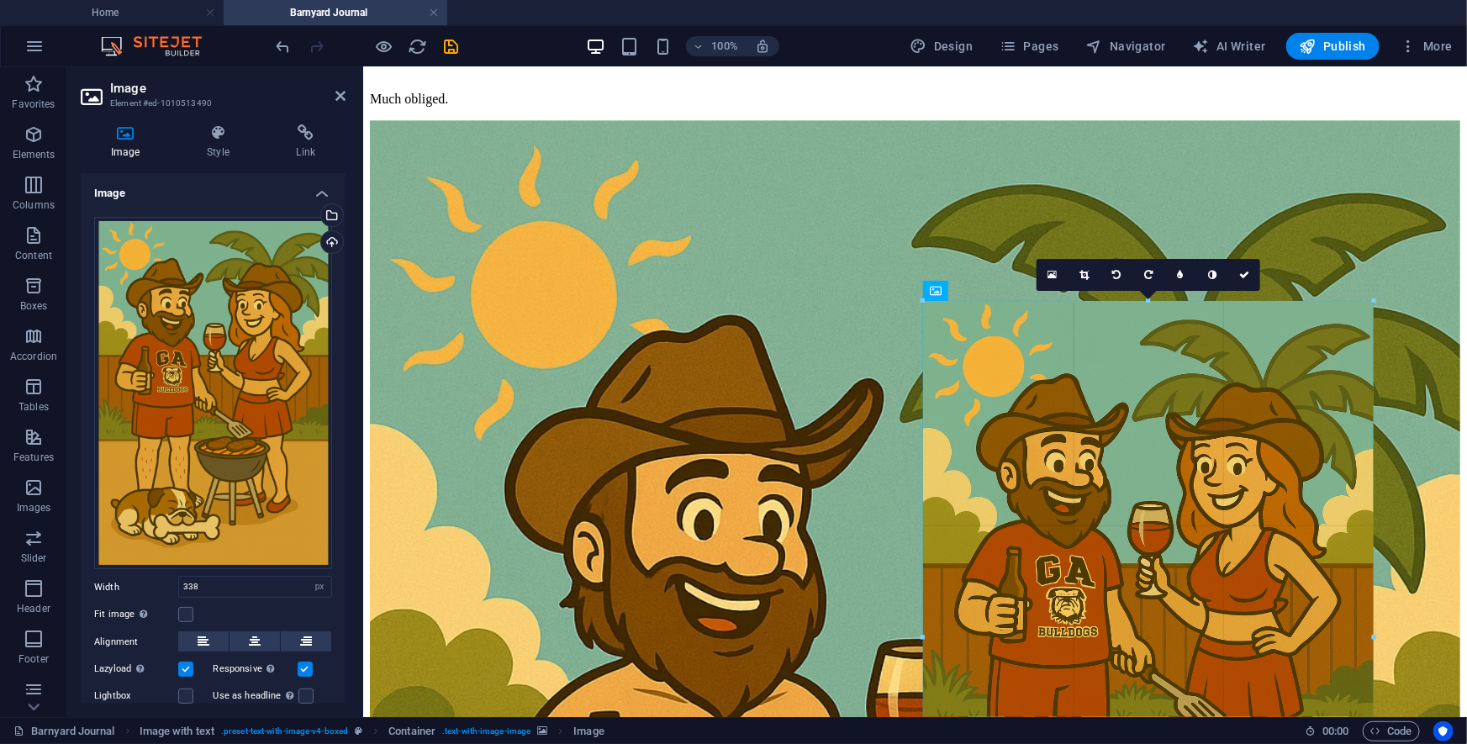
drag, startPoint x: 1204, startPoint y: 304, endPoint x: 1366, endPoint y: 329, distance: 164.0
type input "535"
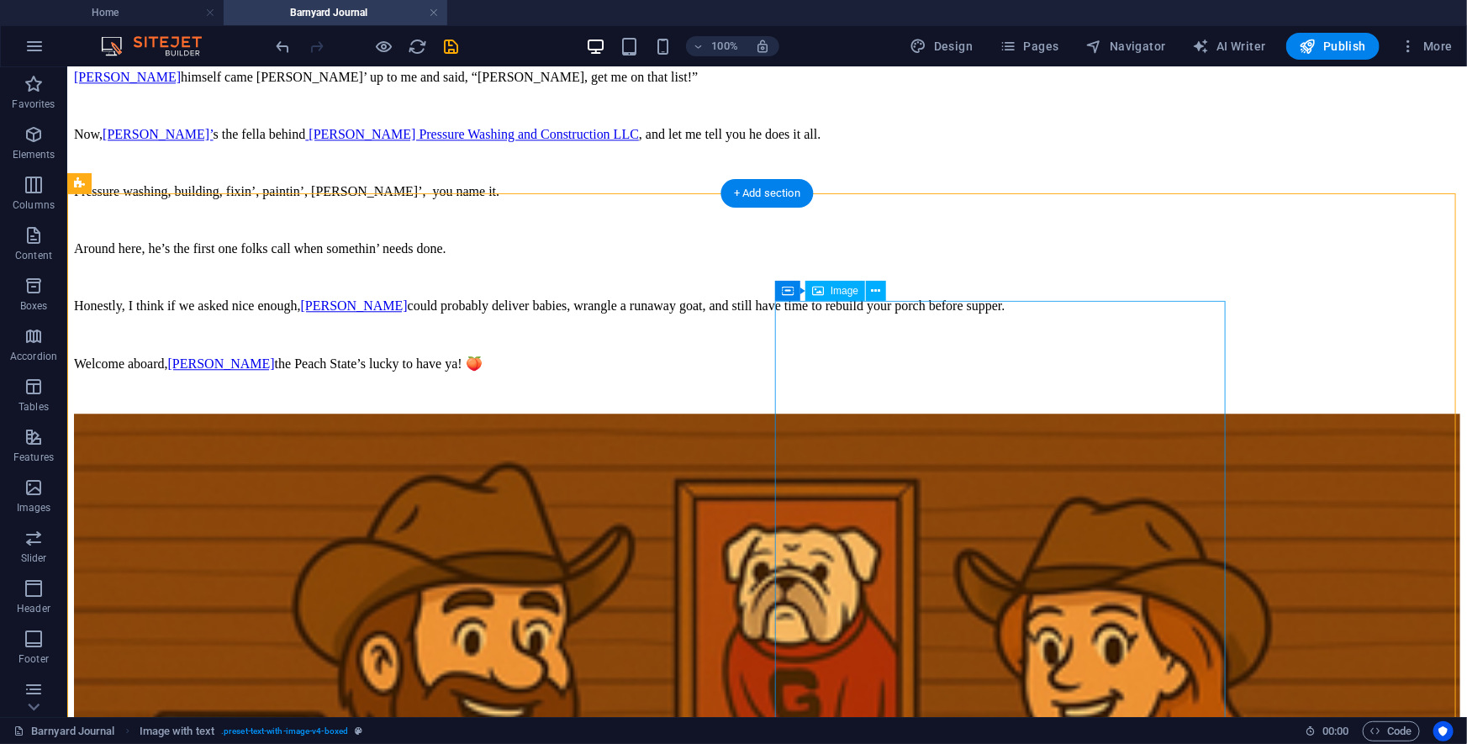
select select "px"
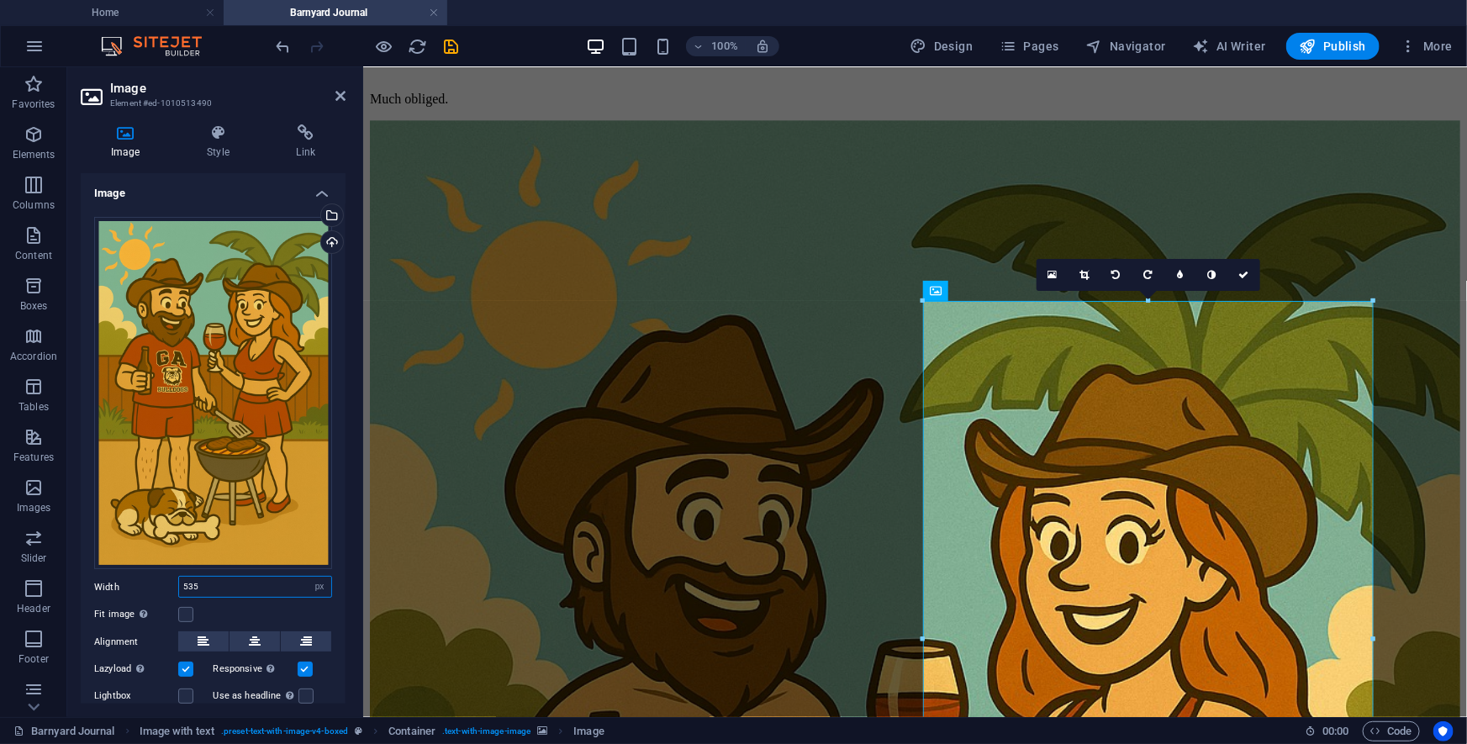
click at [224, 545] on input "535" at bounding box center [255, 587] width 152 height 20
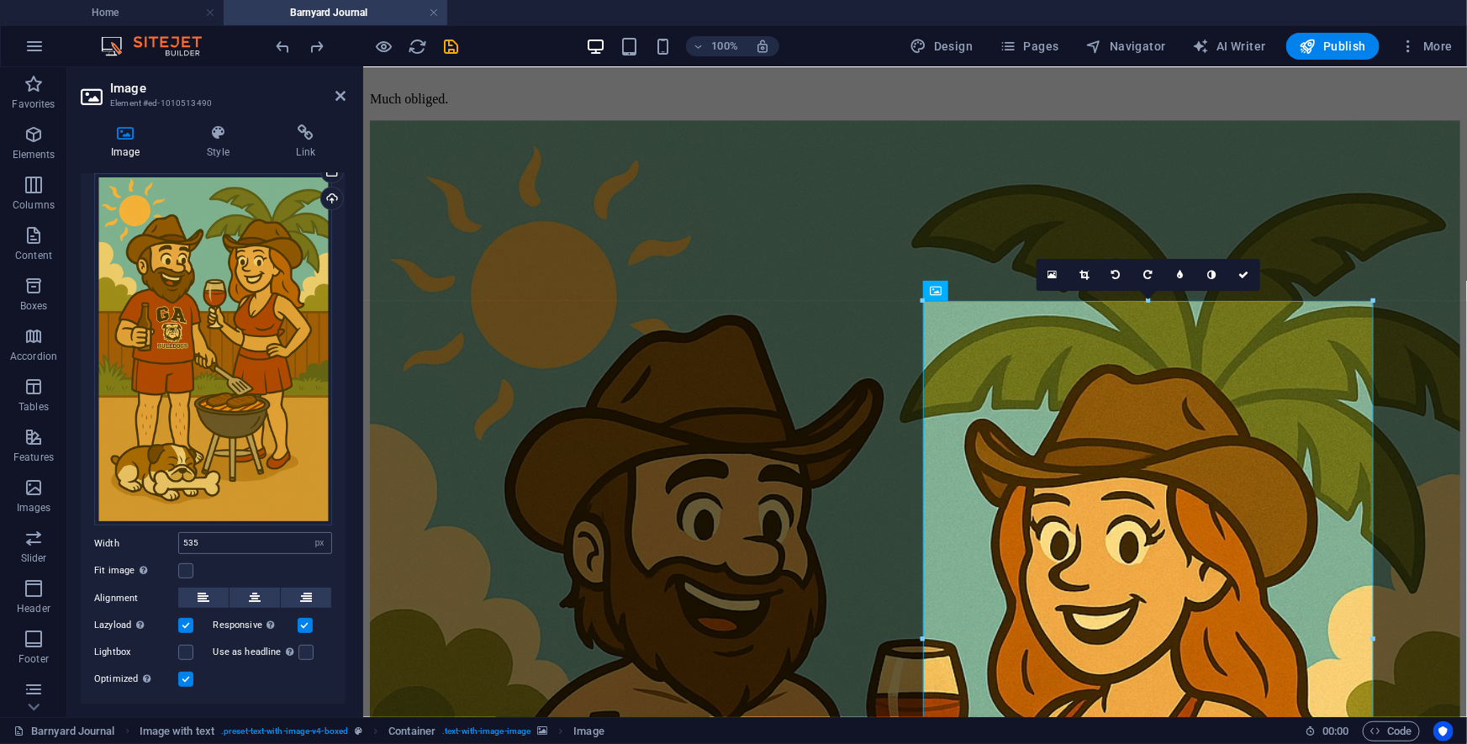
scroll to position [77, 0]
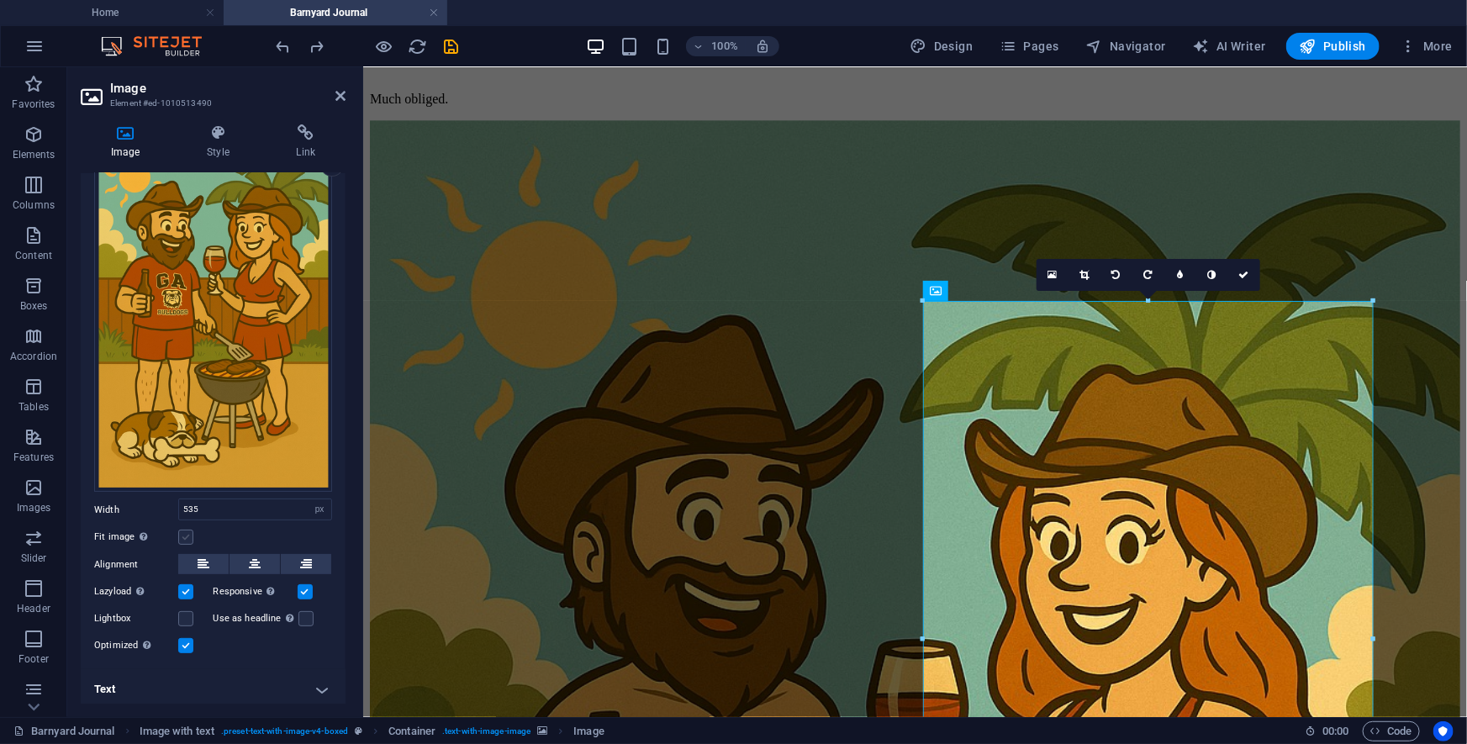
click at [182, 530] on label at bounding box center [185, 537] width 15 height 15
click at [0, 0] on input "Fit image Automatically fit image to a fixed width and height" at bounding box center [0, 0] width 0 height 0
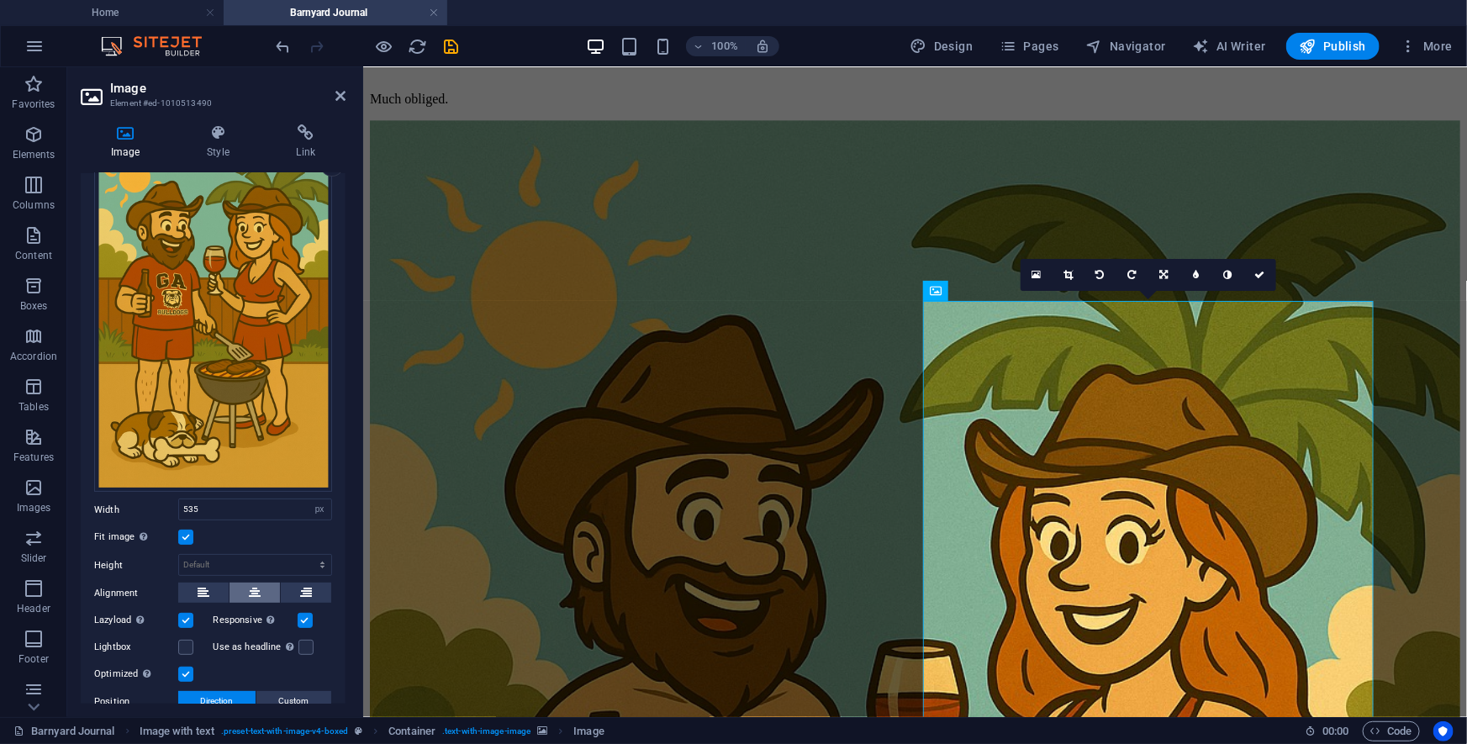
click at [264, 545] on button at bounding box center [254, 592] width 50 height 20
click at [229, 499] on input "535" at bounding box center [255, 509] width 152 height 20
type input "300"
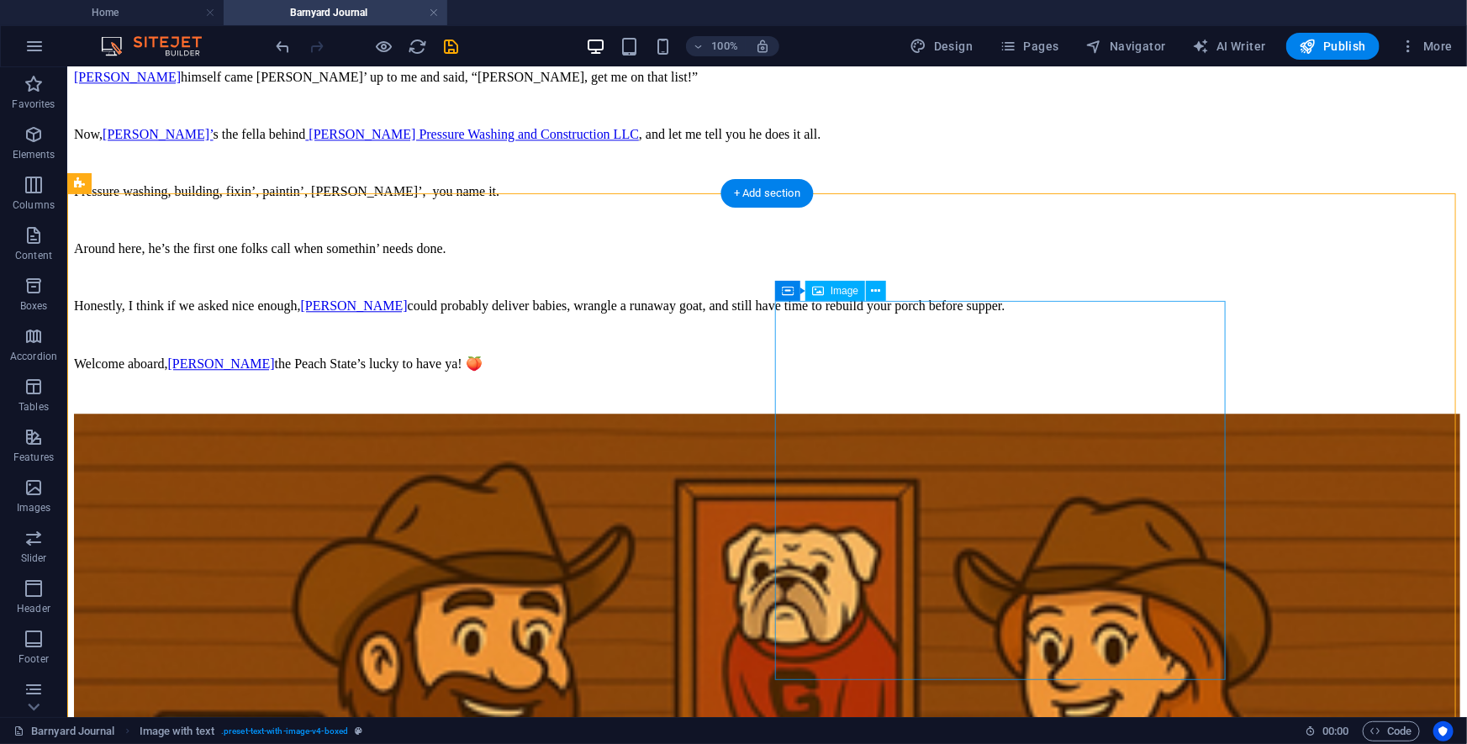
select select "px"
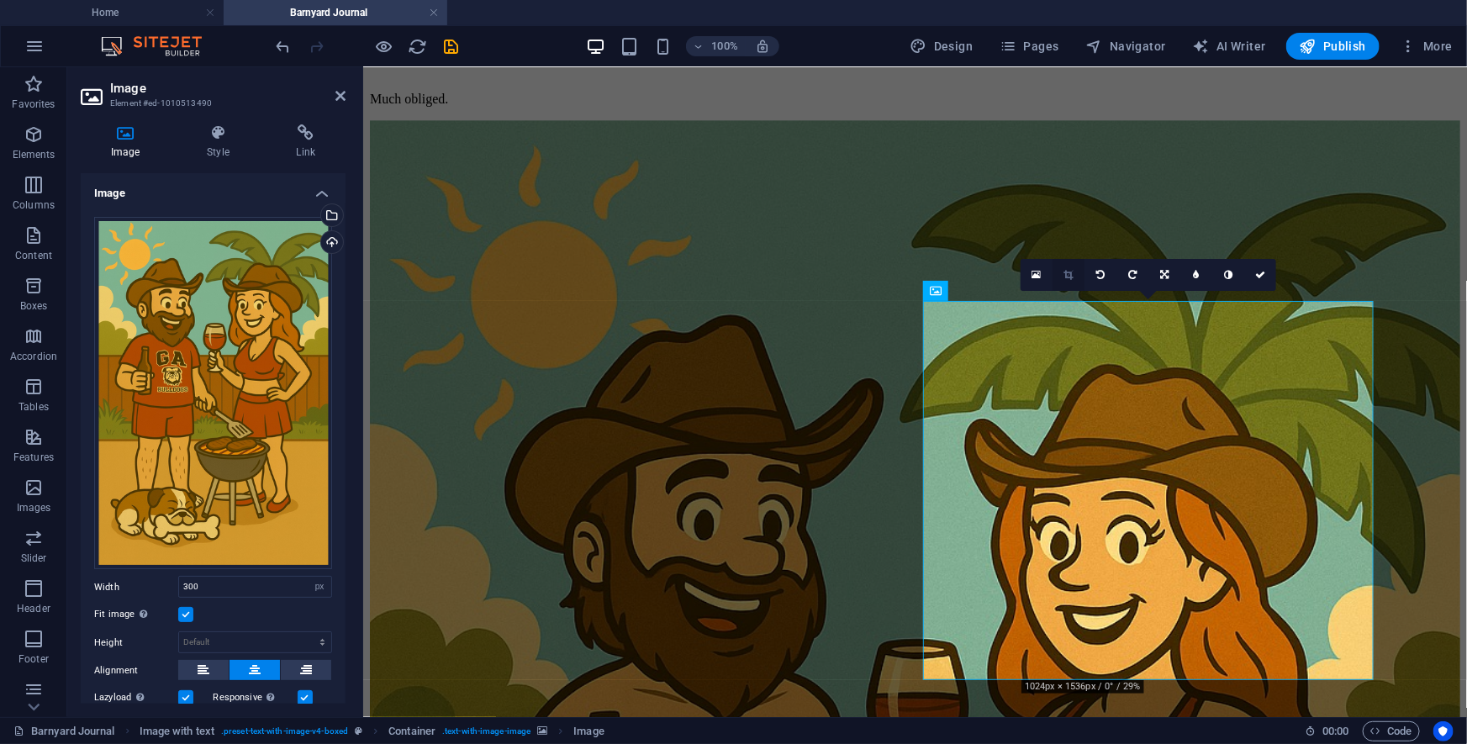
click at [1071, 268] on link at bounding box center [1068, 275] width 32 height 32
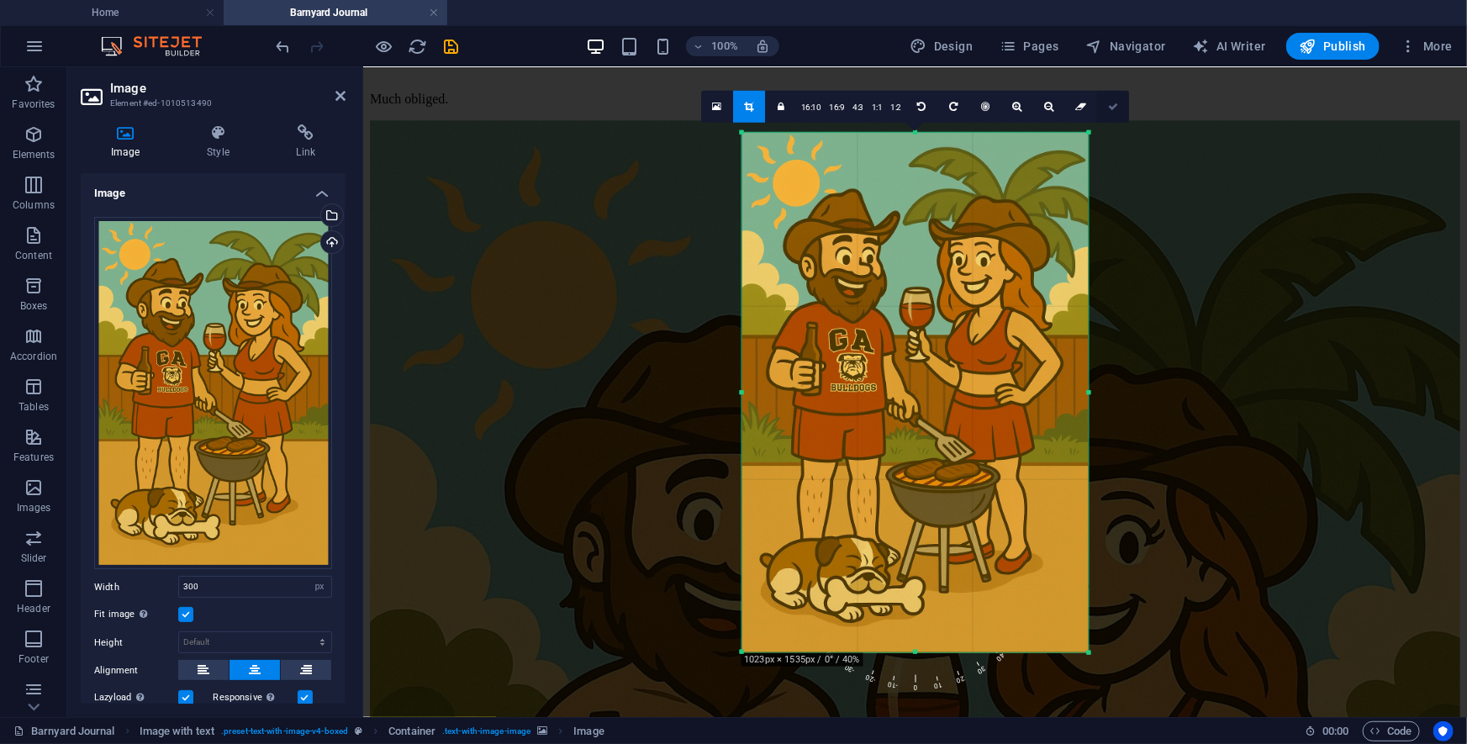
click at [1075, 107] on link at bounding box center [1113, 106] width 32 height 32
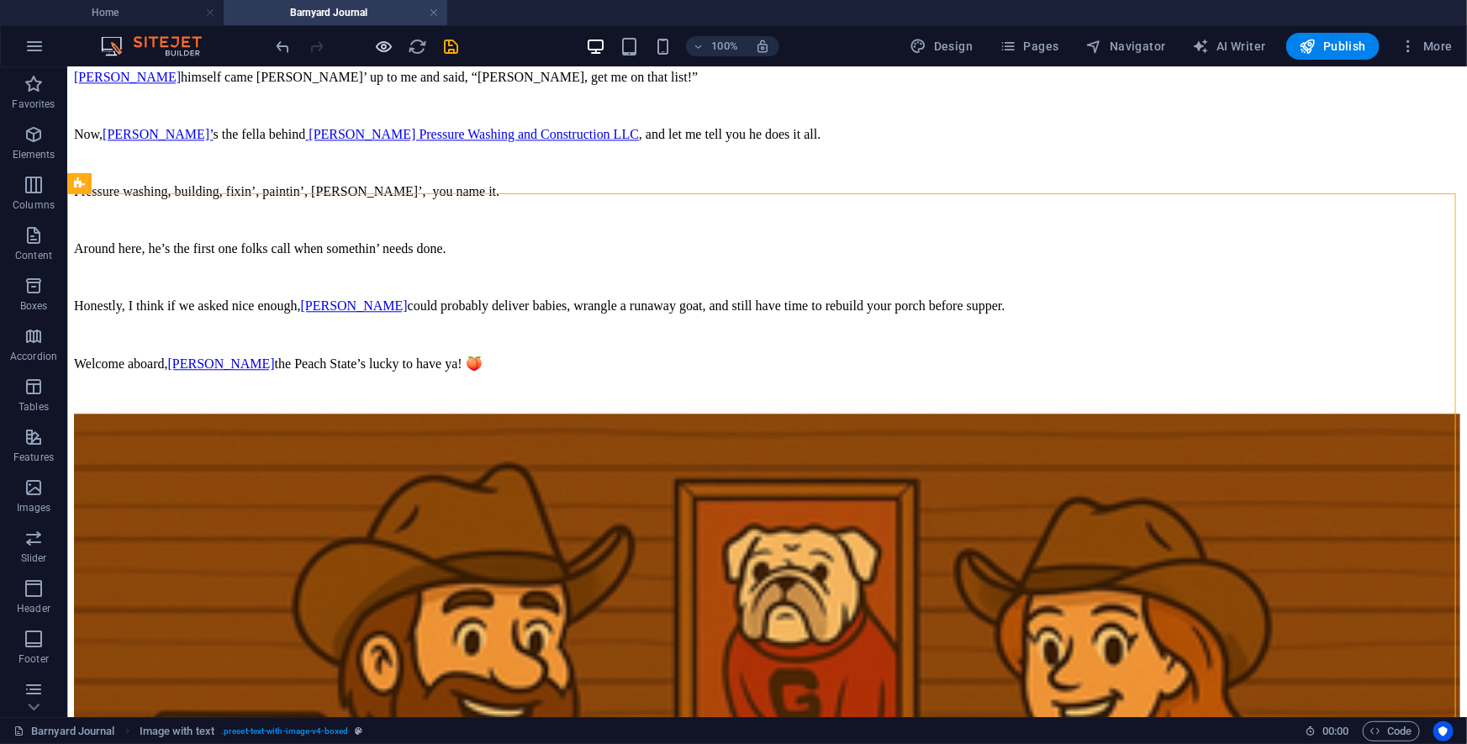
click at [392, 44] on div at bounding box center [367, 46] width 188 height 27
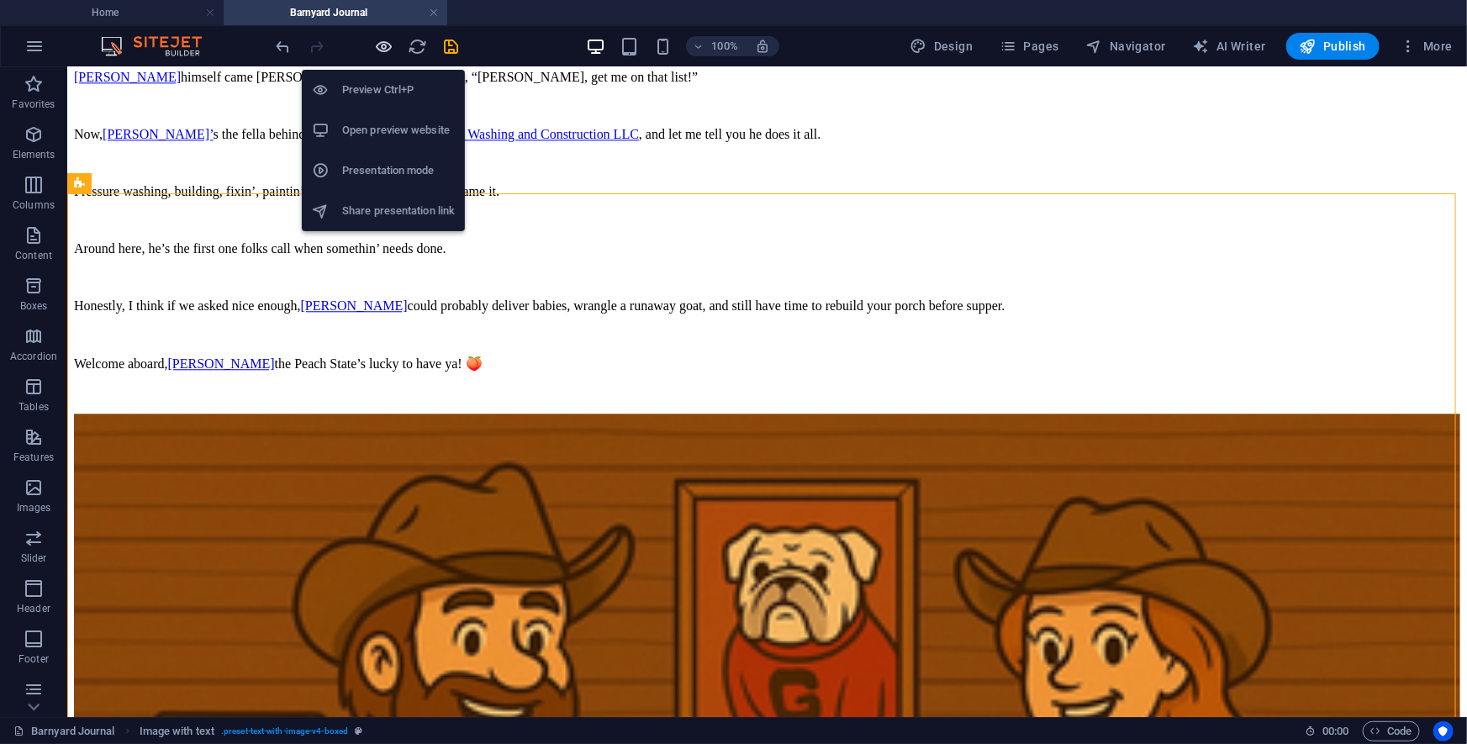
click at [388, 42] on icon "button" at bounding box center [384, 46] width 19 height 19
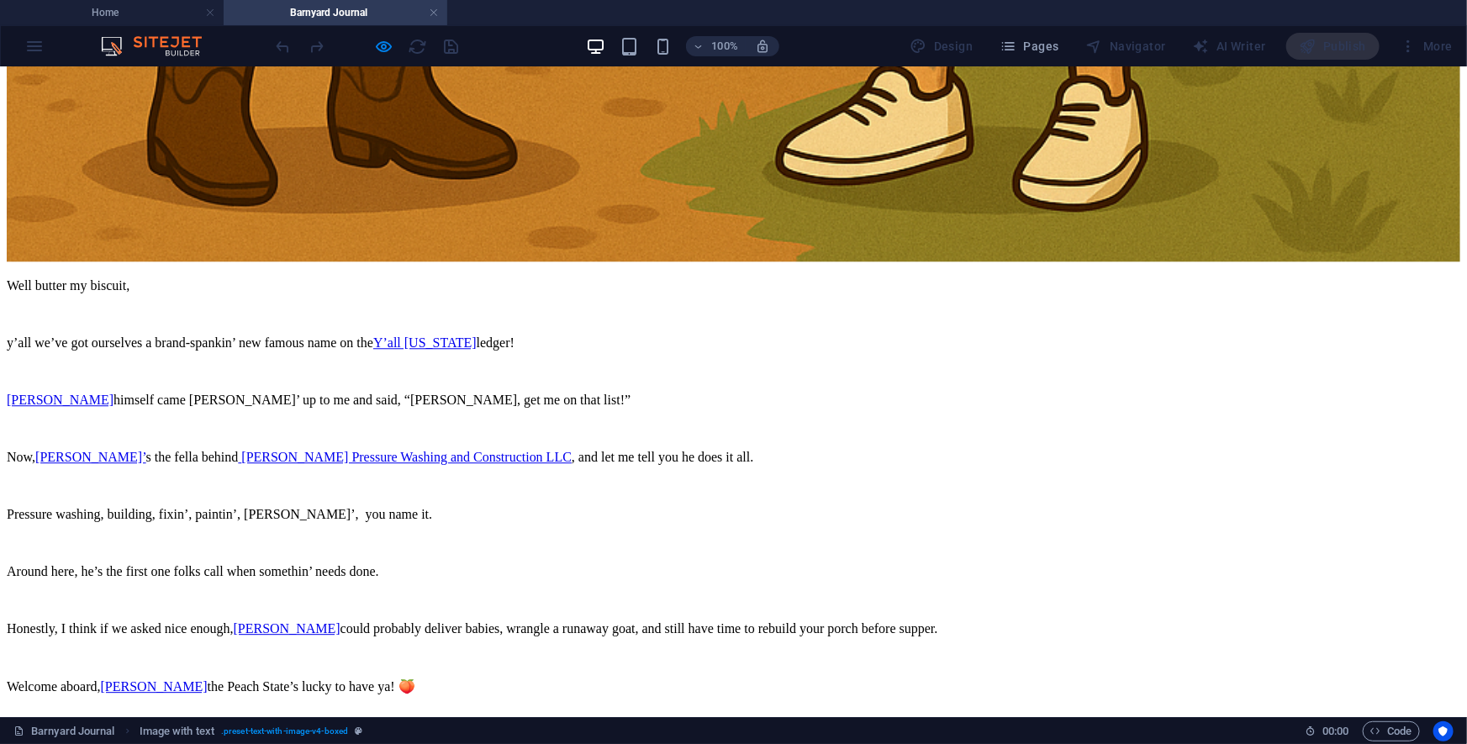
scroll to position [12072, 0]
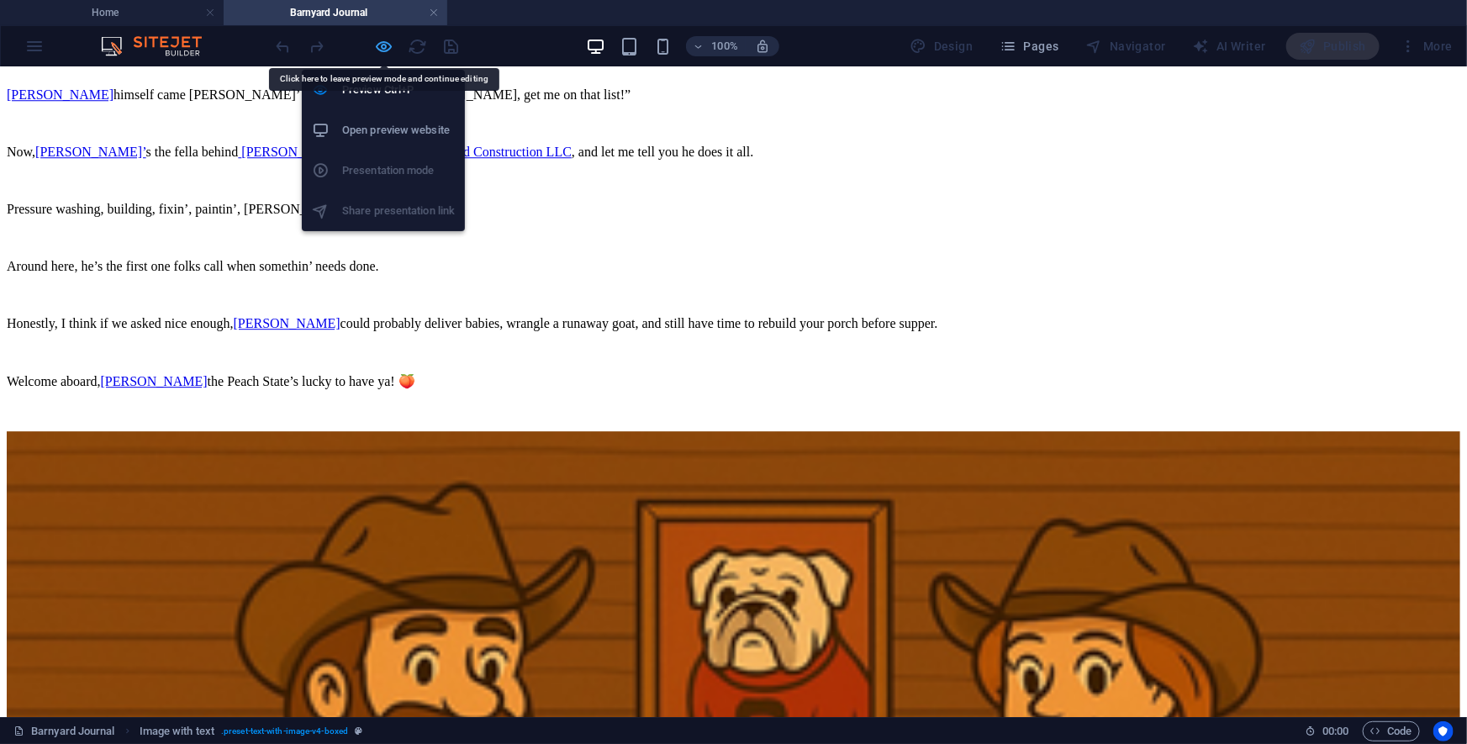
click at [382, 42] on icon "button" at bounding box center [384, 46] width 19 height 19
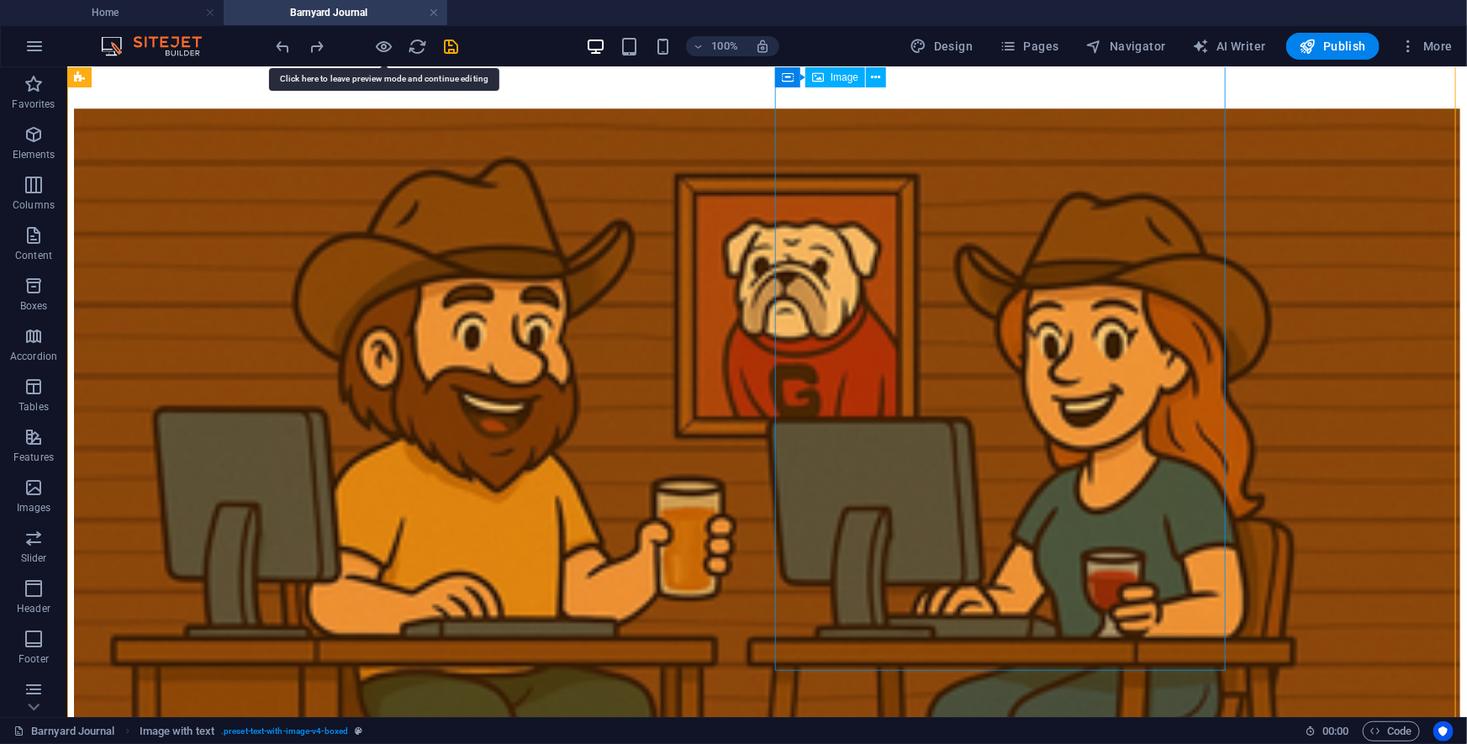
select select "px"
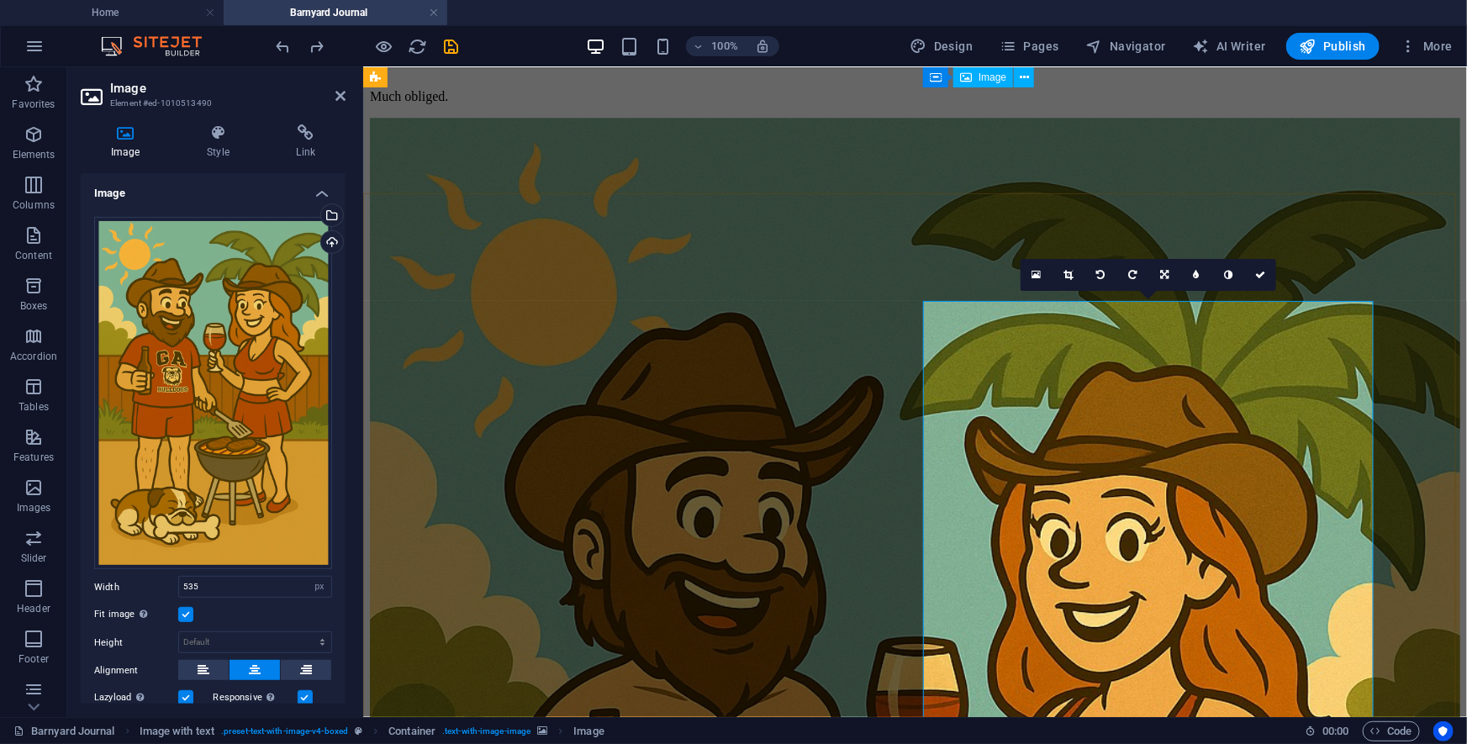
scroll to position [11767, 0]
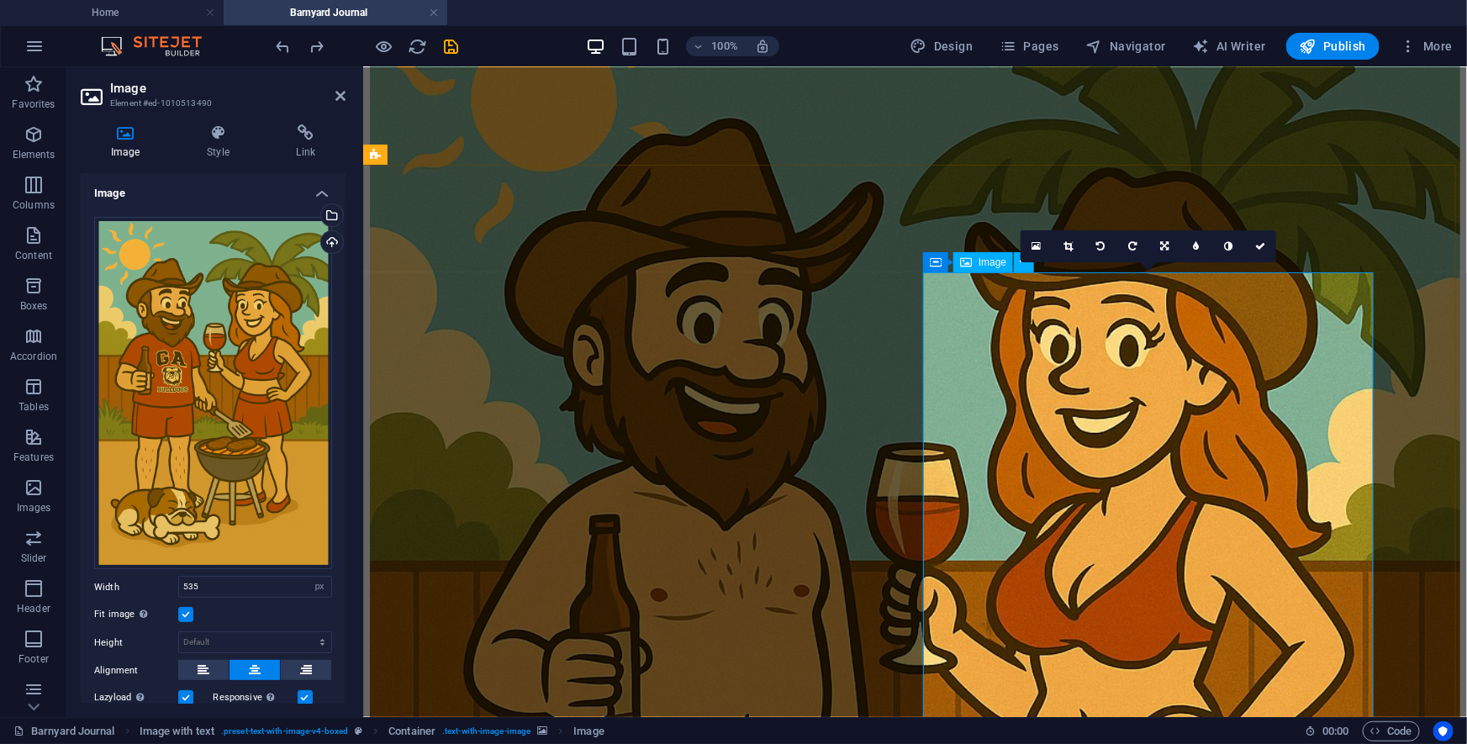
scroll to position [12072, 0]
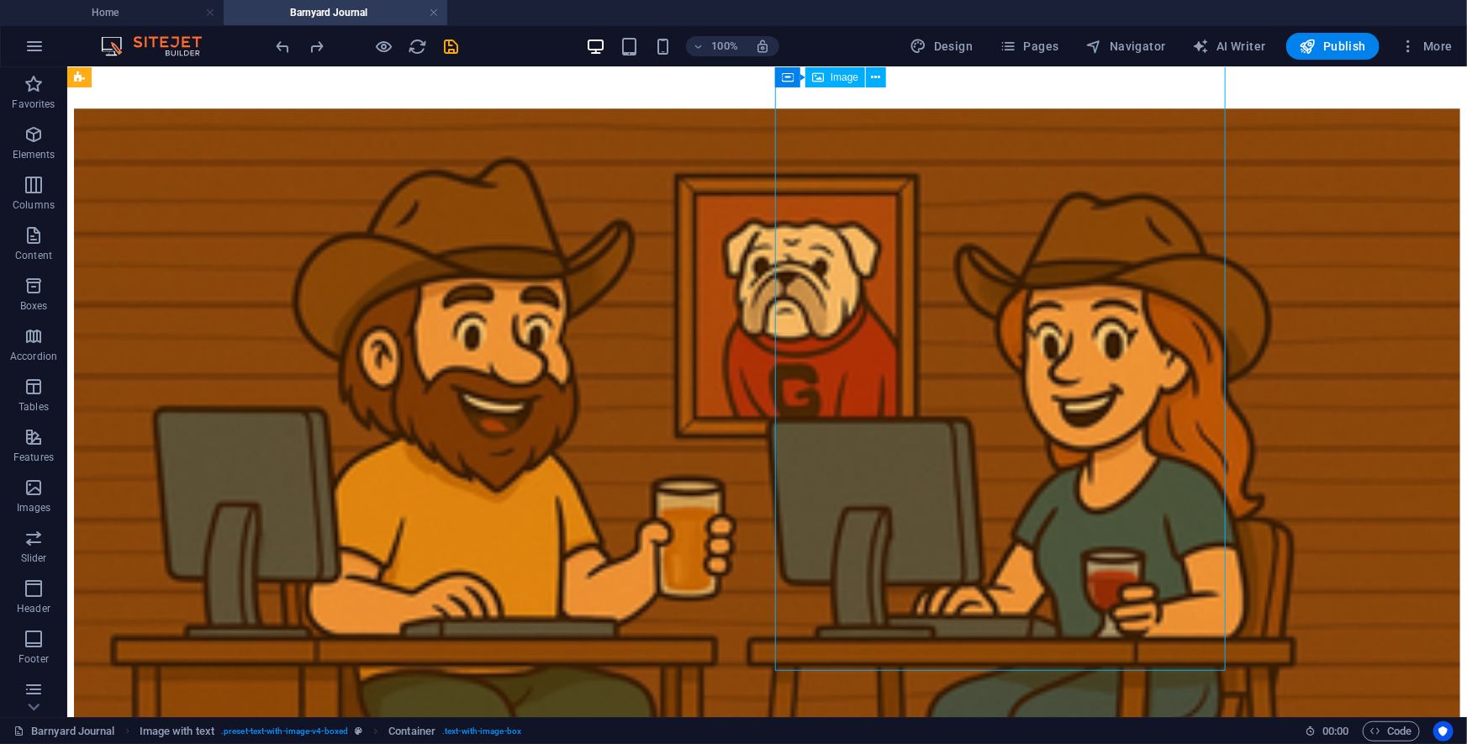
select select "px"
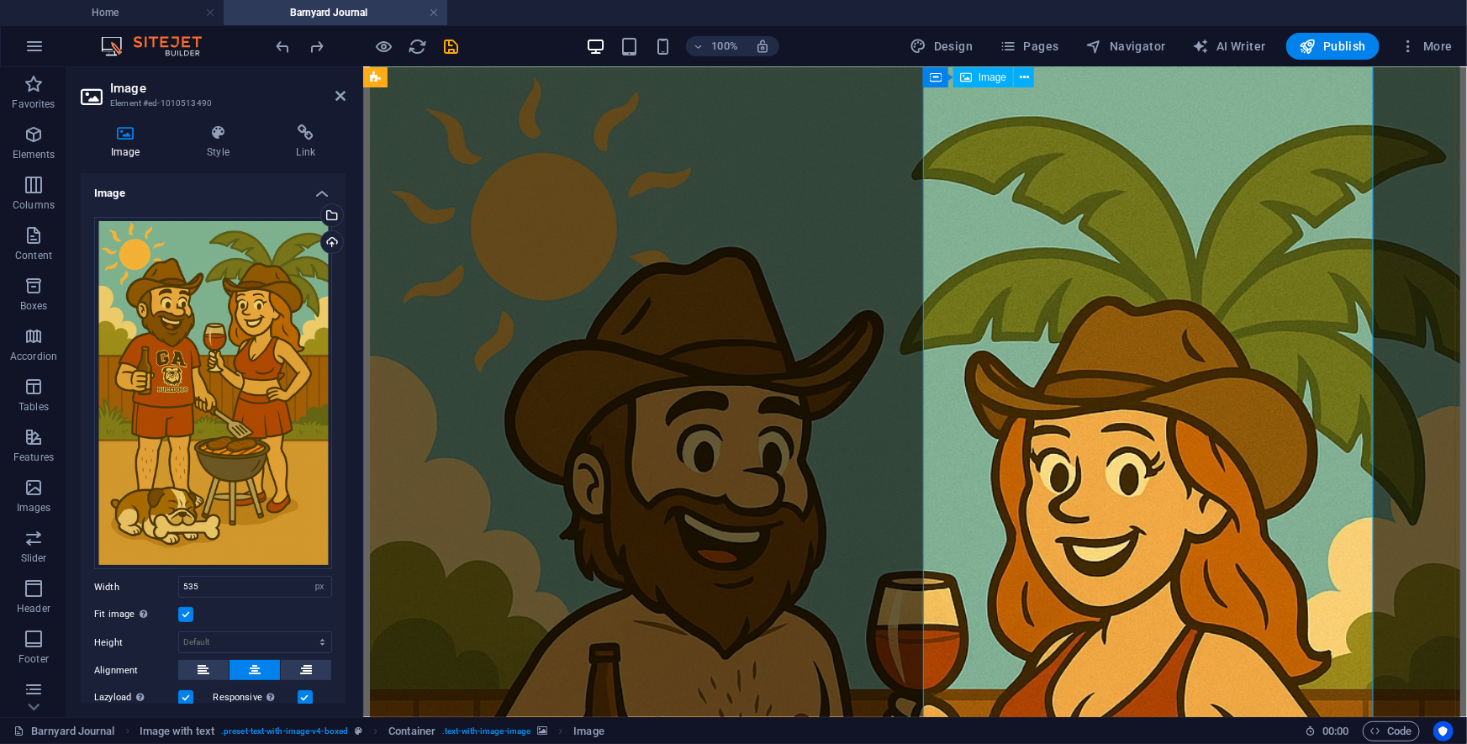
scroll to position [11690, 0]
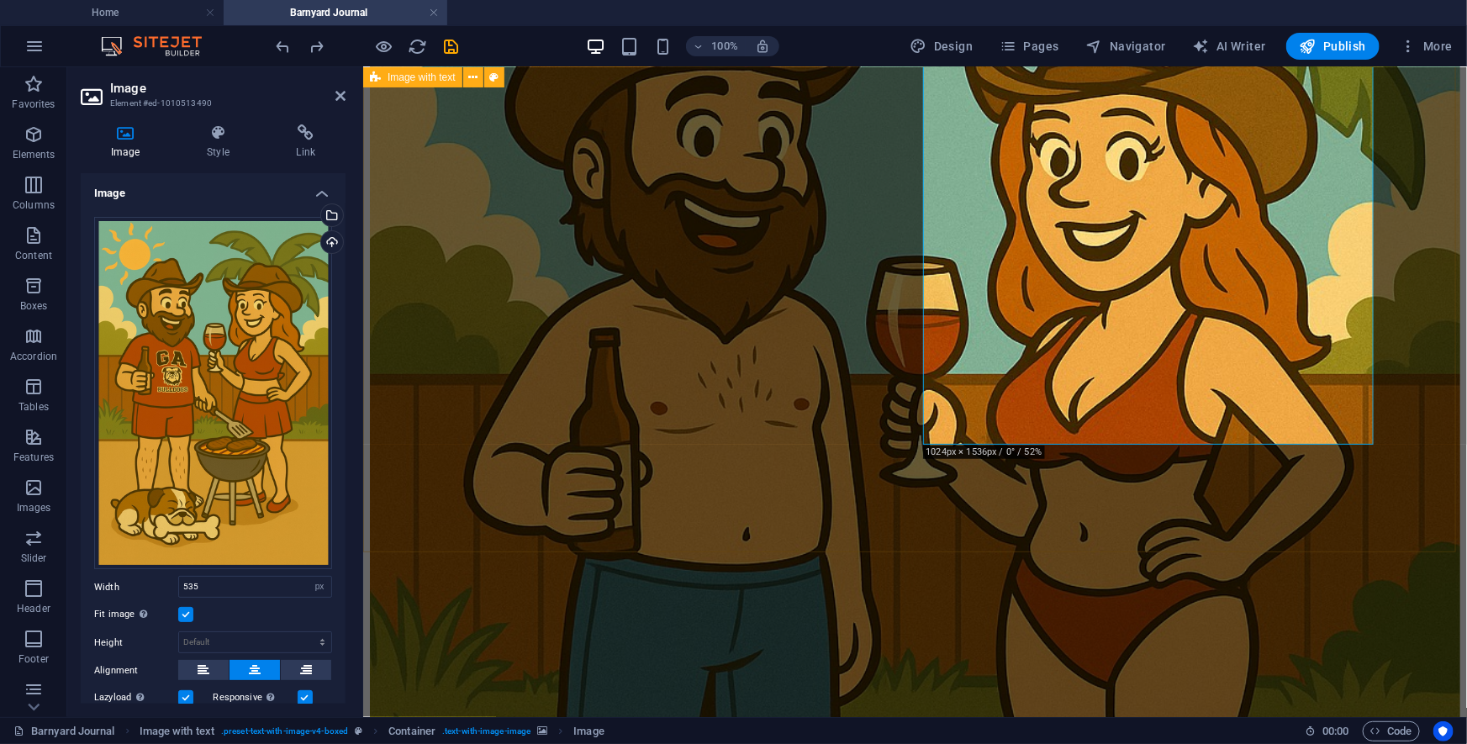
scroll to position [12301, 0]
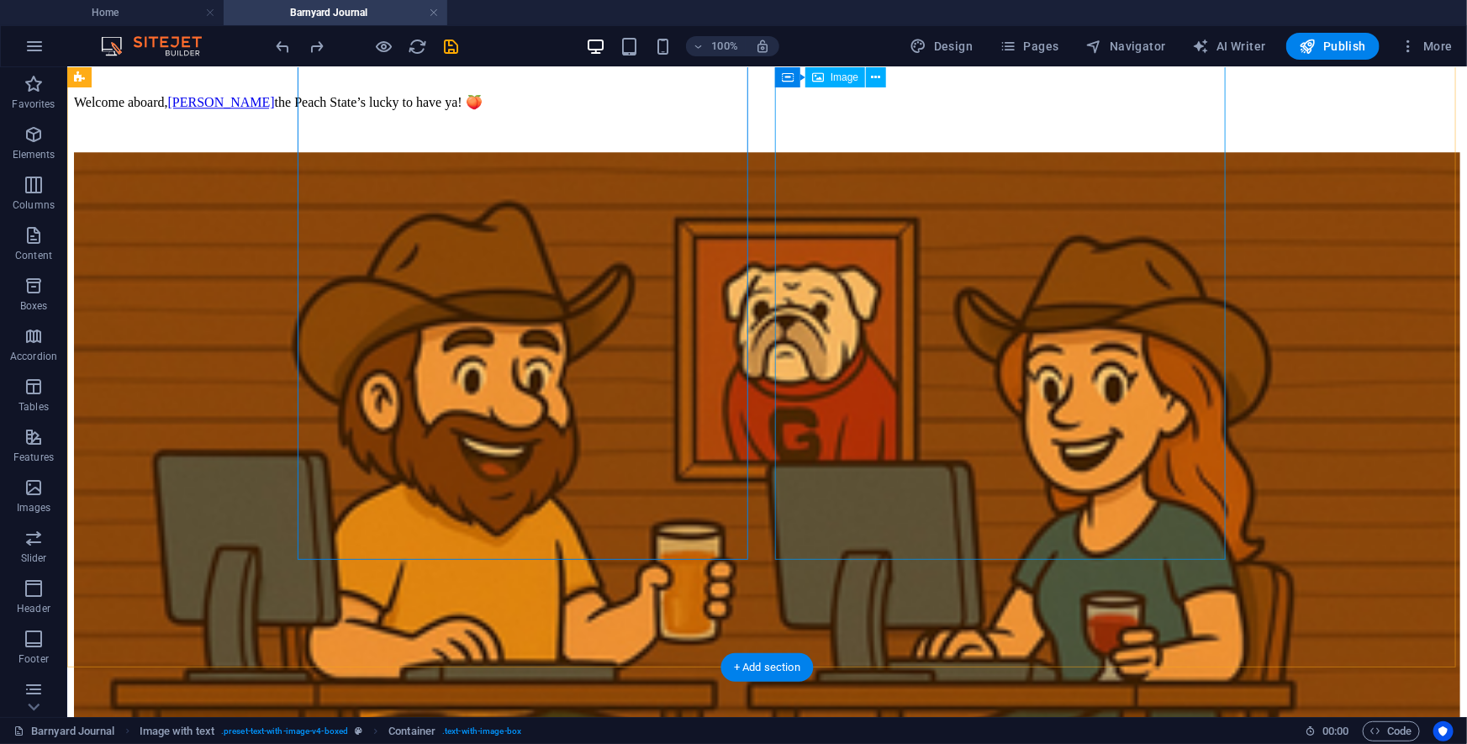
scroll to position [11919, 0]
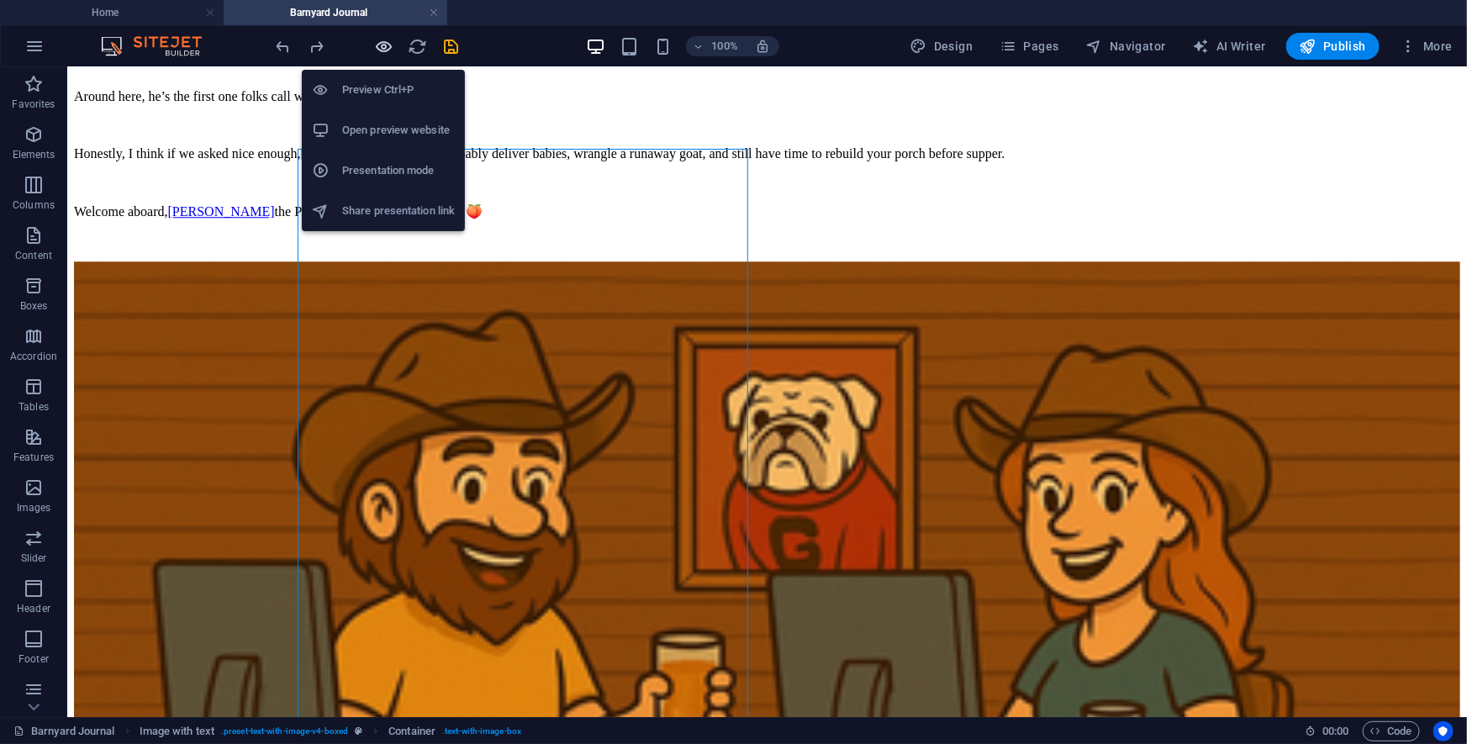
click at [382, 46] on icon "button" at bounding box center [384, 46] width 19 height 19
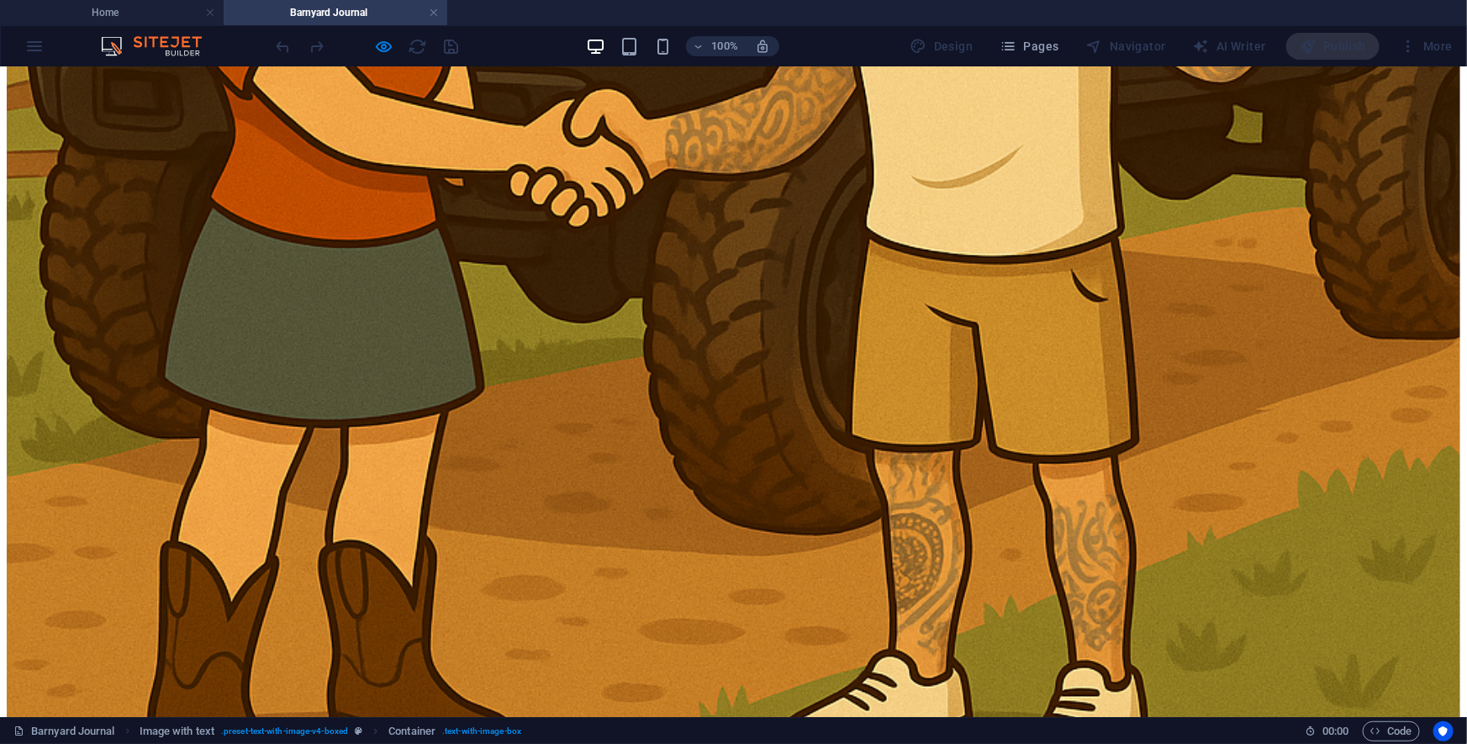
scroll to position [11384, 0]
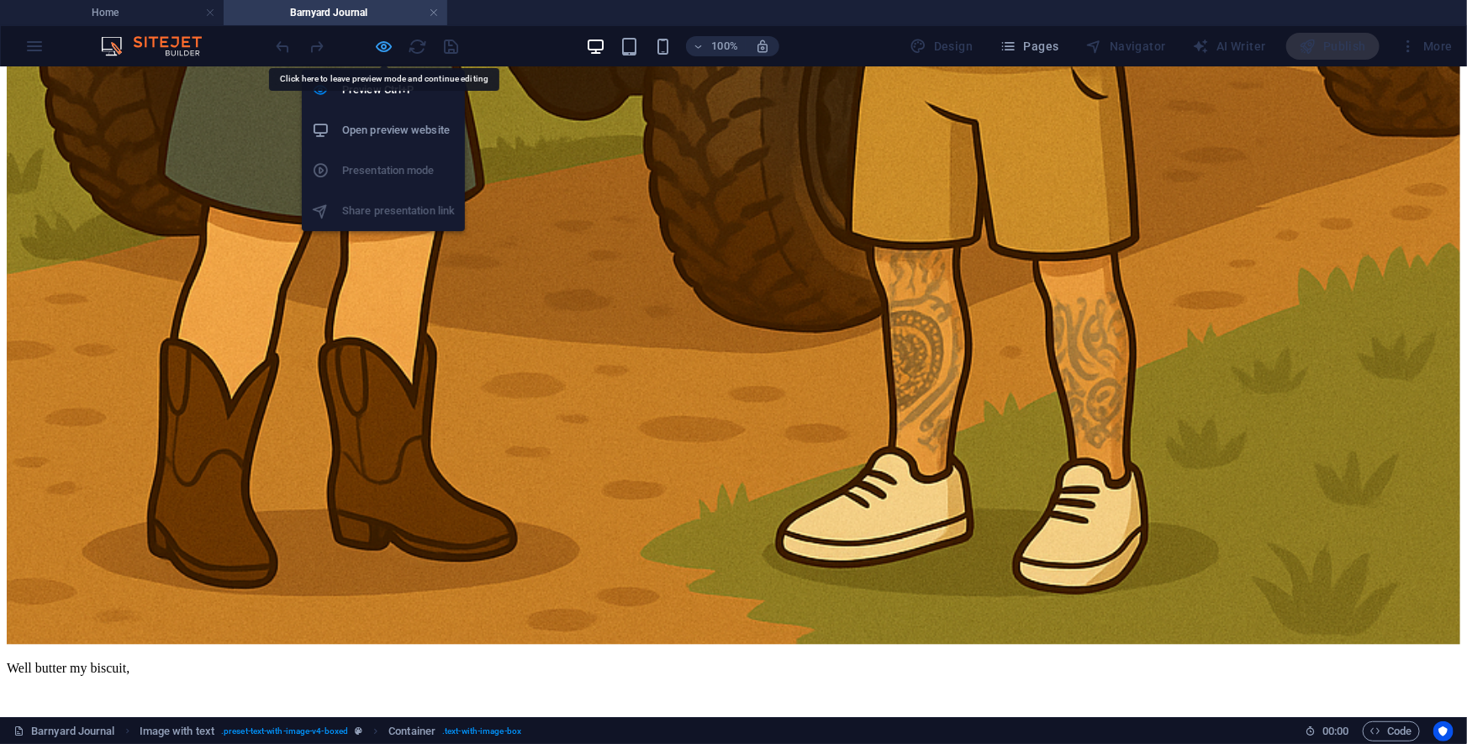
click at [375, 46] on icon "button" at bounding box center [384, 46] width 19 height 19
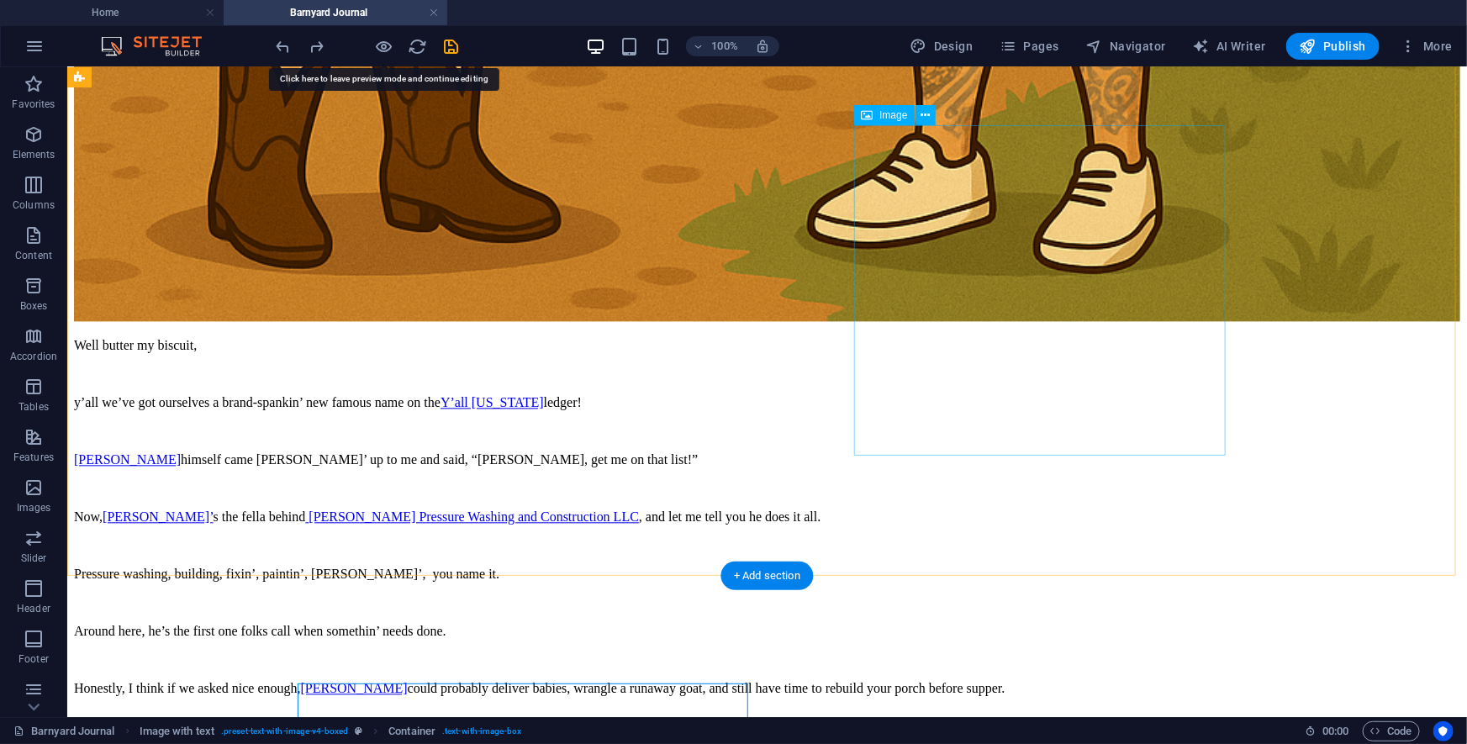
select select "px"
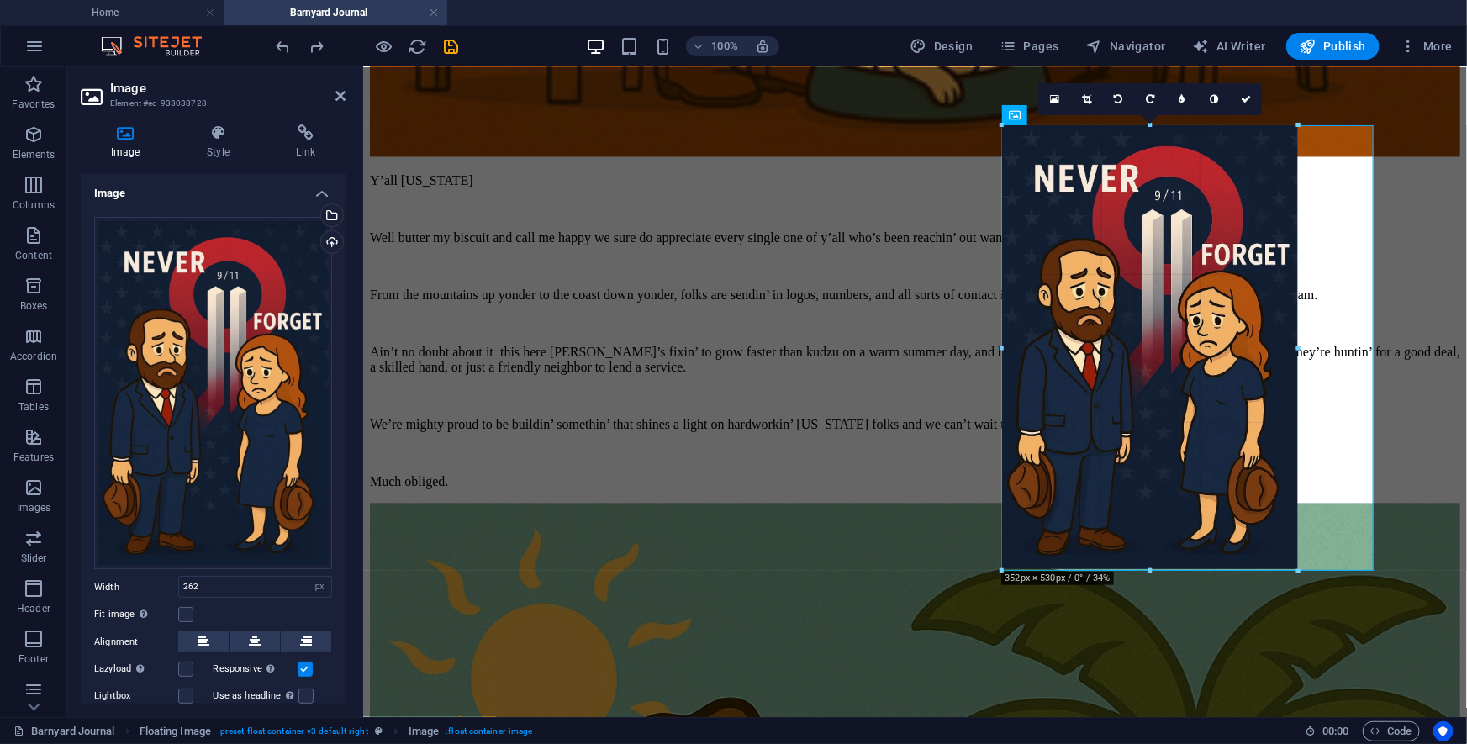
drag, startPoint x: 1222, startPoint y: 456, endPoint x: 1301, endPoint y: 502, distance: 91.5
type input "352"
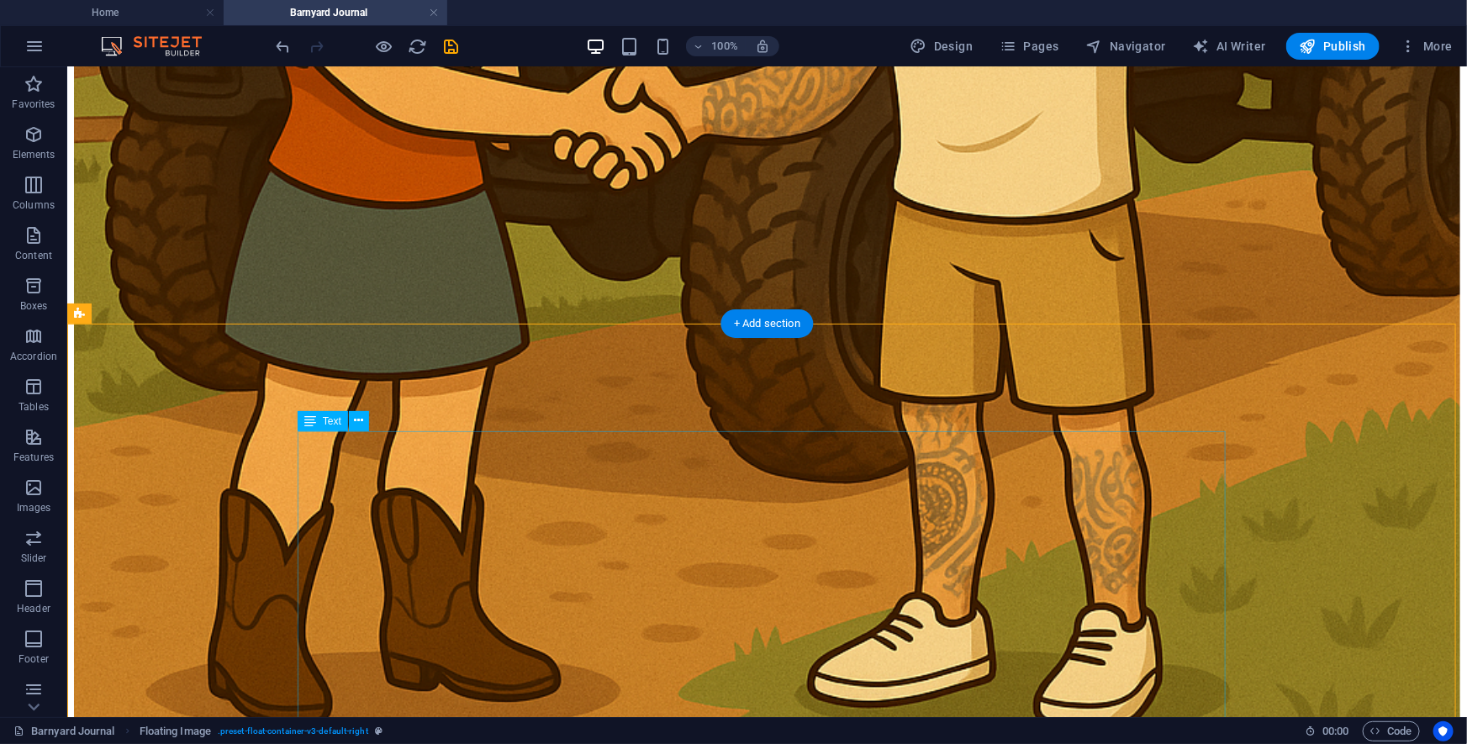
scroll to position [10697, 0]
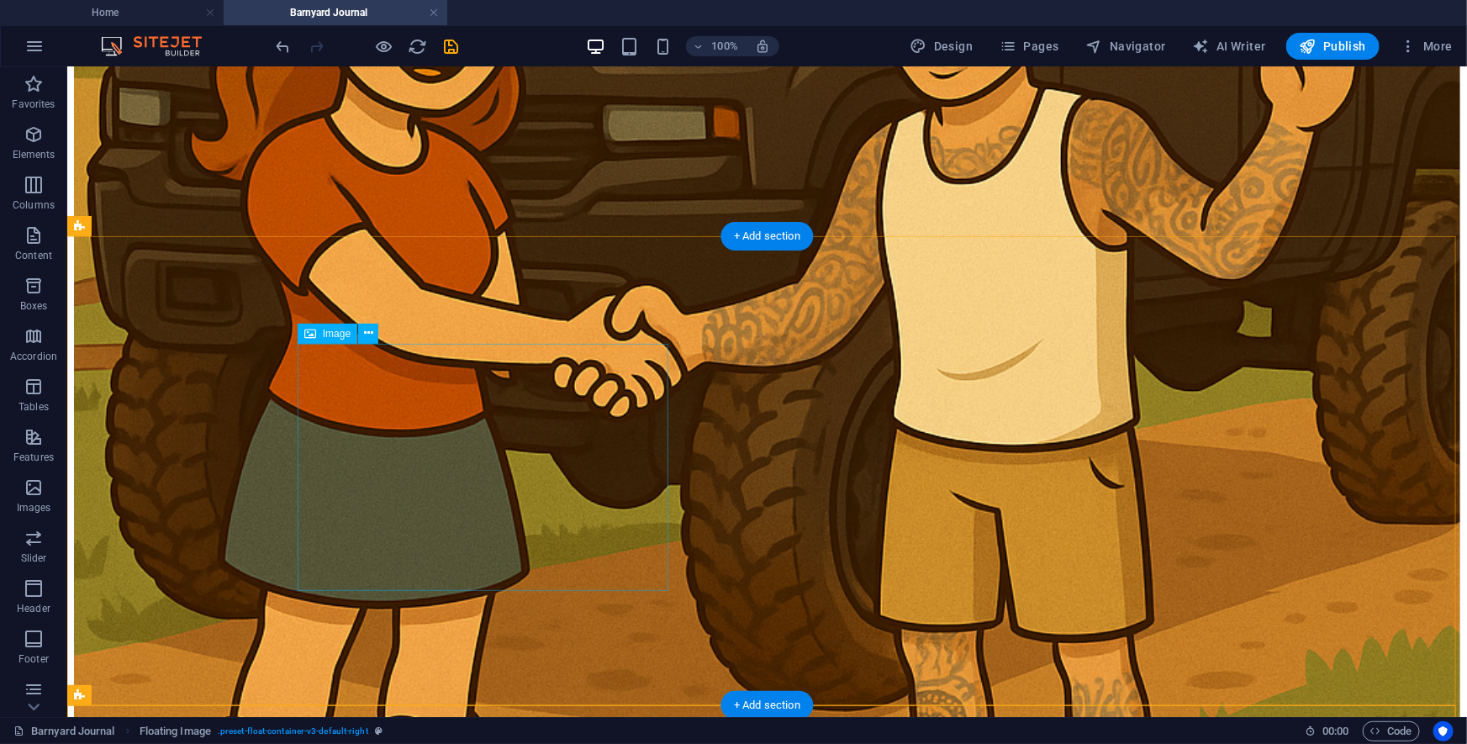
select select "%"
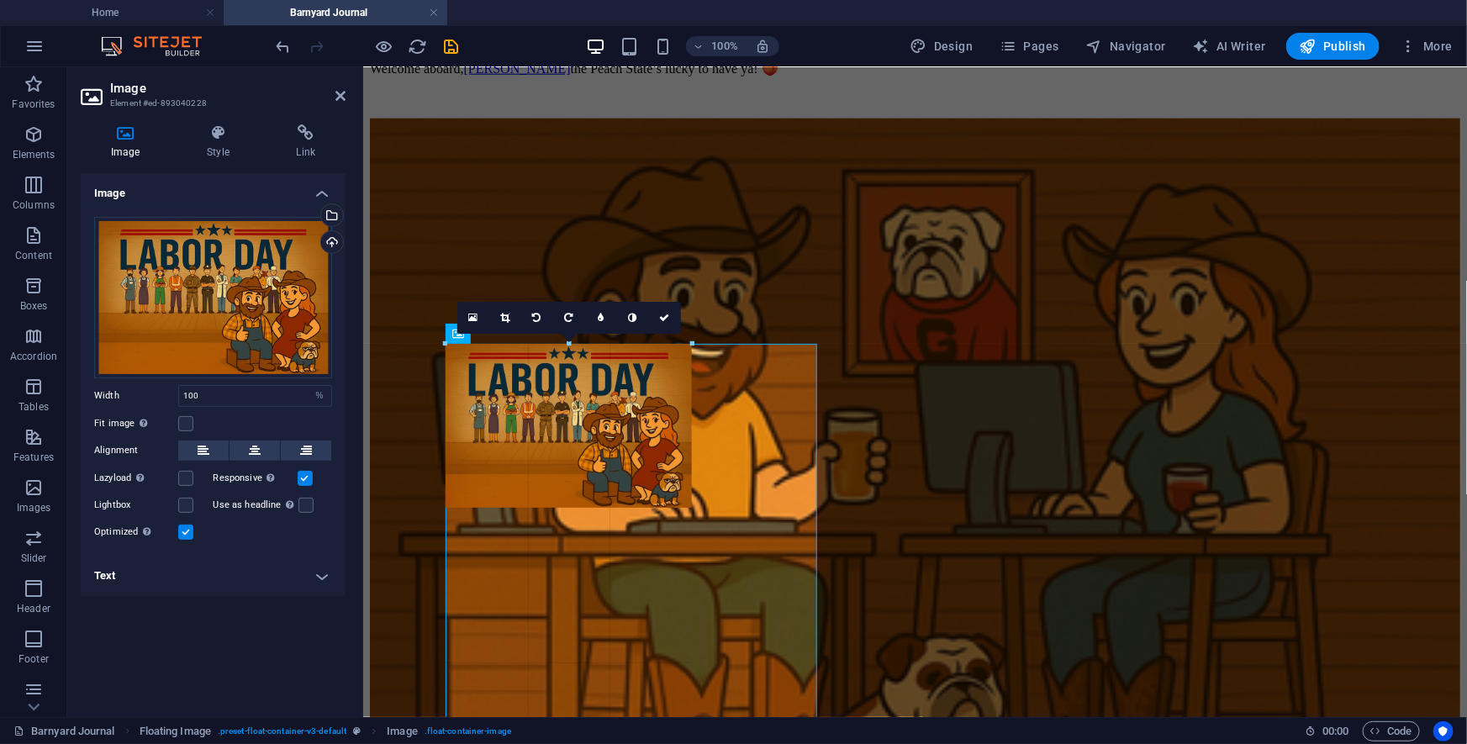
drag, startPoint x: 445, startPoint y: 589, endPoint x: 573, endPoint y: 550, distance: 133.7
type input "293"
select select "px"
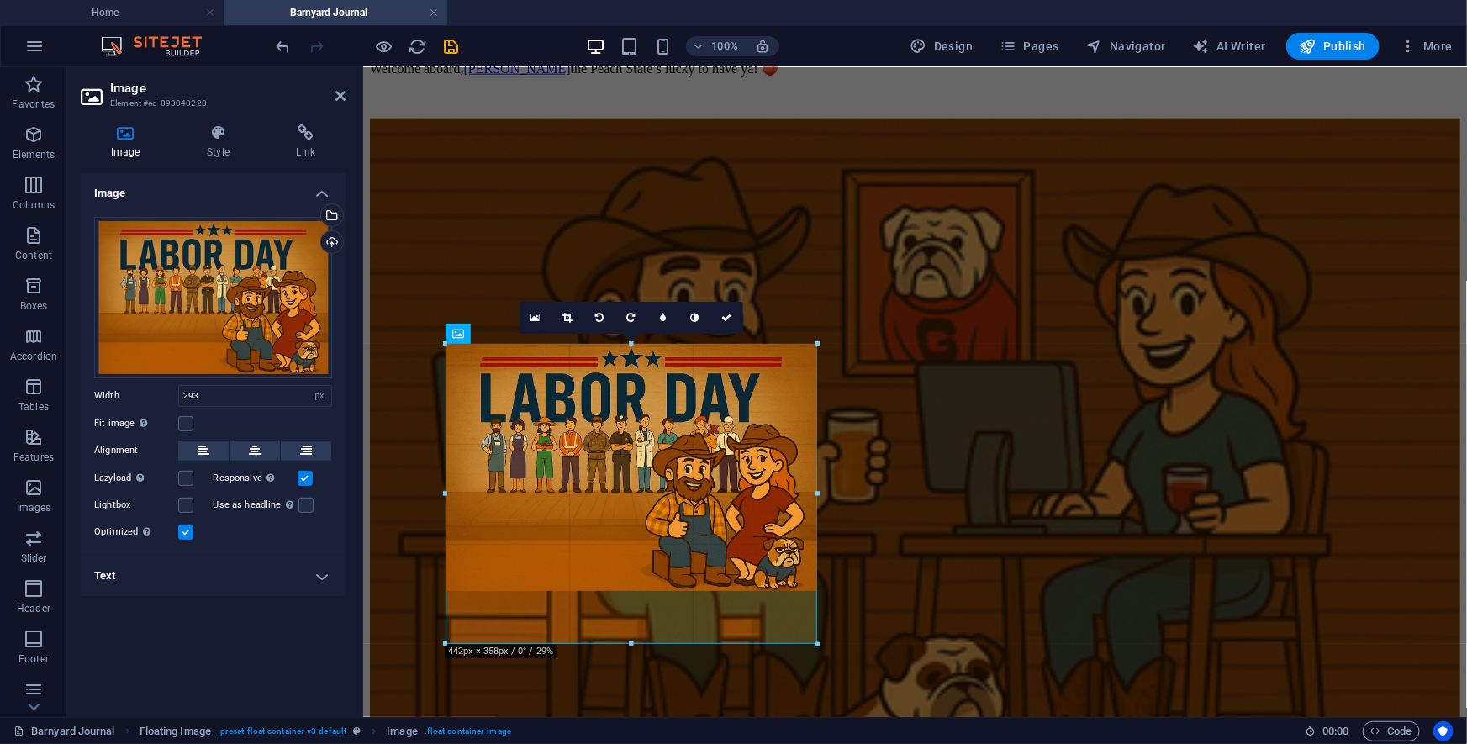
drag, startPoint x: 693, startPoint y: 342, endPoint x: 484, endPoint y: 293, distance: 214.1
type input "441"
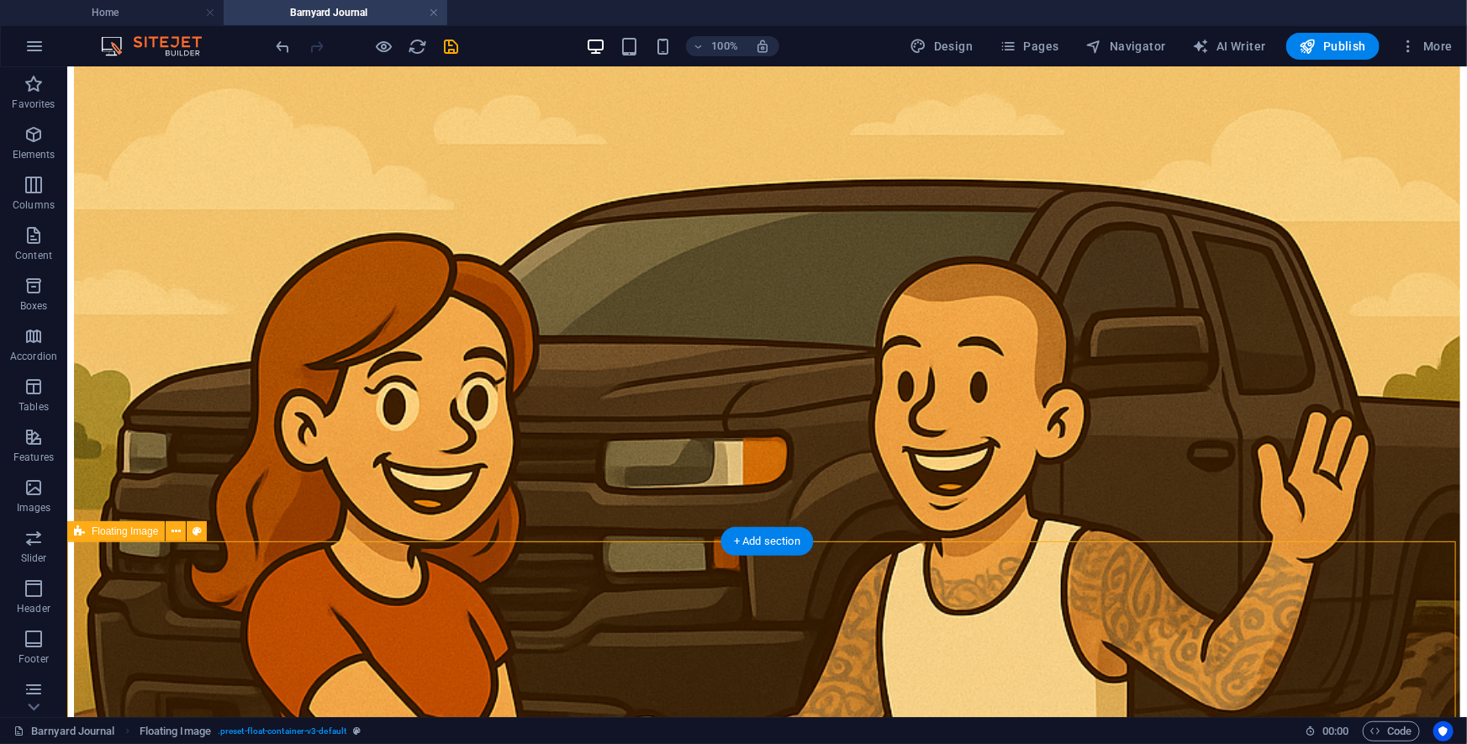
scroll to position [10009, 0]
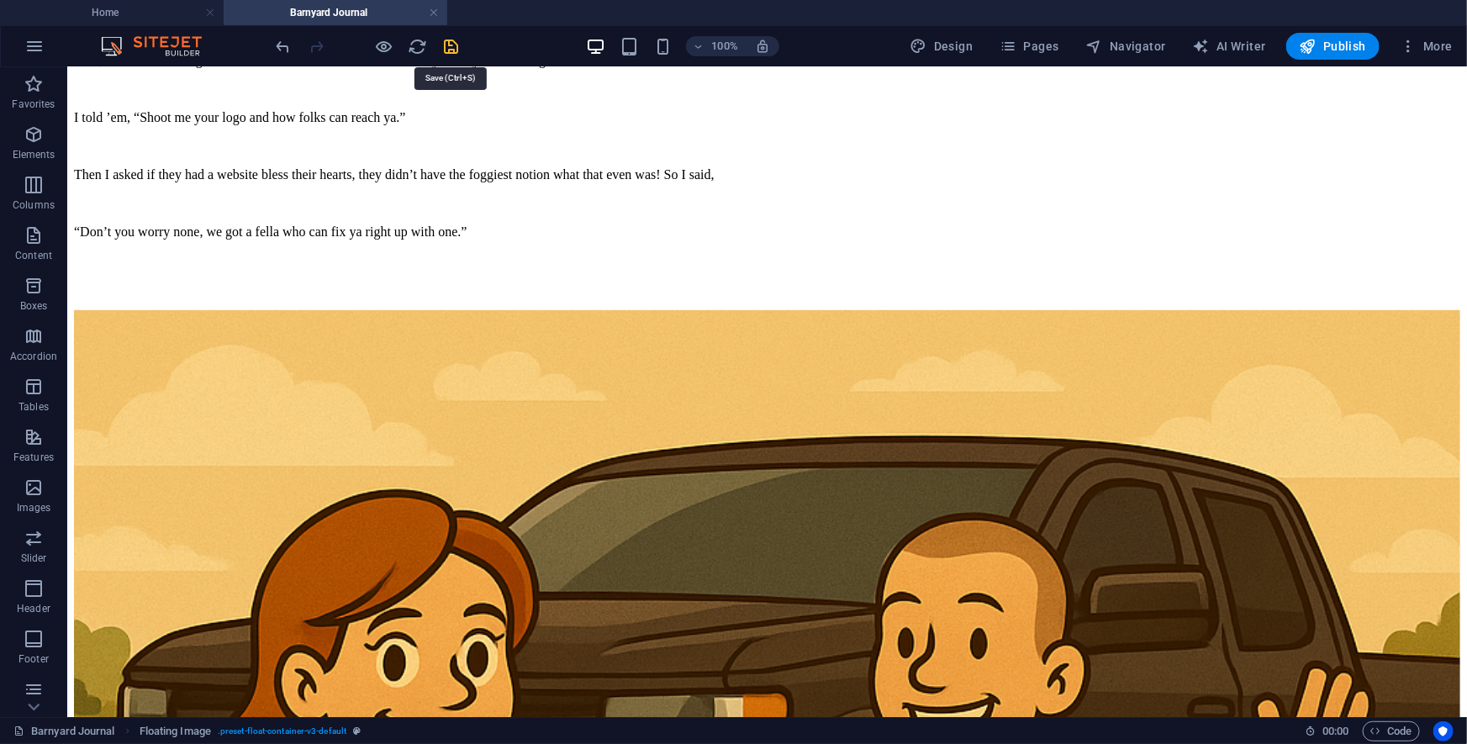
click at [453, 44] on icon "save" at bounding box center [451, 46] width 19 height 19
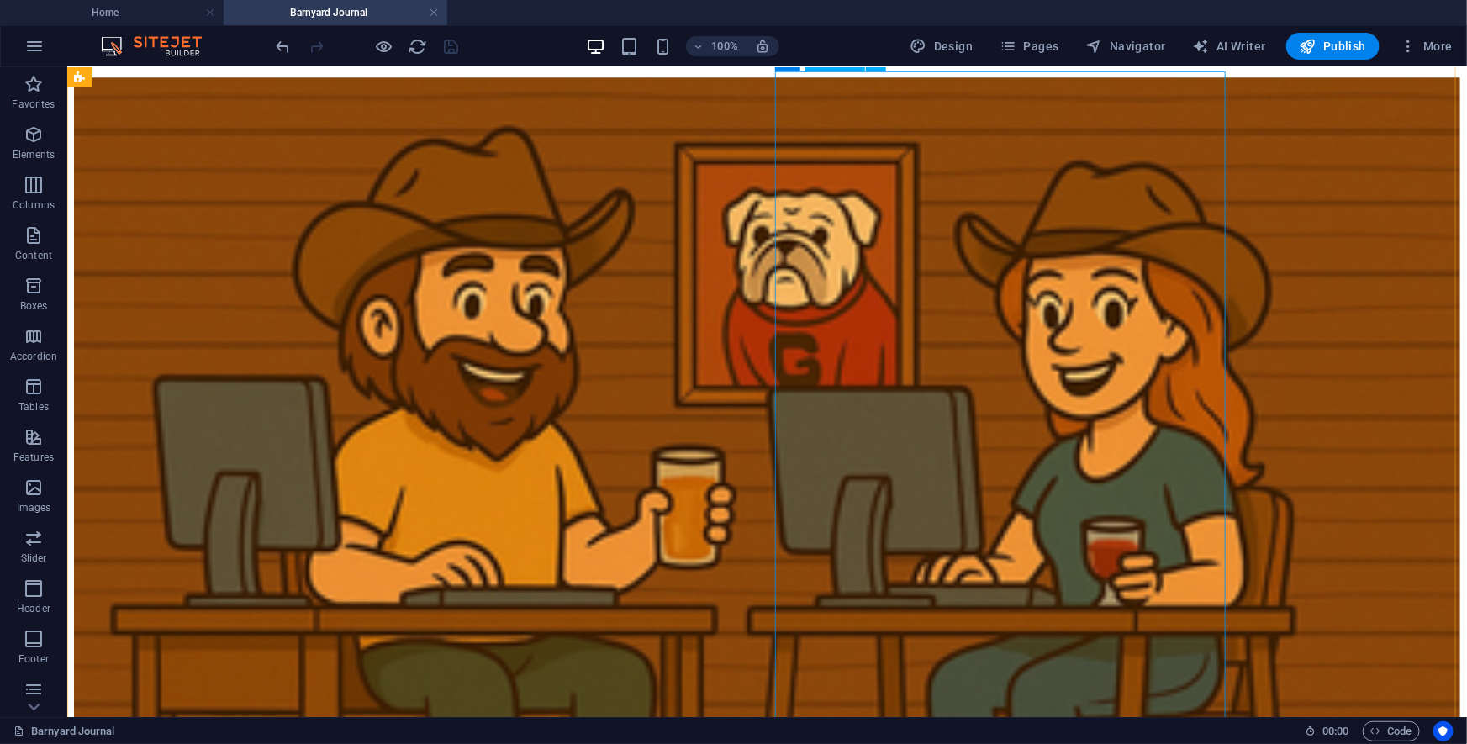
scroll to position [12332, 0]
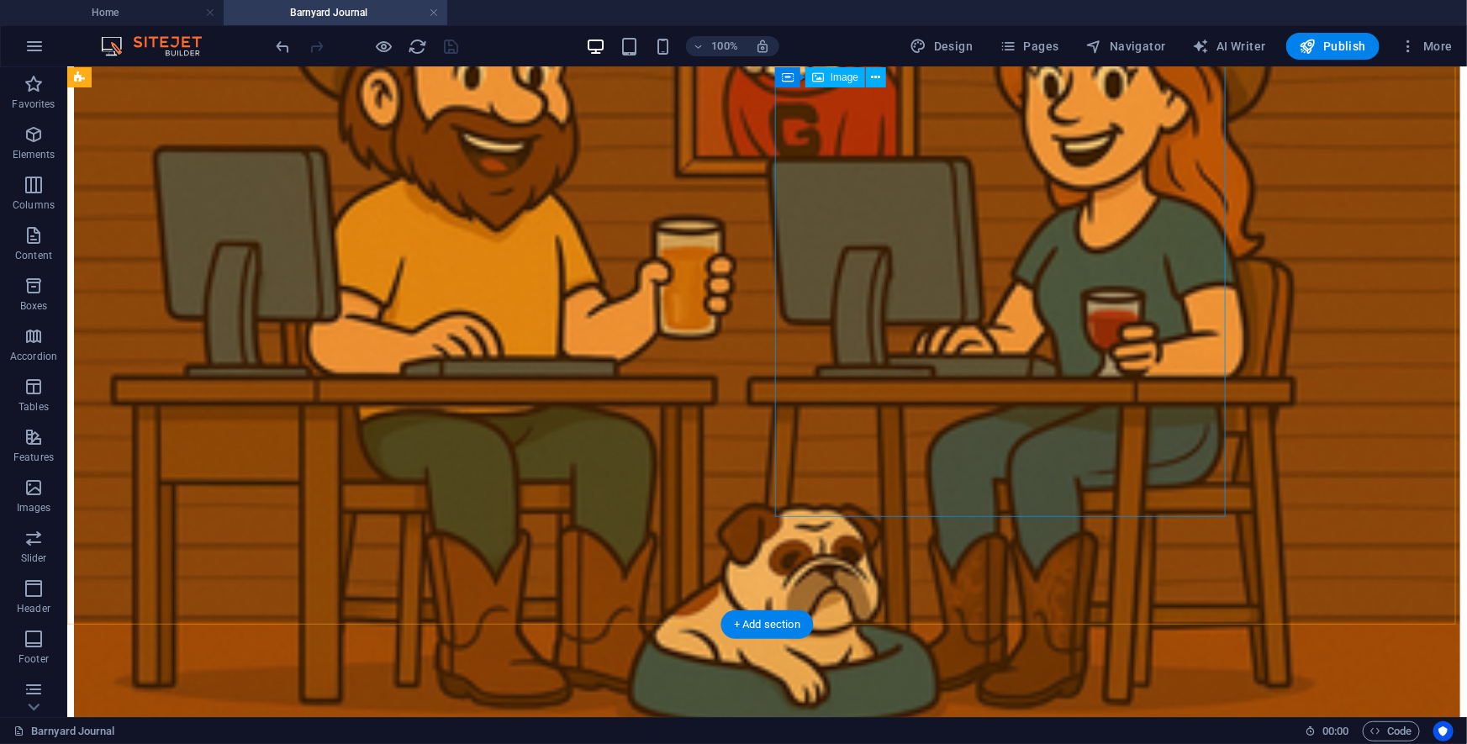
select select "px"
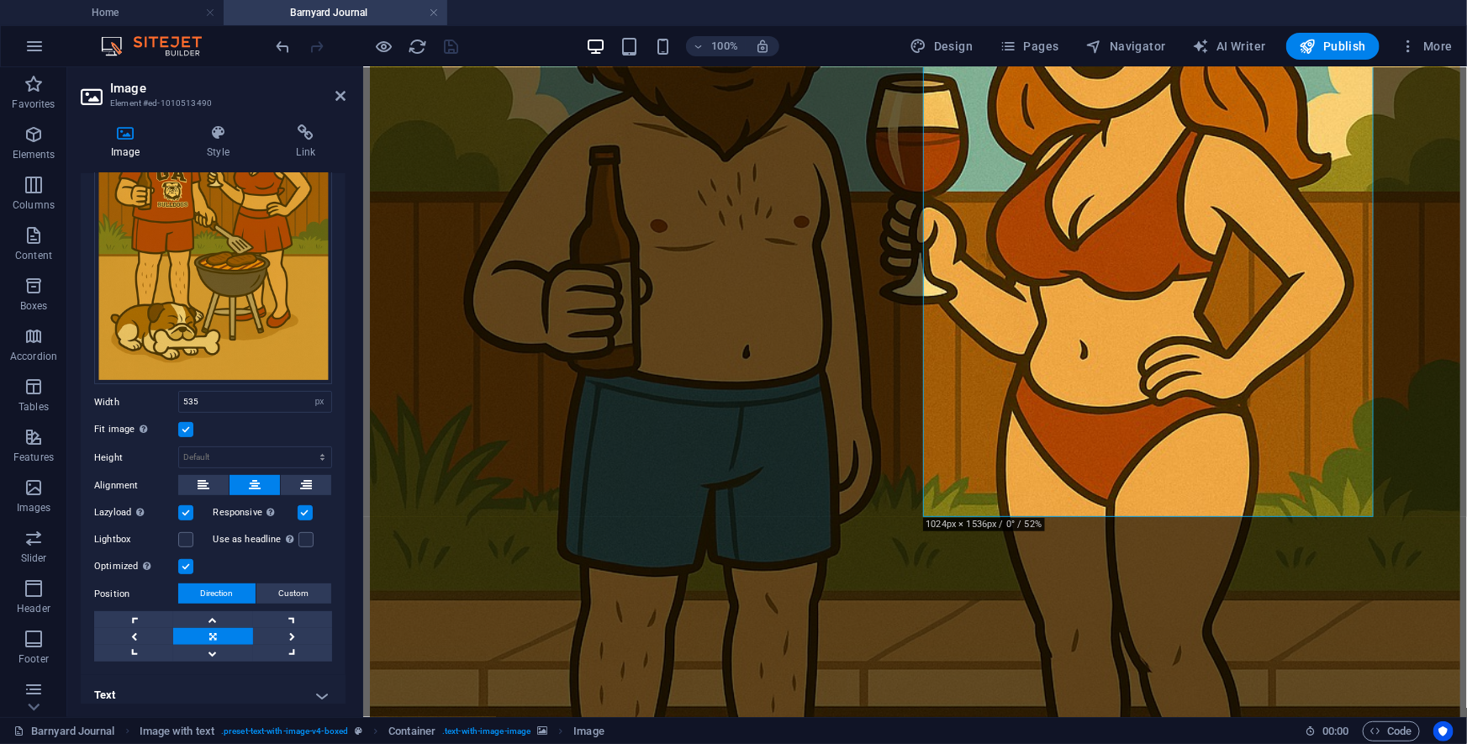
scroll to position [192, 0]
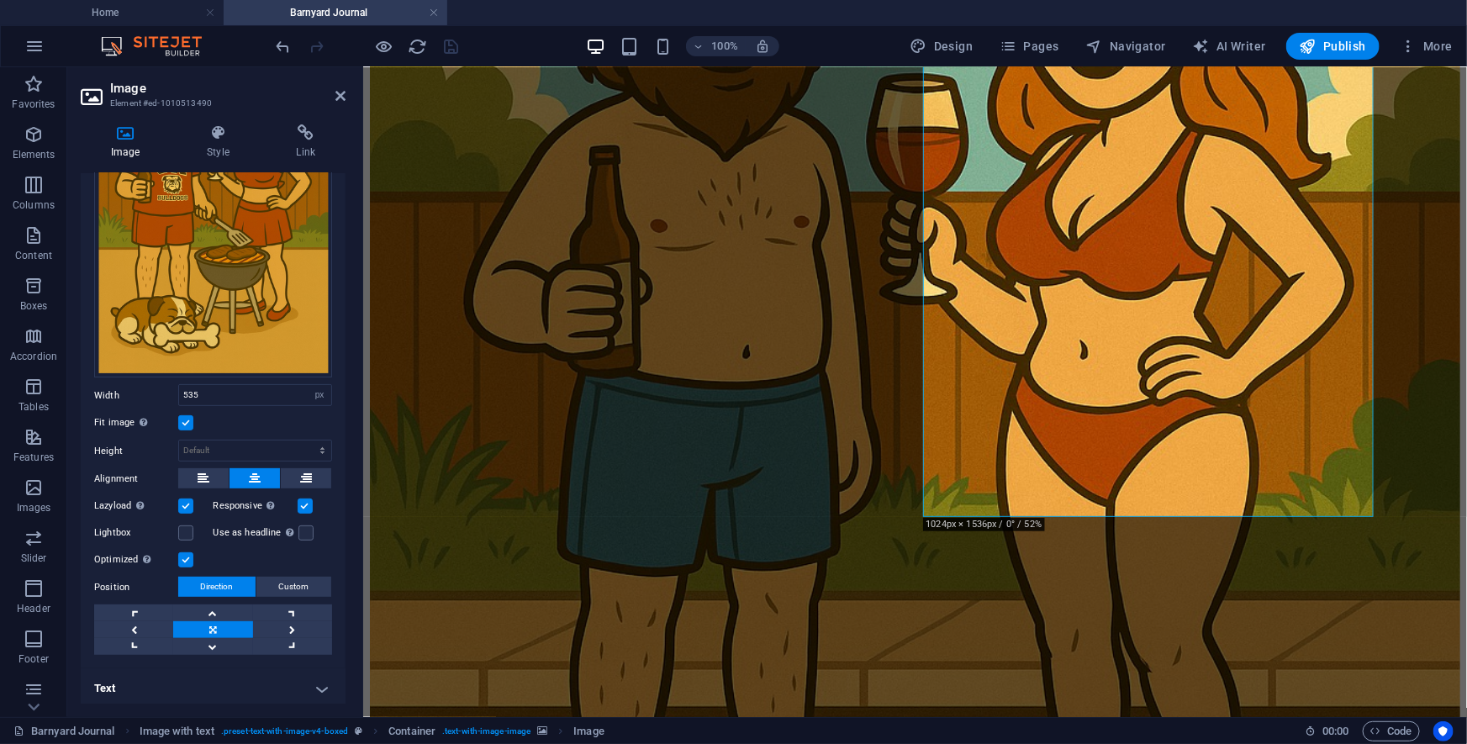
click at [316, 545] on h4 "Text" at bounding box center [213, 688] width 265 height 40
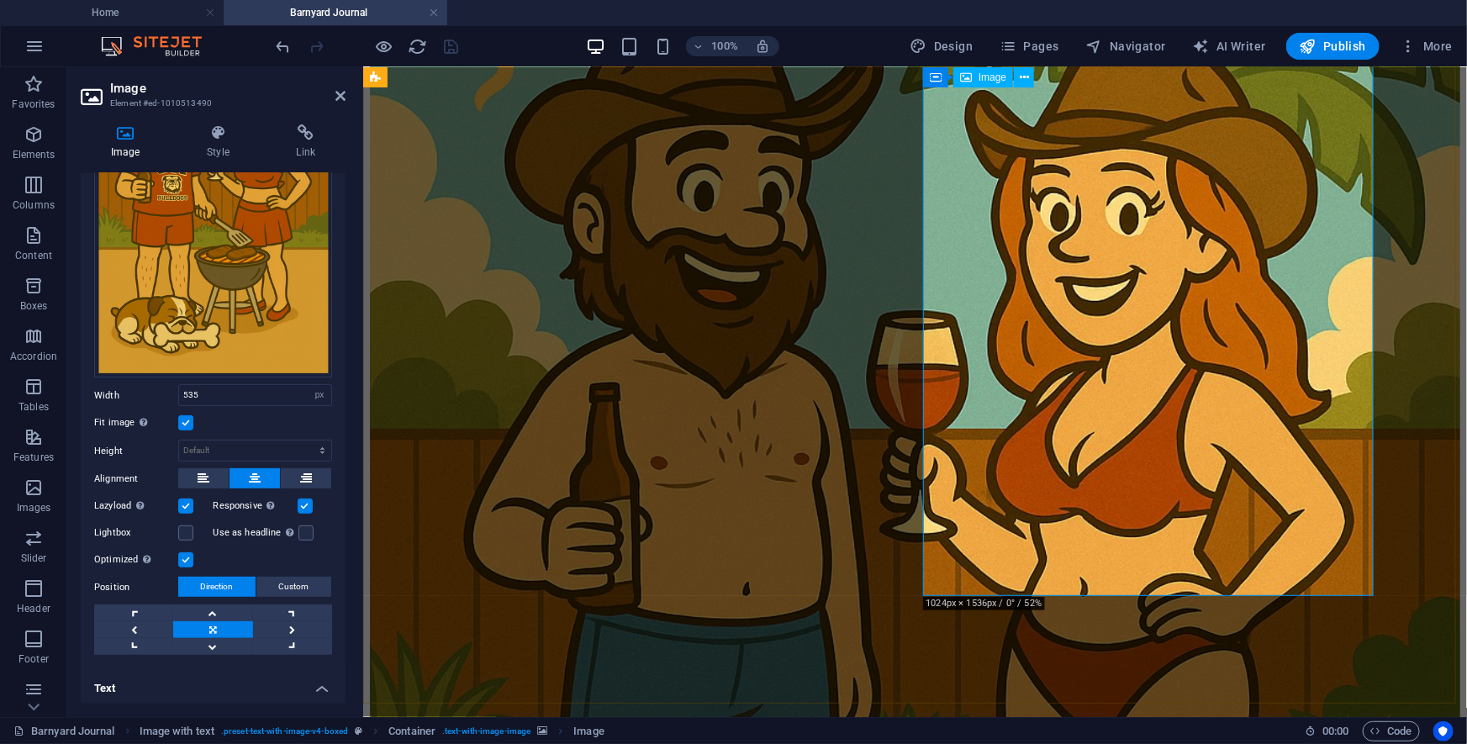
scroll to position [11951, 0]
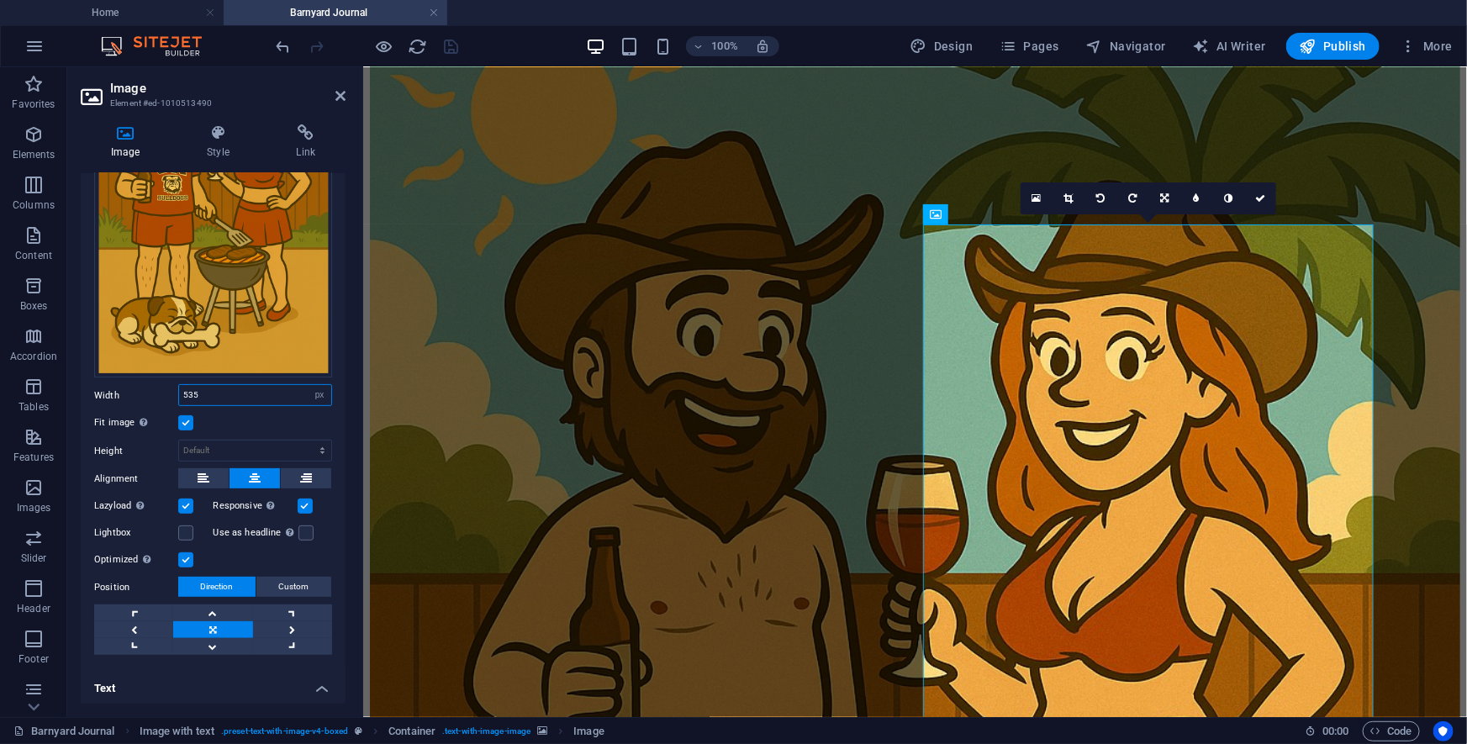
click at [187, 389] on input "535" at bounding box center [255, 395] width 152 height 20
type input "300"
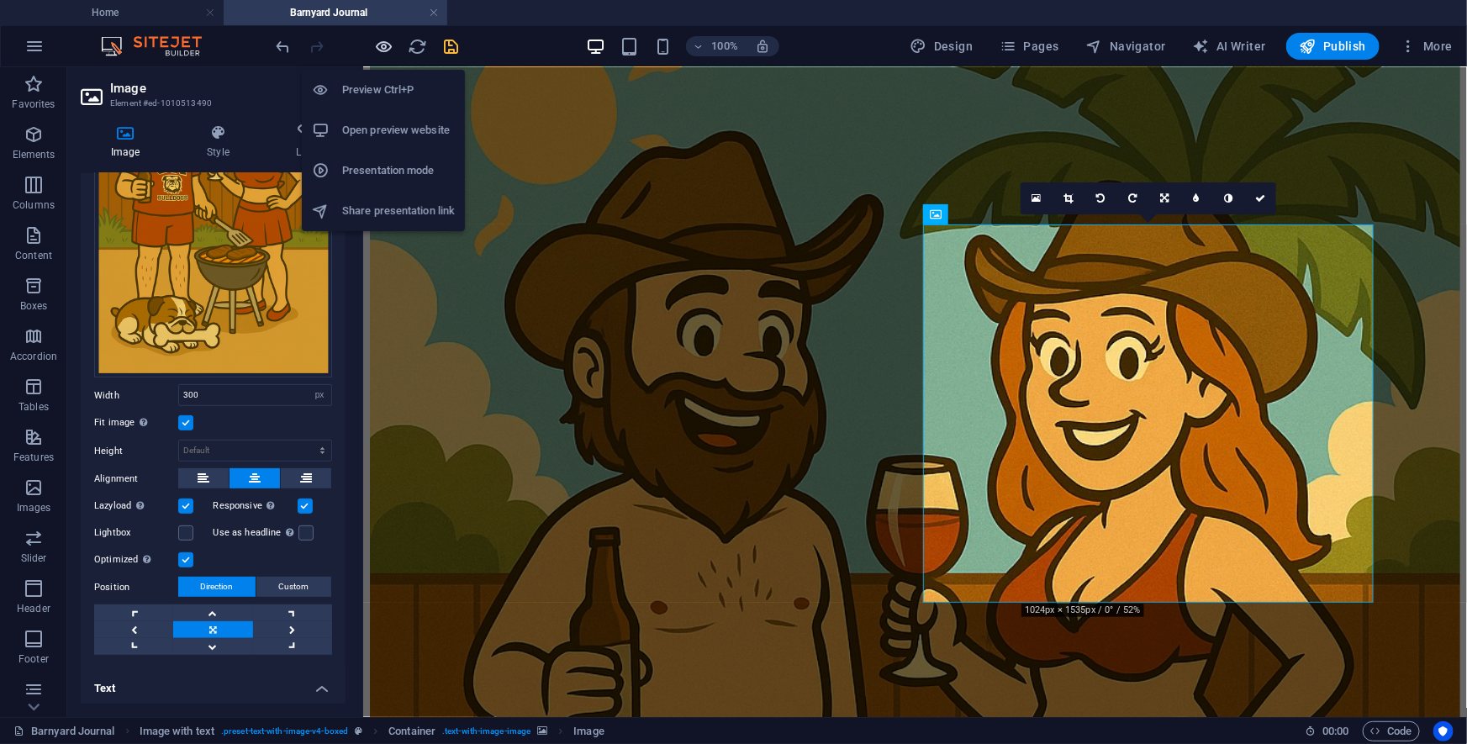
click at [375, 50] on icon "button" at bounding box center [384, 46] width 19 height 19
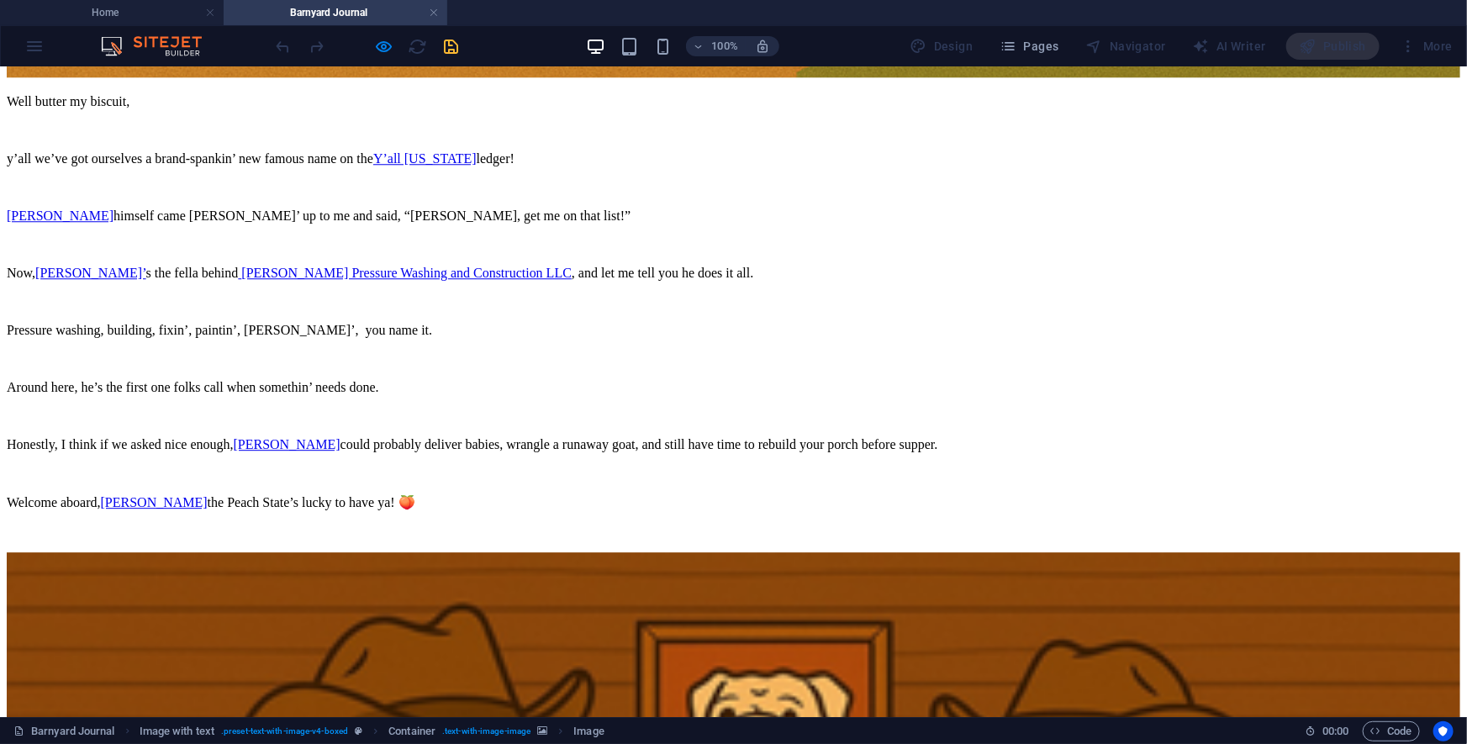
drag, startPoint x: 388, startPoint y: 442, endPoint x: 198, endPoint y: 241, distance: 276.5
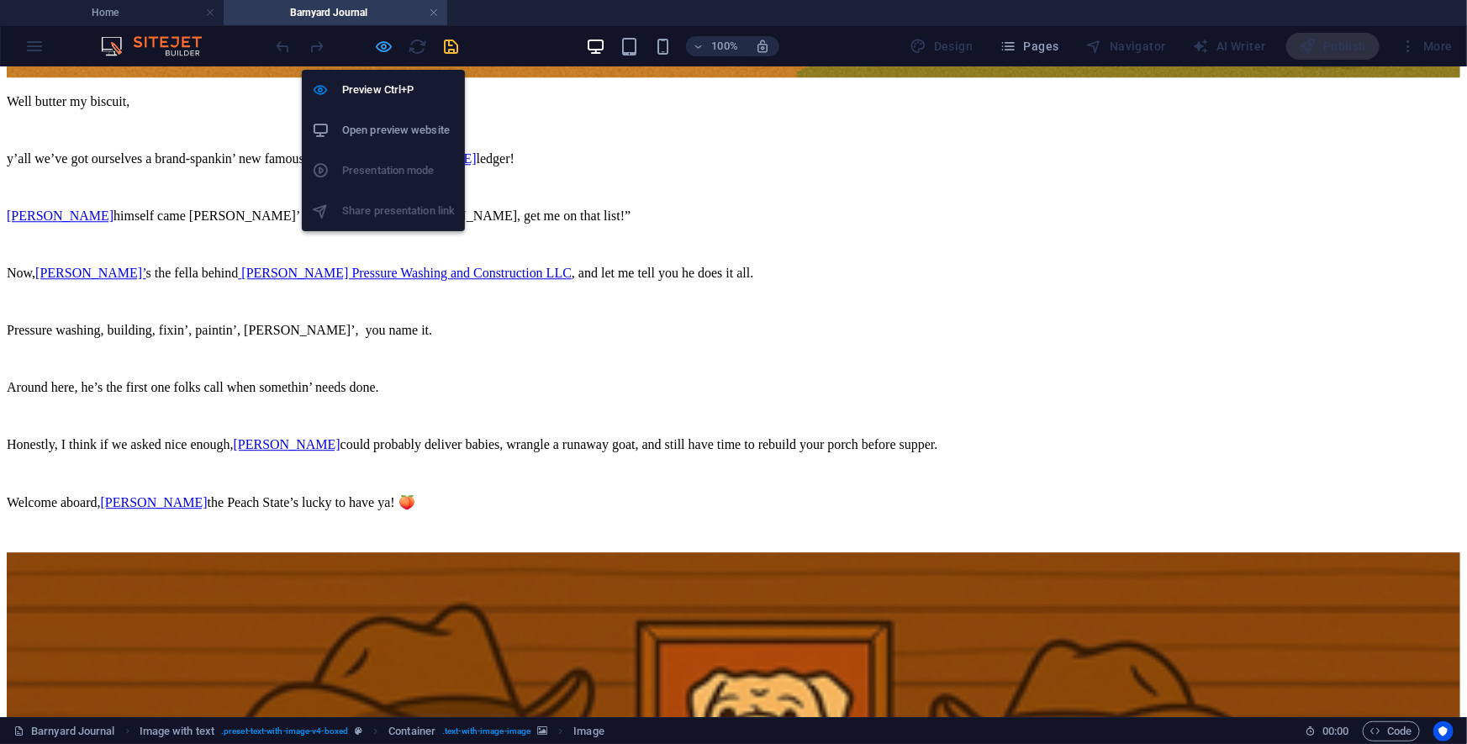
click at [384, 53] on icon "button" at bounding box center [384, 46] width 19 height 19
select select "px"
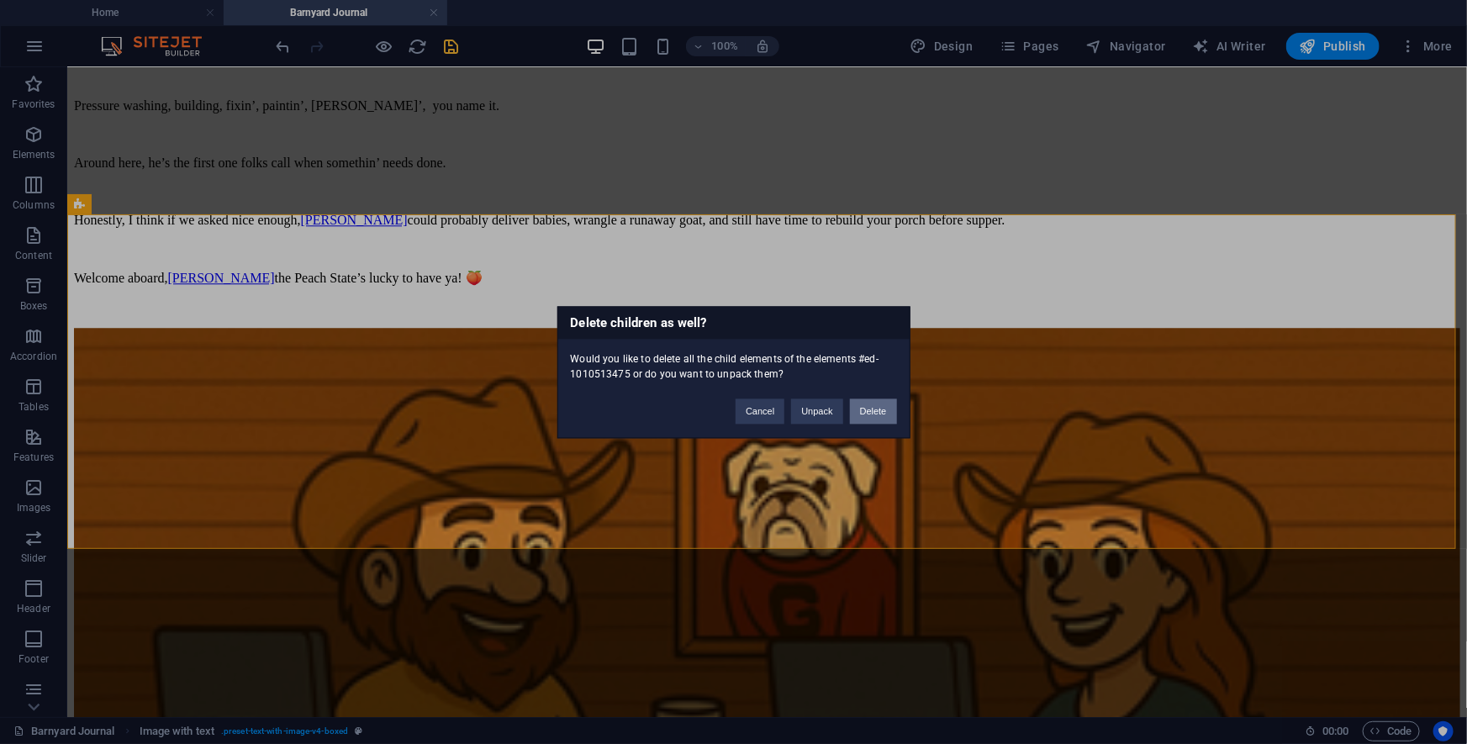
click at [862, 417] on button "Delete" at bounding box center [873, 410] width 47 height 25
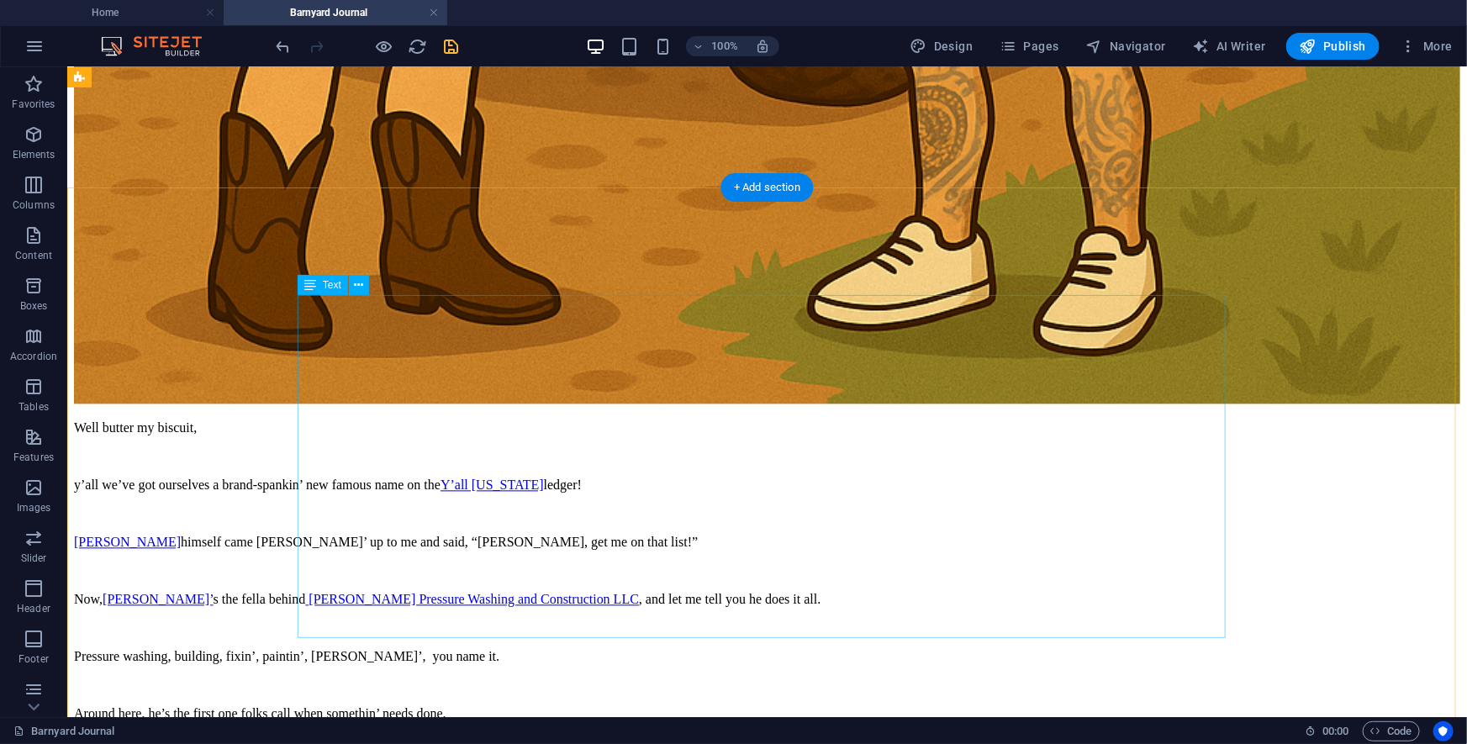
scroll to position [11519, 0]
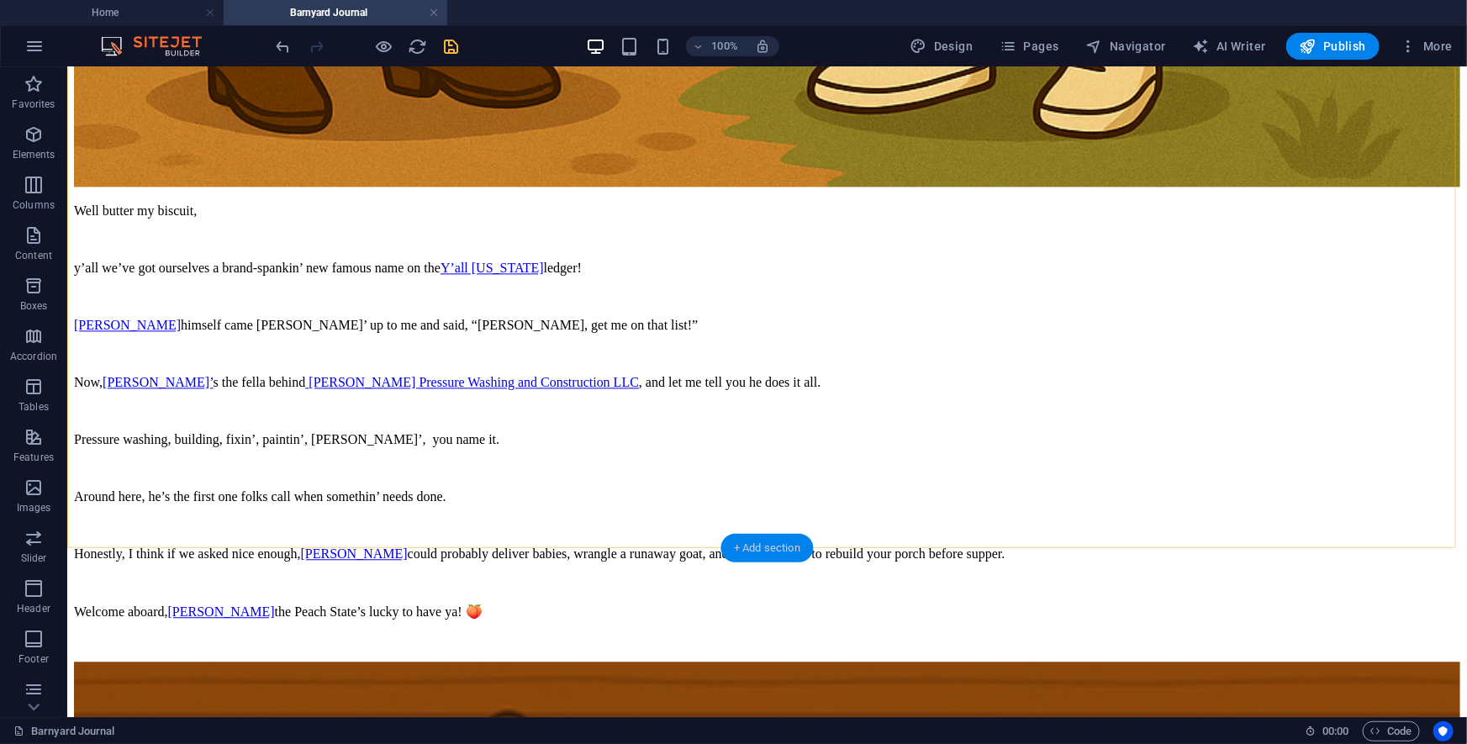
click at [742, 545] on div "+ Add section" at bounding box center [766, 548] width 93 height 29
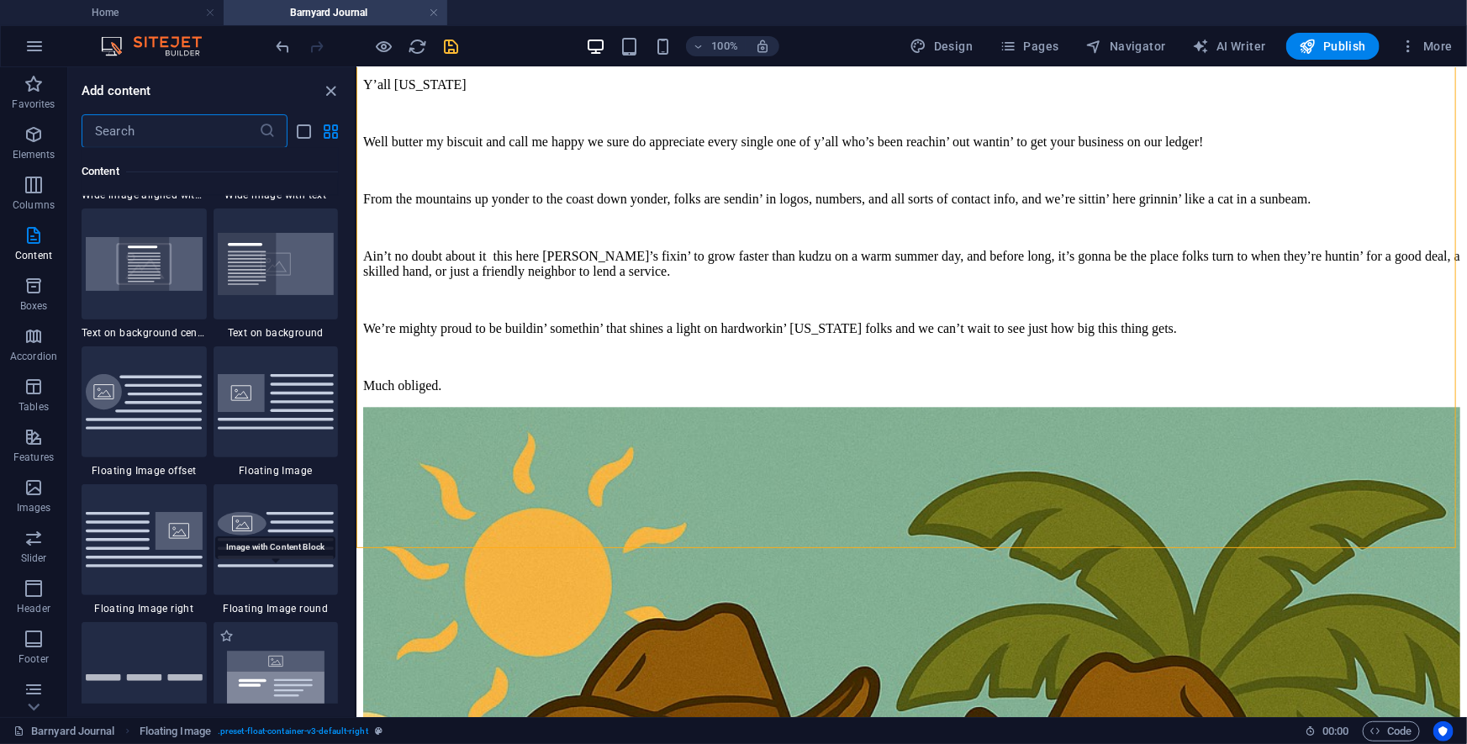
scroll to position [3475, 0]
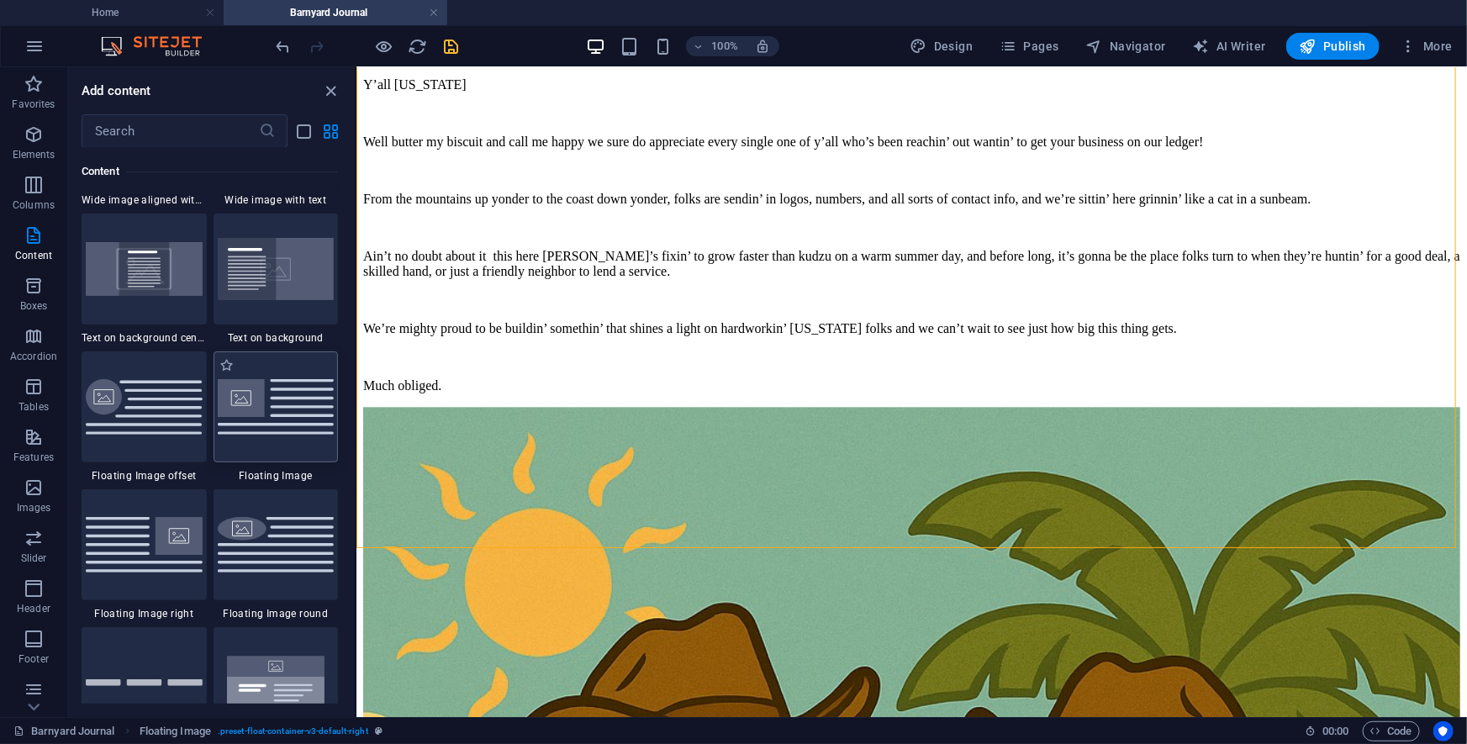
click at [232, 419] on img at bounding box center [276, 406] width 117 height 55
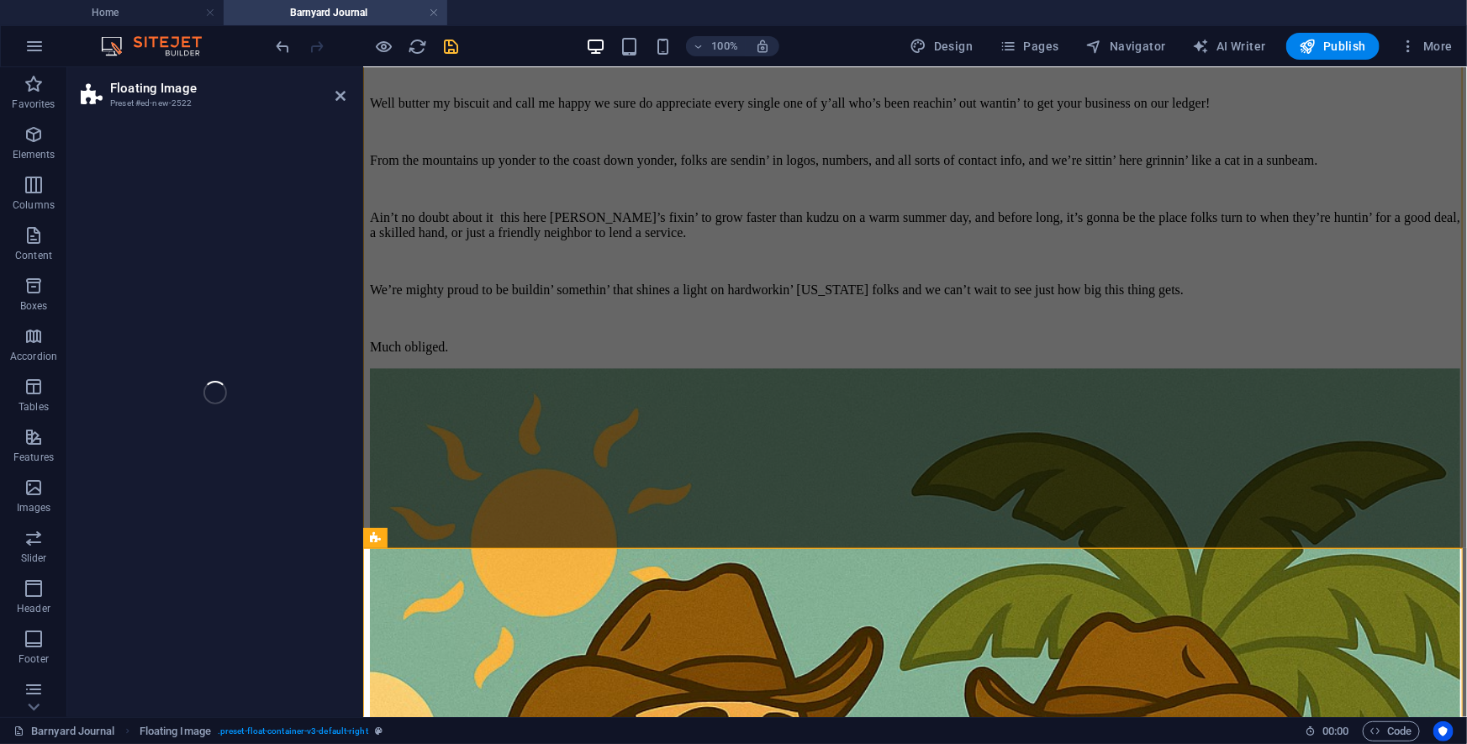
select select "%"
select select "rem"
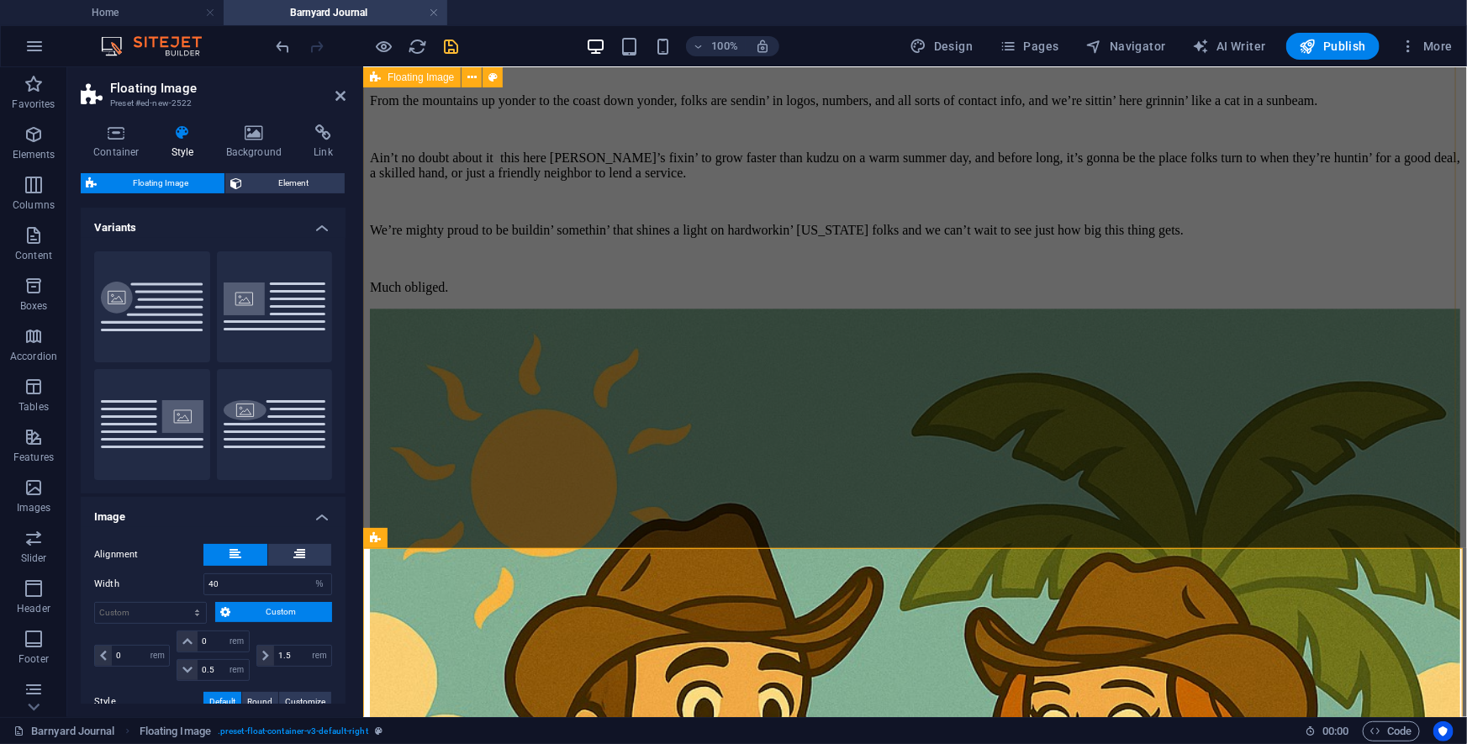
scroll to position [11825, 0]
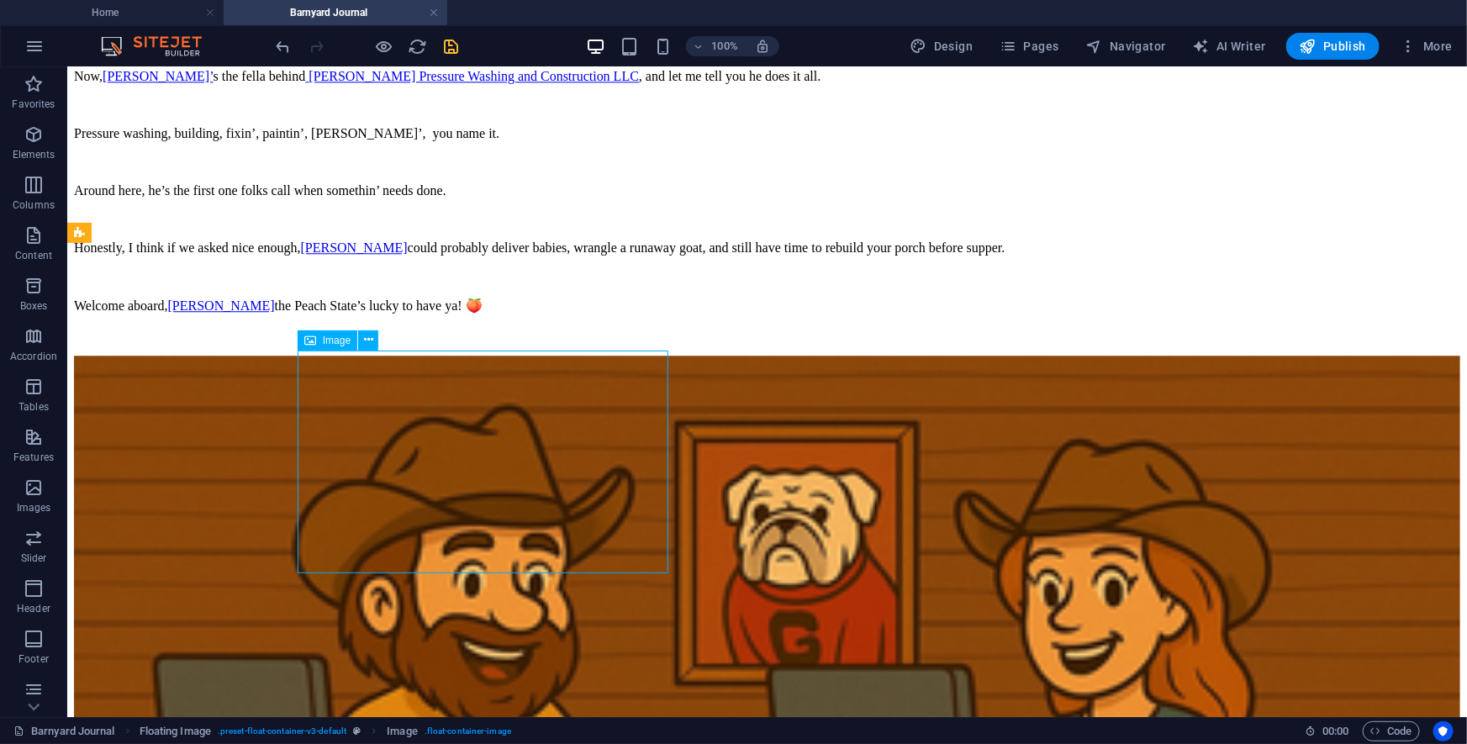
select select "%"
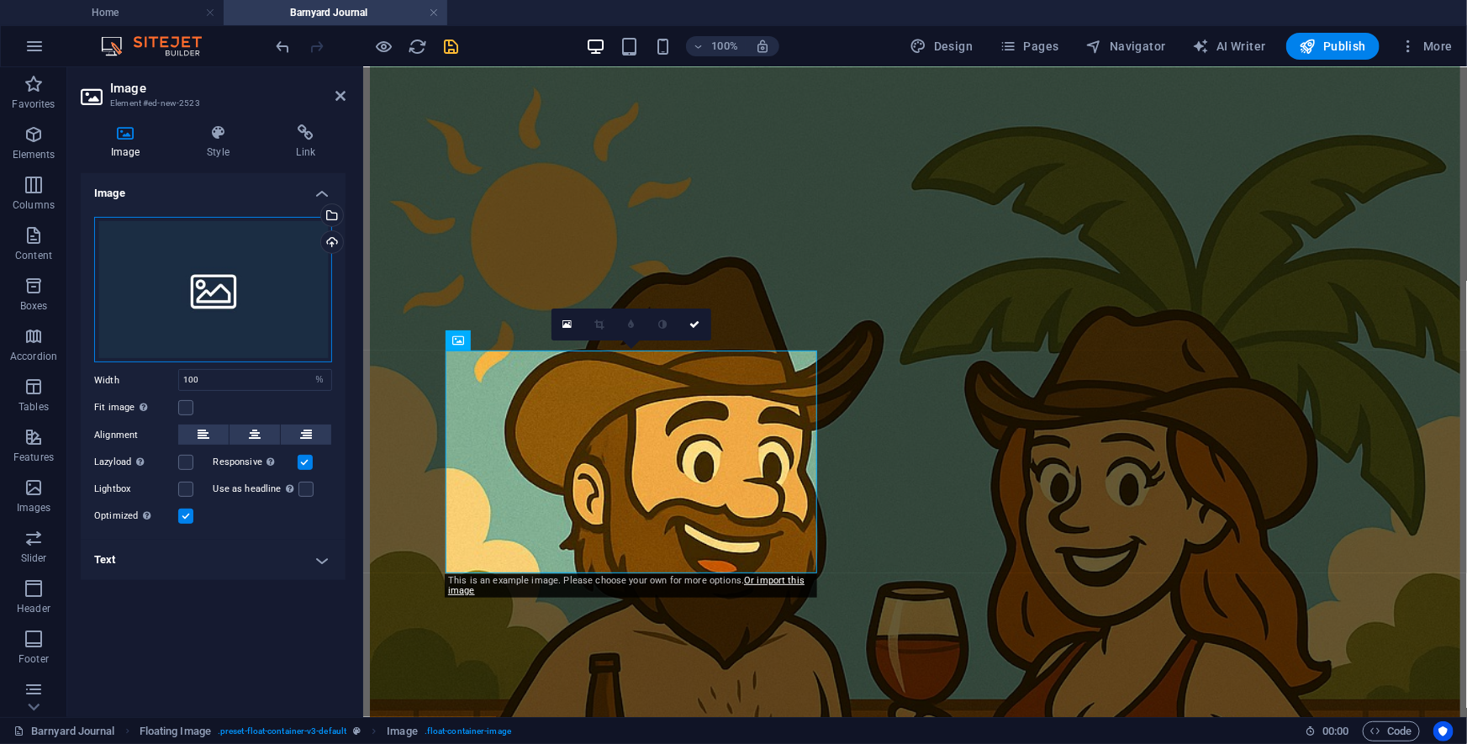
click at [283, 253] on div "Drag files here, click to choose files or select files from Files or our free s…" at bounding box center [213, 290] width 238 height 146
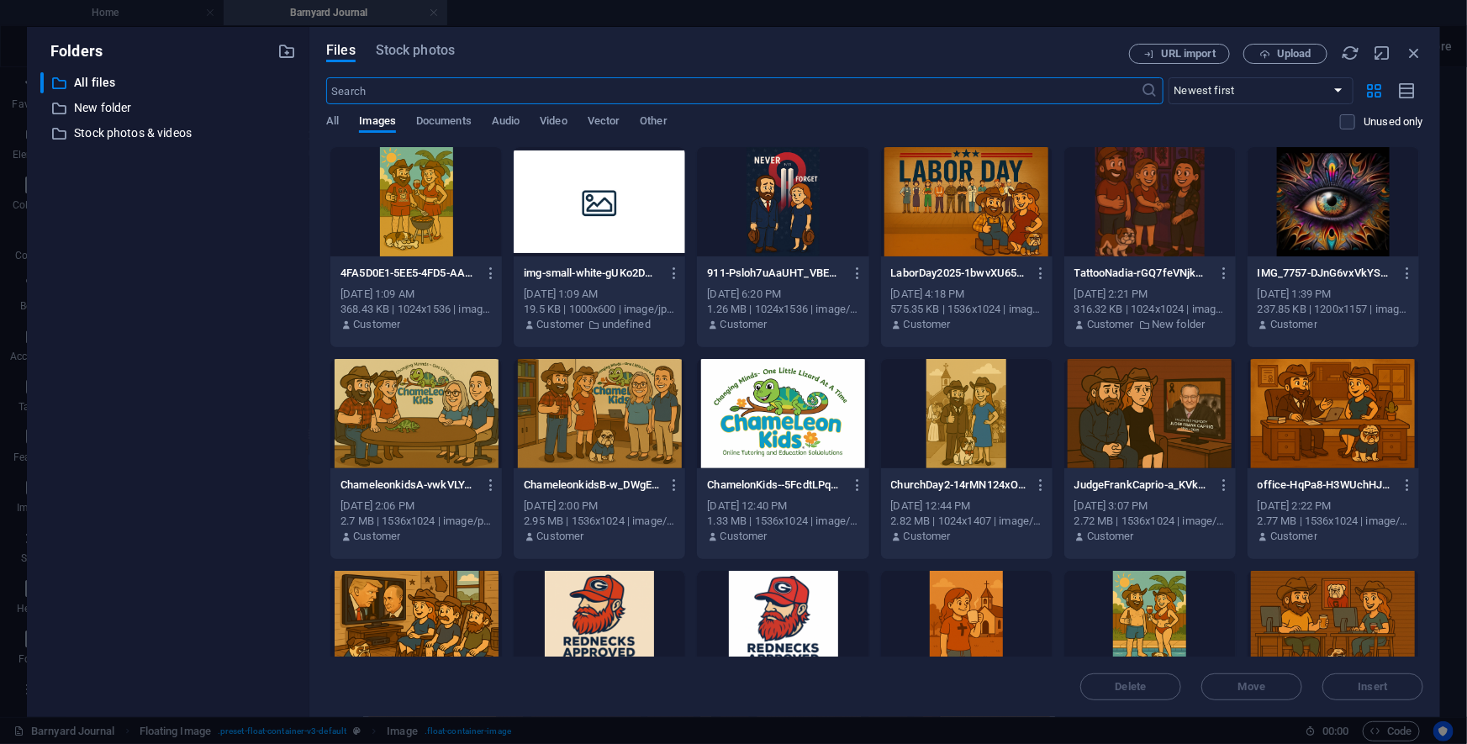
scroll to position [11792, 0]
click at [435, 219] on div at bounding box center [415, 201] width 171 height 109
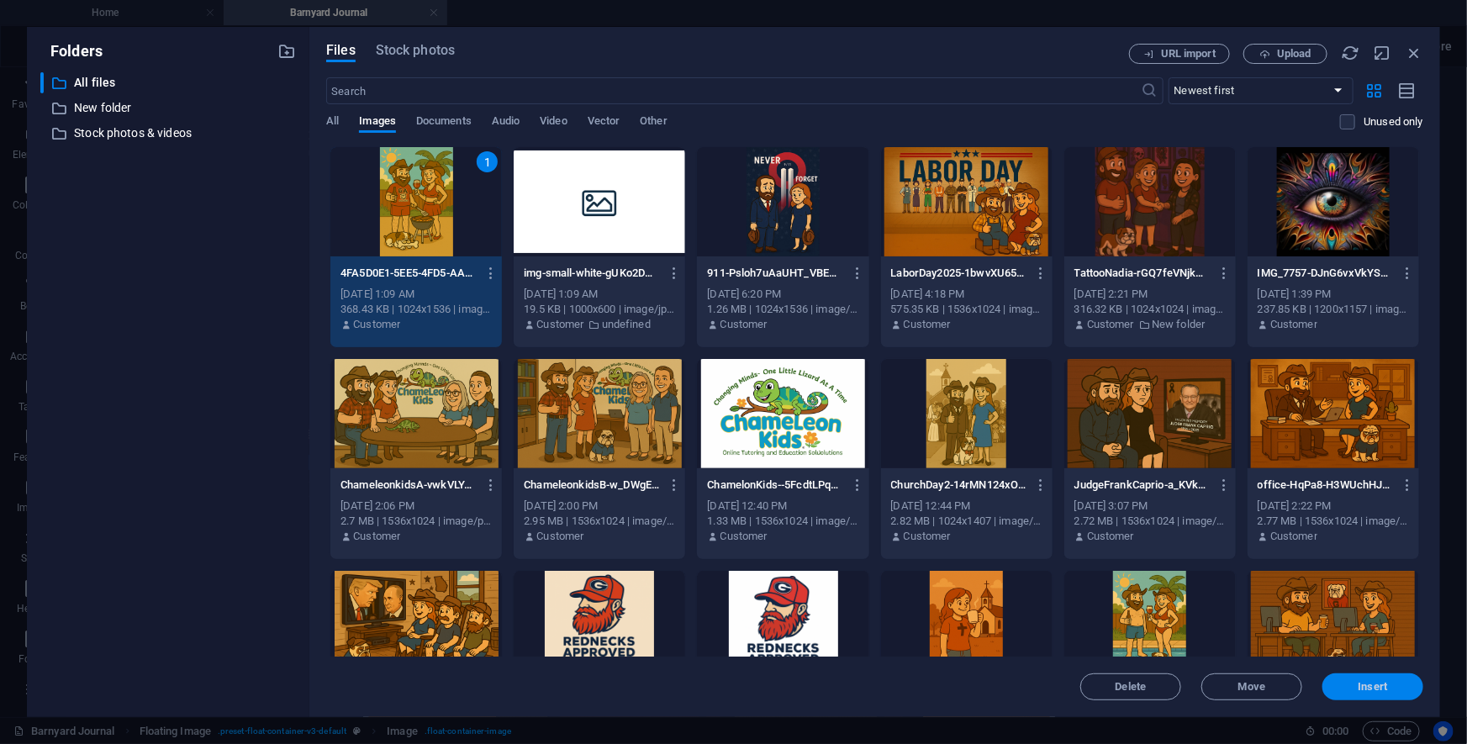
click at [1075, 545] on span "Insert" at bounding box center [1372, 687] width 29 height 10
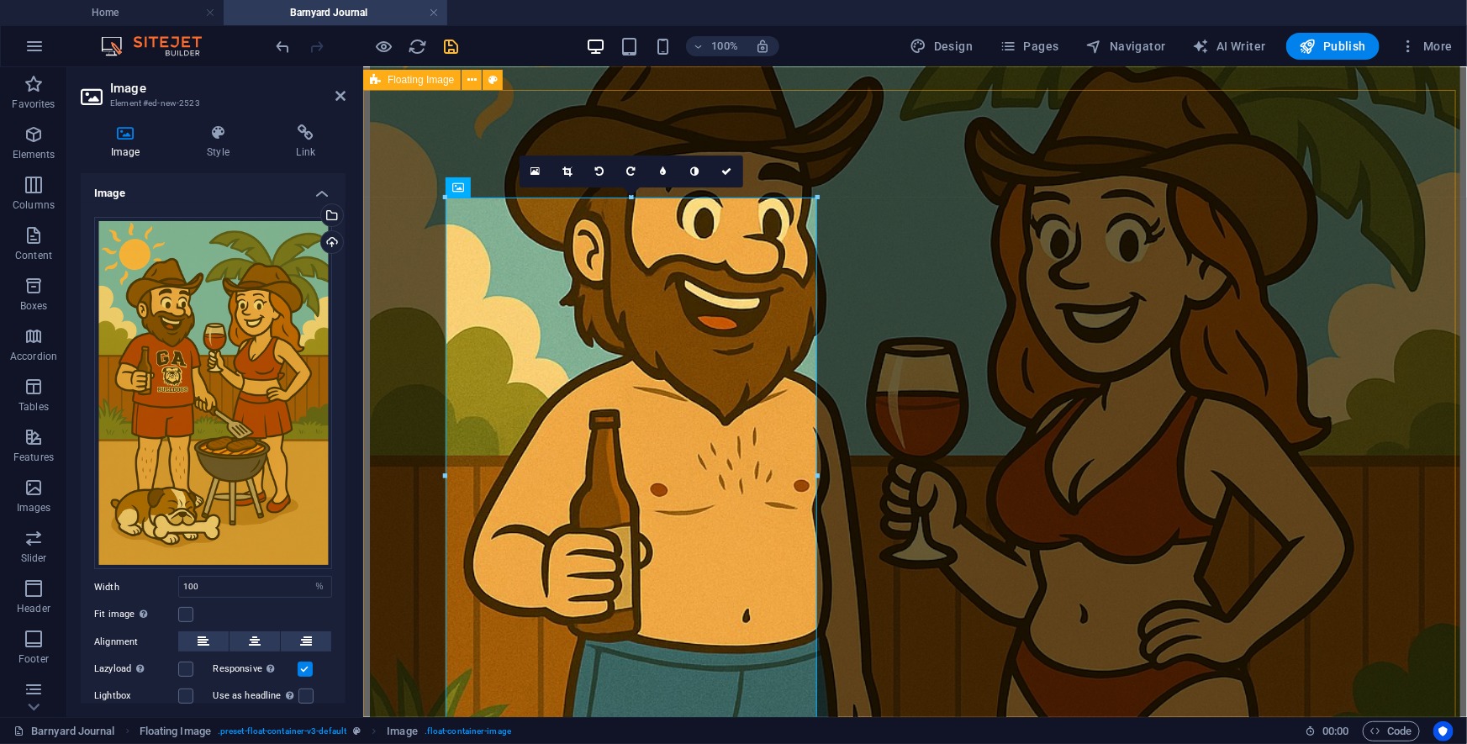
scroll to position [12206, 0]
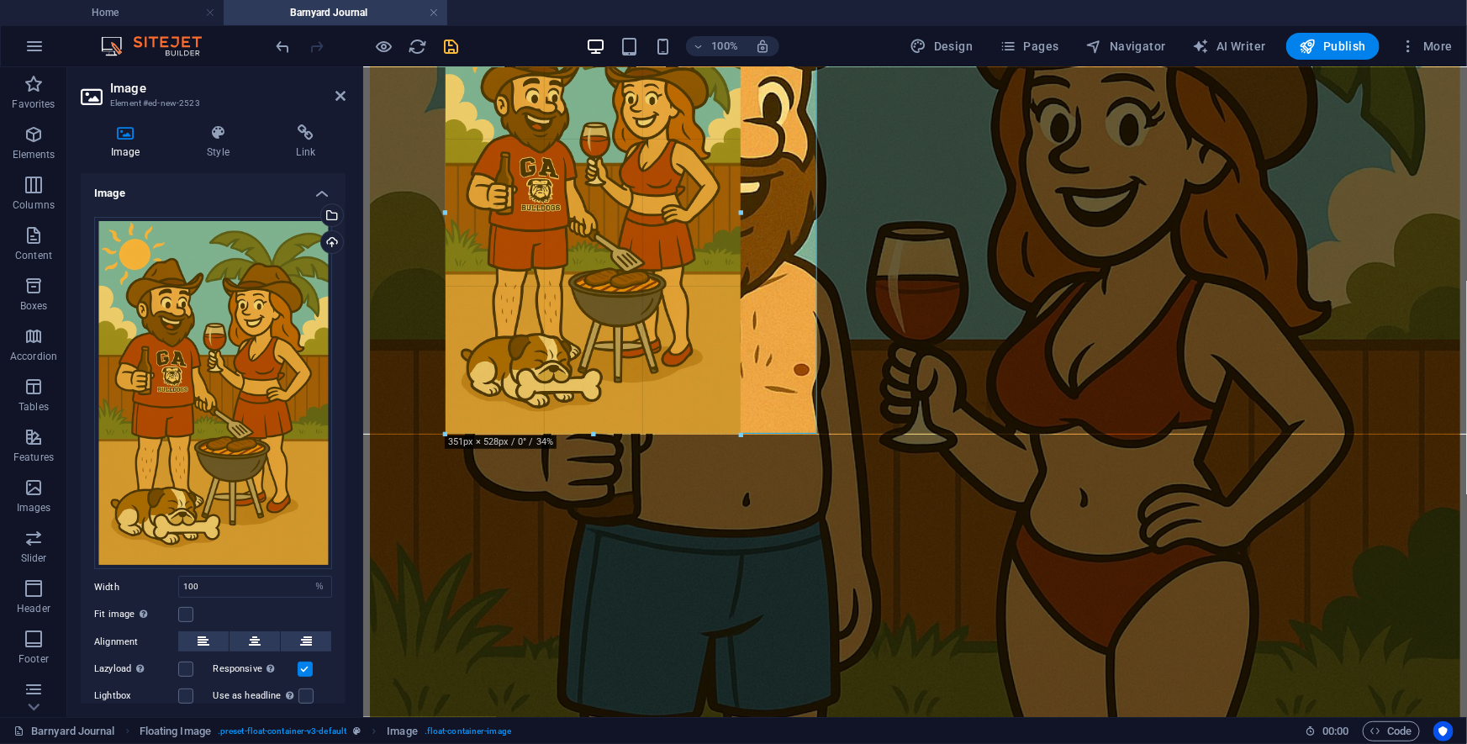
drag, startPoint x: 765, startPoint y: 484, endPoint x: 441, endPoint y: 361, distance: 346.4
type input "351"
select select "px"
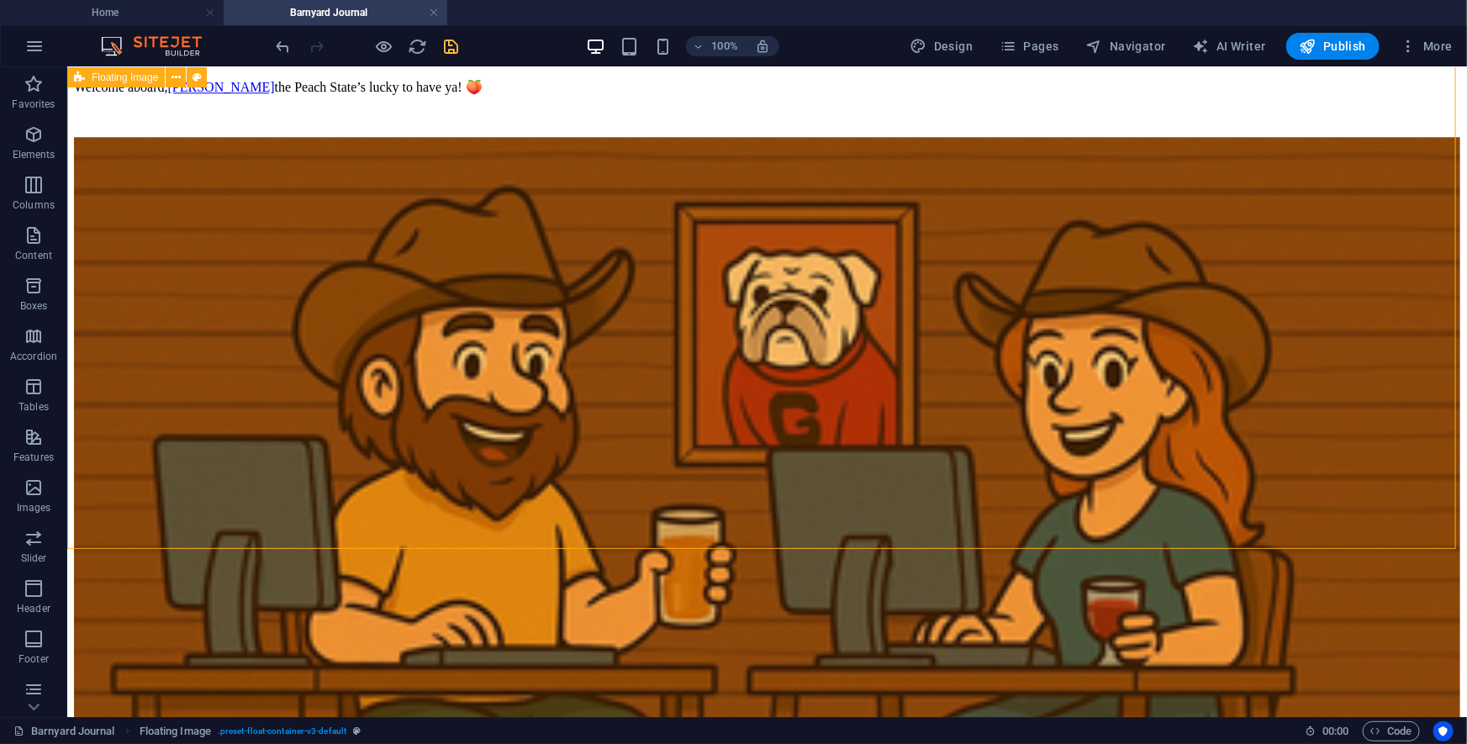
scroll to position [11877, 0]
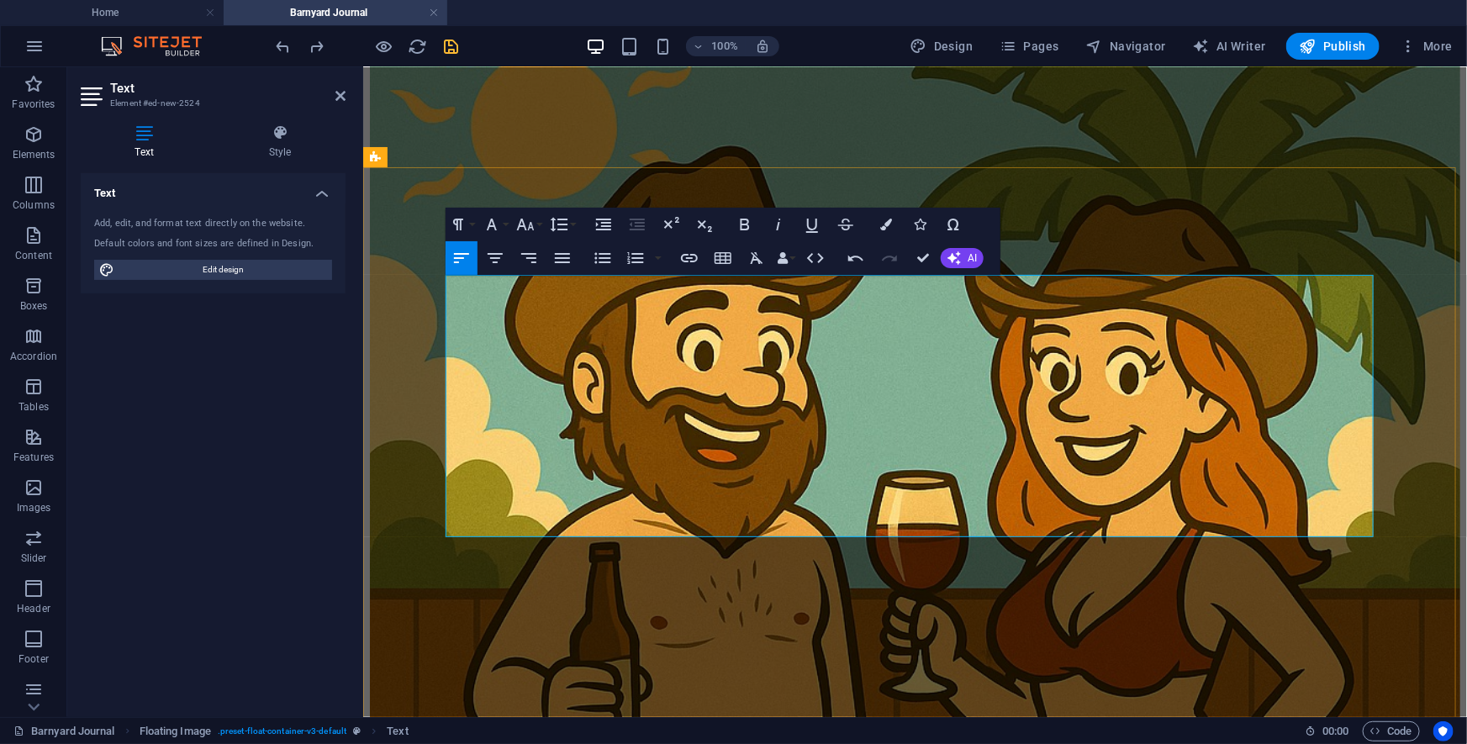
scroll to position [11953, 0]
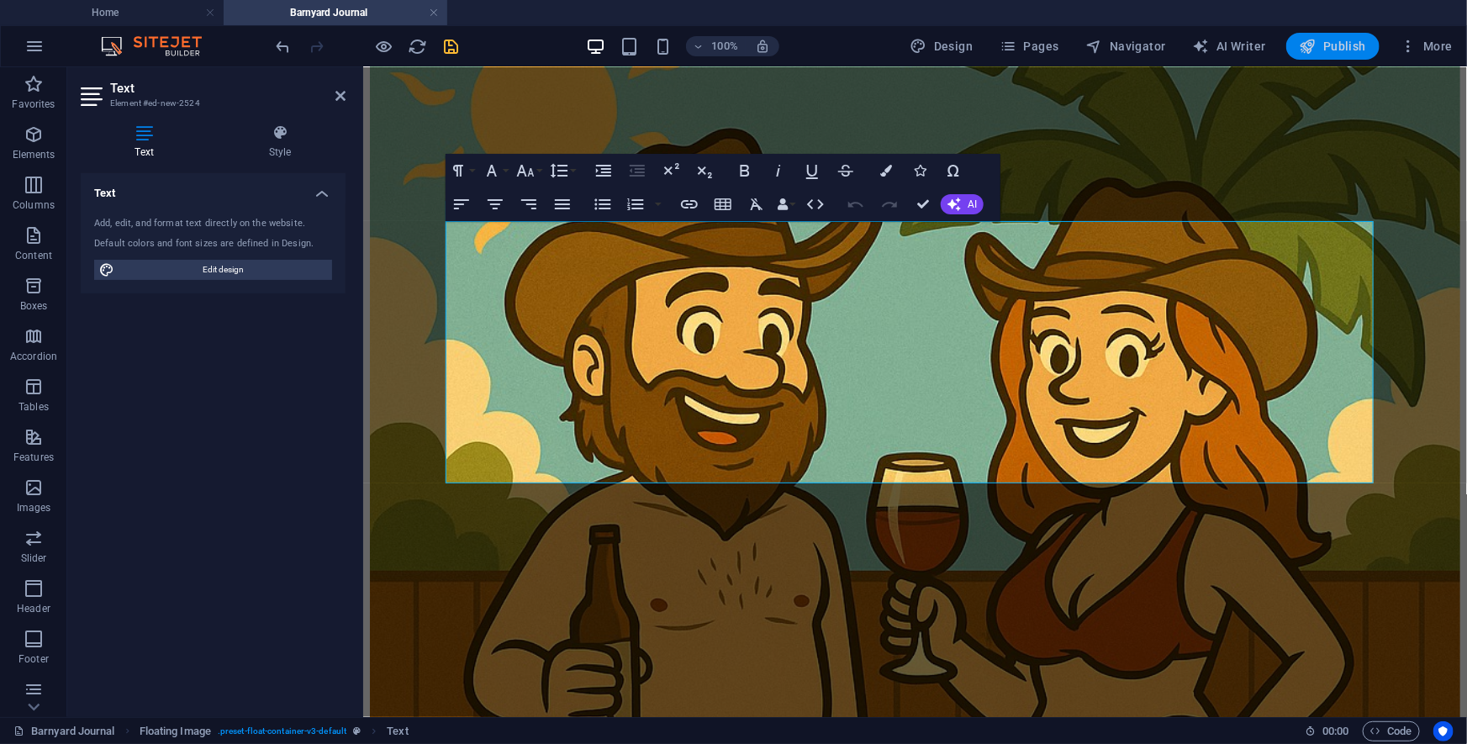
click at [1075, 50] on span "Publish" at bounding box center [1332, 46] width 66 height 17
